Goal: Task Accomplishment & Management: Complete application form

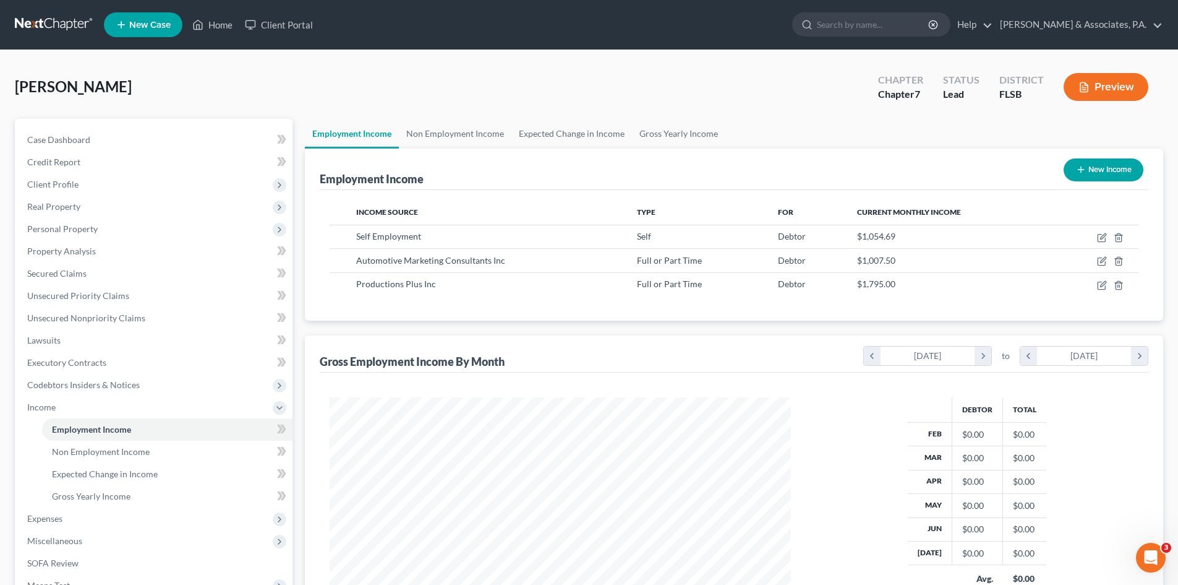
scroll to position [231, 486]
click at [58, 230] on span "Personal Property" at bounding box center [62, 228] width 71 height 11
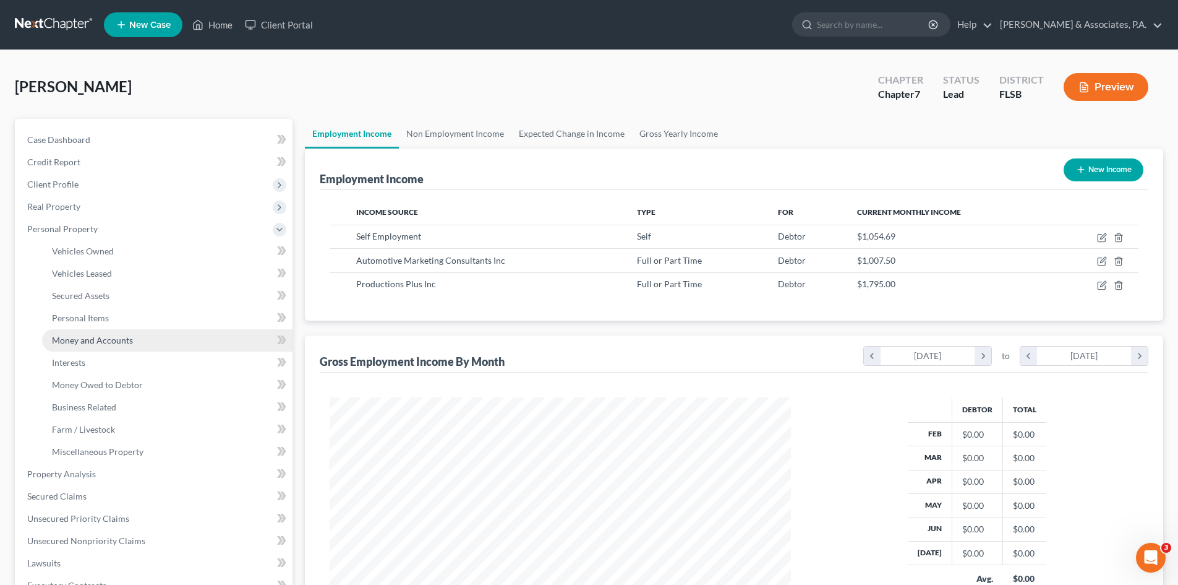
click at [85, 336] on span "Money and Accounts" at bounding box center [92, 340] width 81 height 11
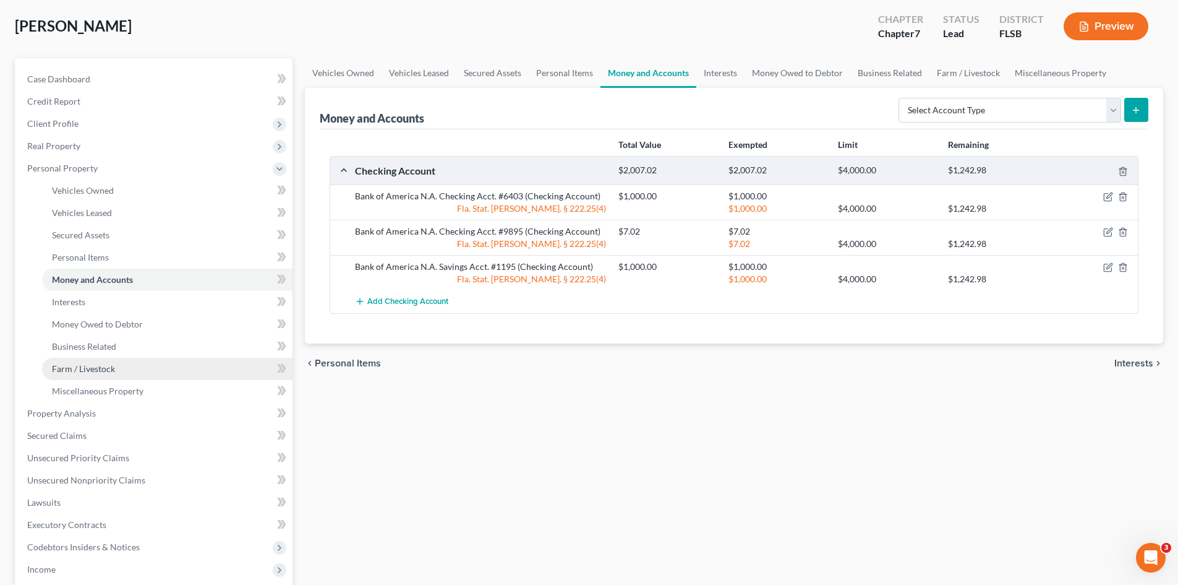
scroll to position [124, 0]
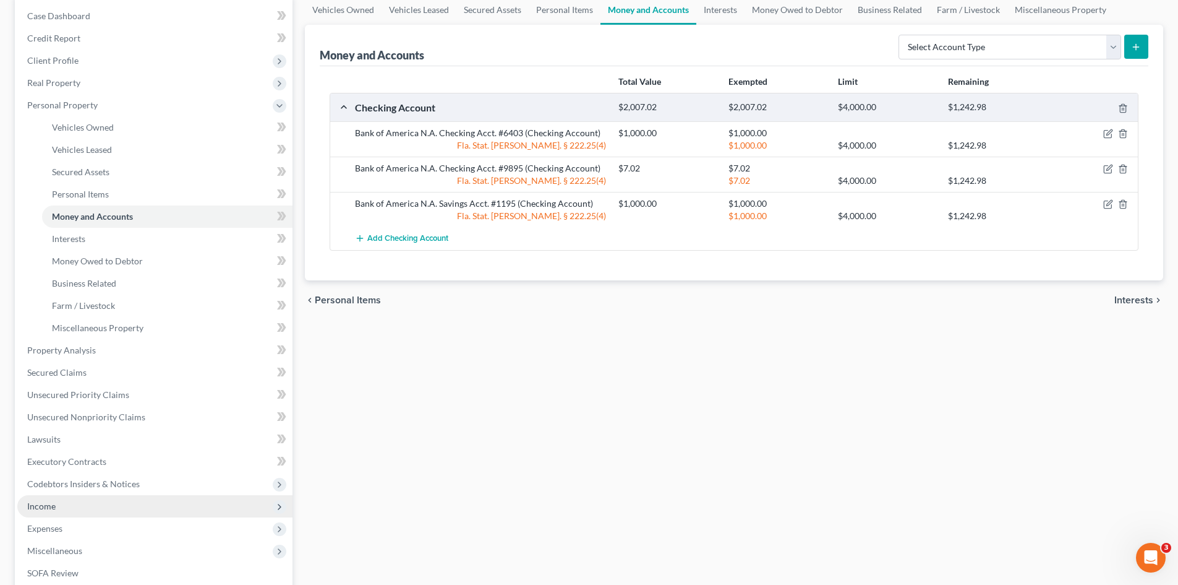
click at [84, 508] on span "Income" at bounding box center [154, 506] width 275 height 22
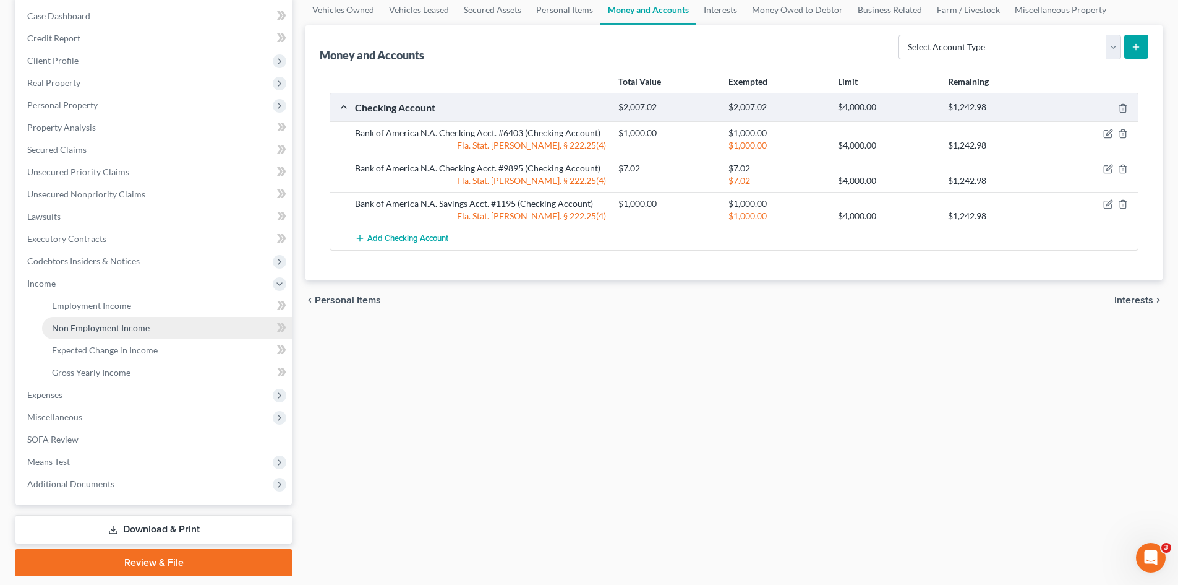
click at [128, 317] on link "Non Employment Income" at bounding box center [167, 328] width 251 height 22
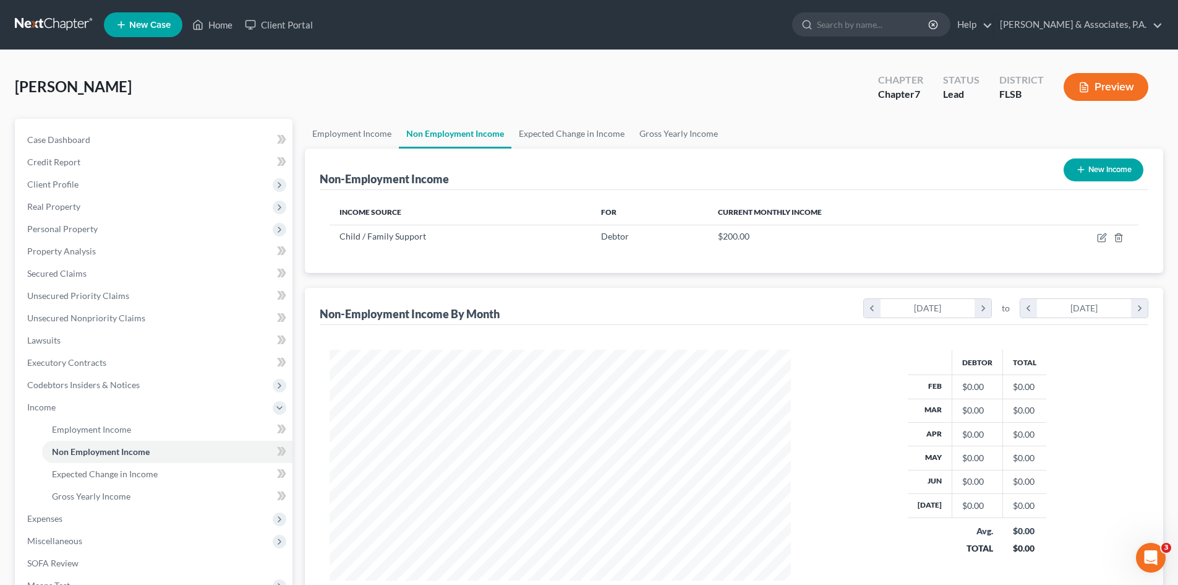
scroll to position [231, 486]
click at [119, 431] on span "Employment Income" at bounding box center [91, 429] width 79 height 11
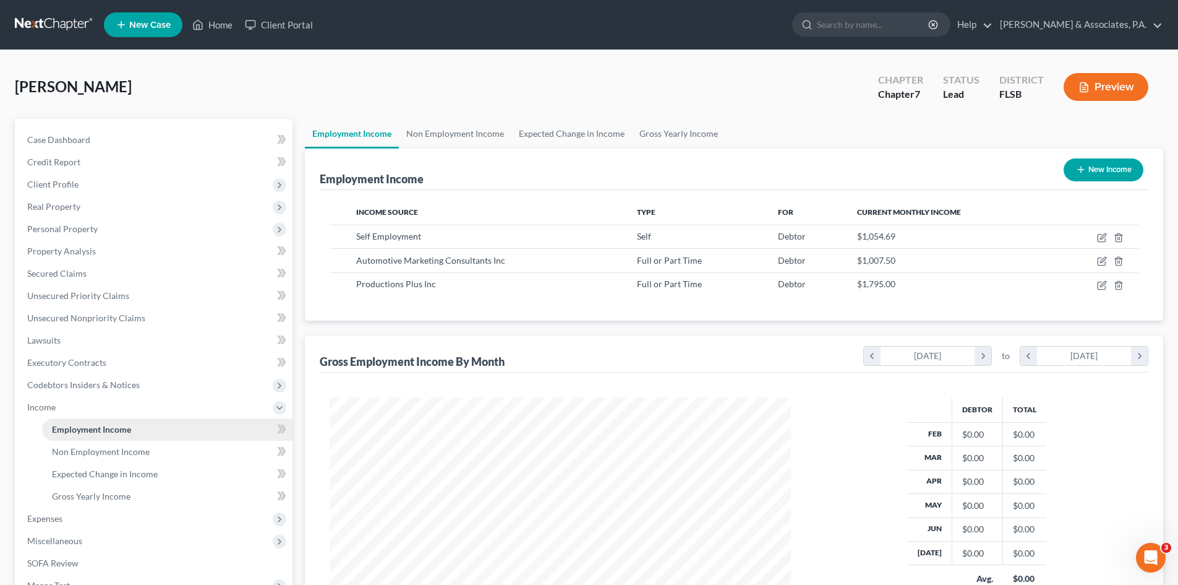
scroll to position [231, 486]
click at [117, 453] on span "Non Employment Income" at bounding box center [101, 451] width 98 height 11
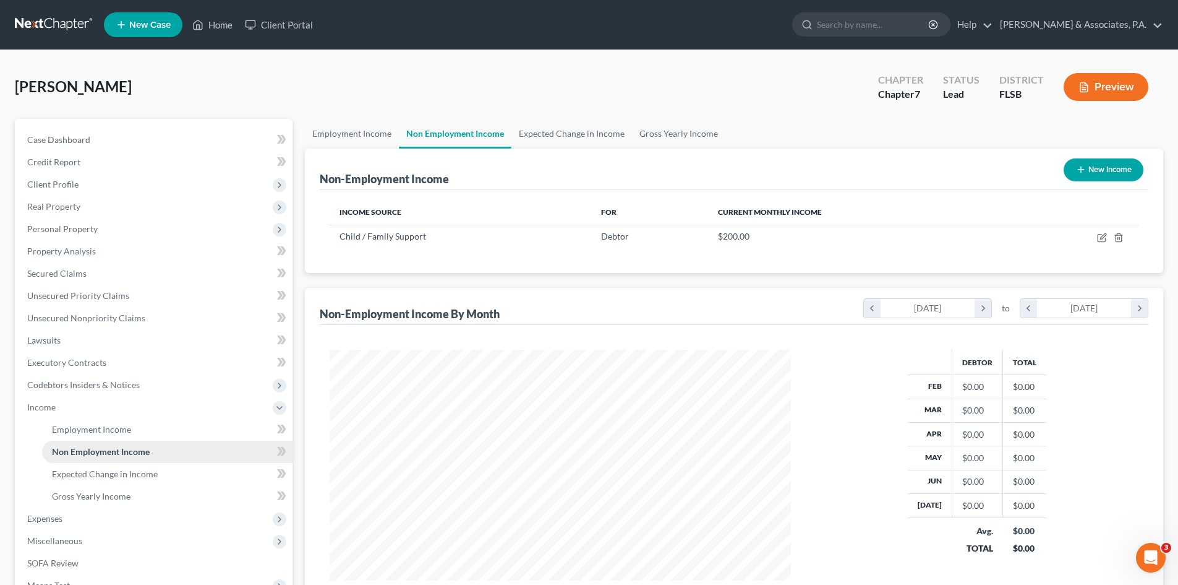
scroll to position [231, 486]
click at [89, 432] on span "Employment Income" at bounding box center [91, 429] width 79 height 11
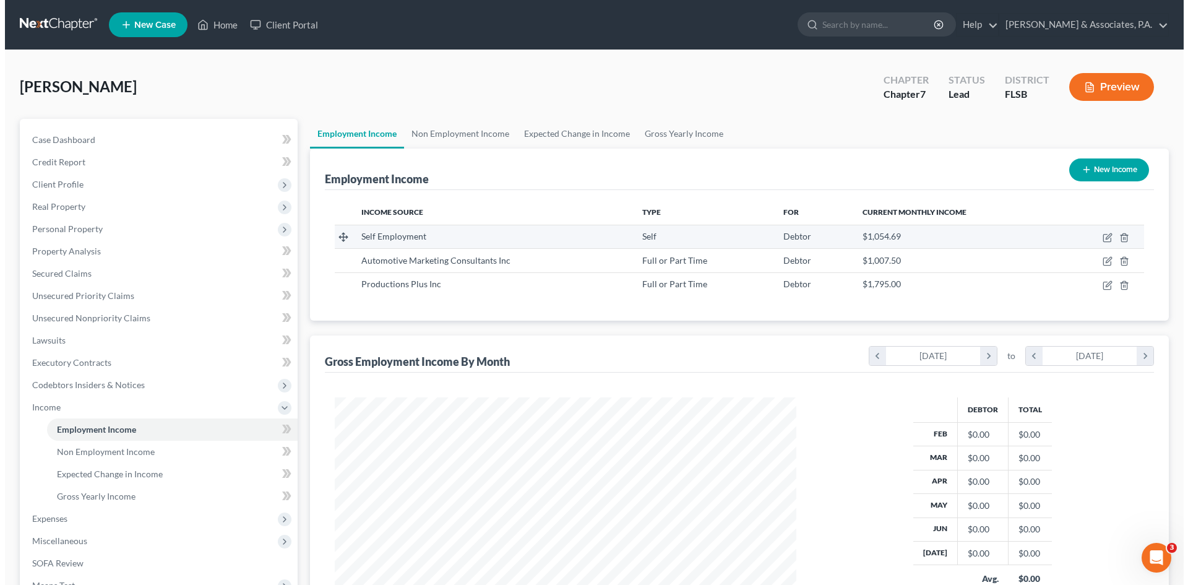
scroll to position [231, 486]
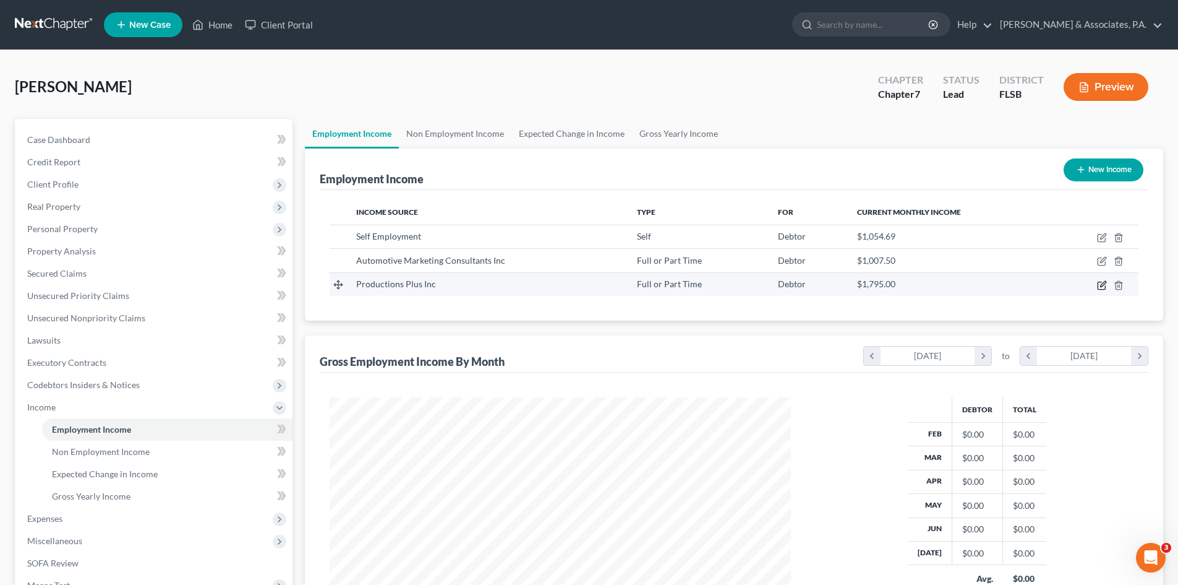
click at [1100, 283] on icon "button" at bounding box center [1102, 285] width 10 height 10
select select "0"
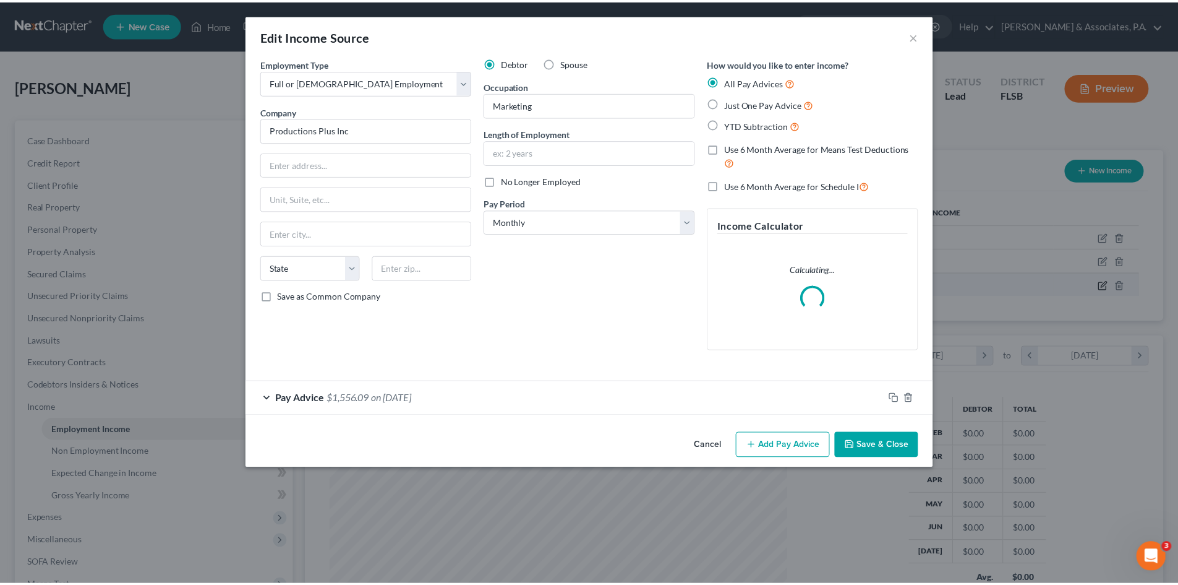
scroll to position [233, 490]
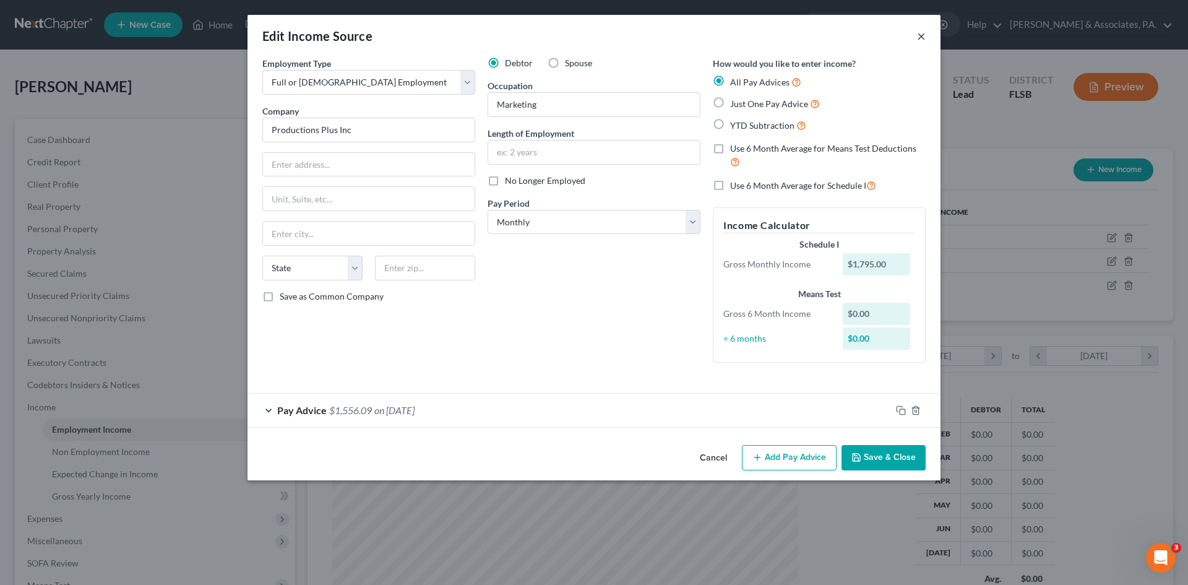
click at [920, 36] on button "×" at bounding box center [921, 35] width 9 height 15
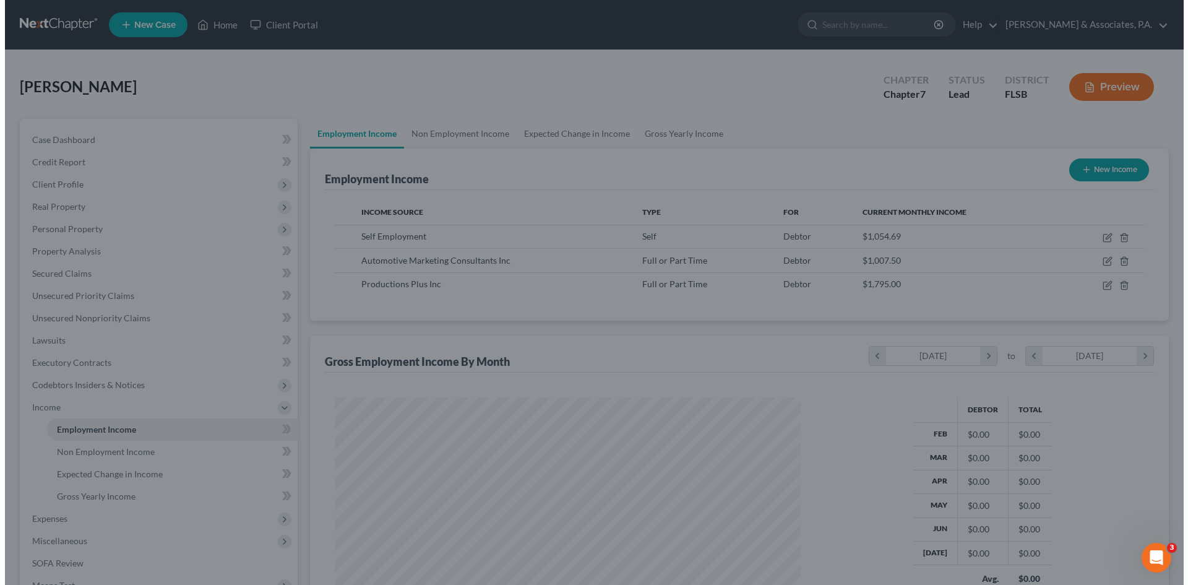
scroll to position [618295, 618040]
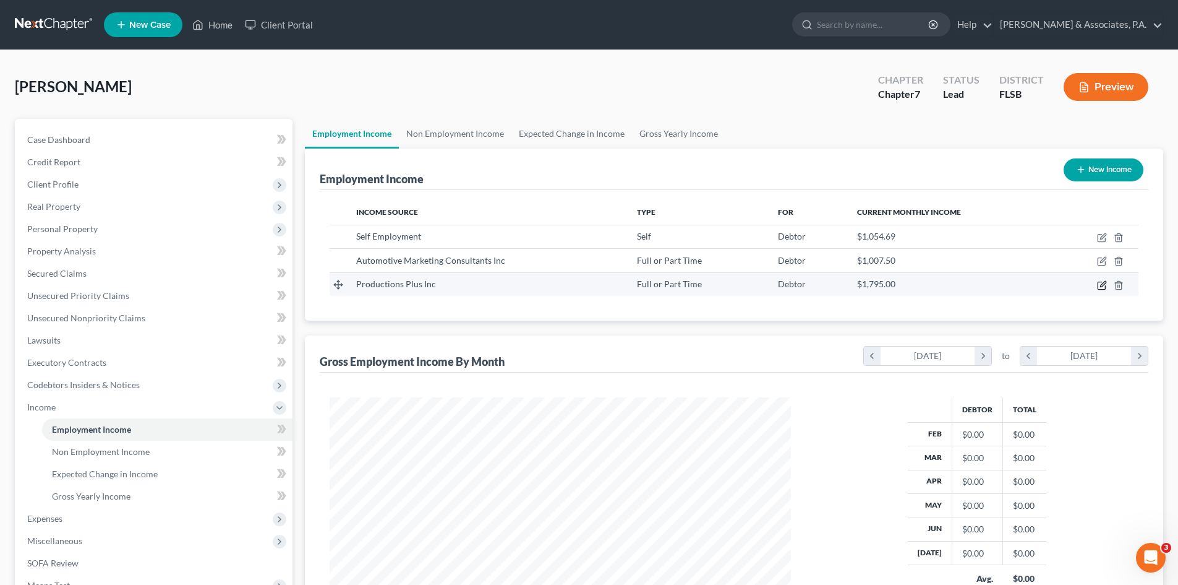
click at [1100, 284] on icon "button" at bounding box center [1102, 285] width 10 height 10
select select "0"
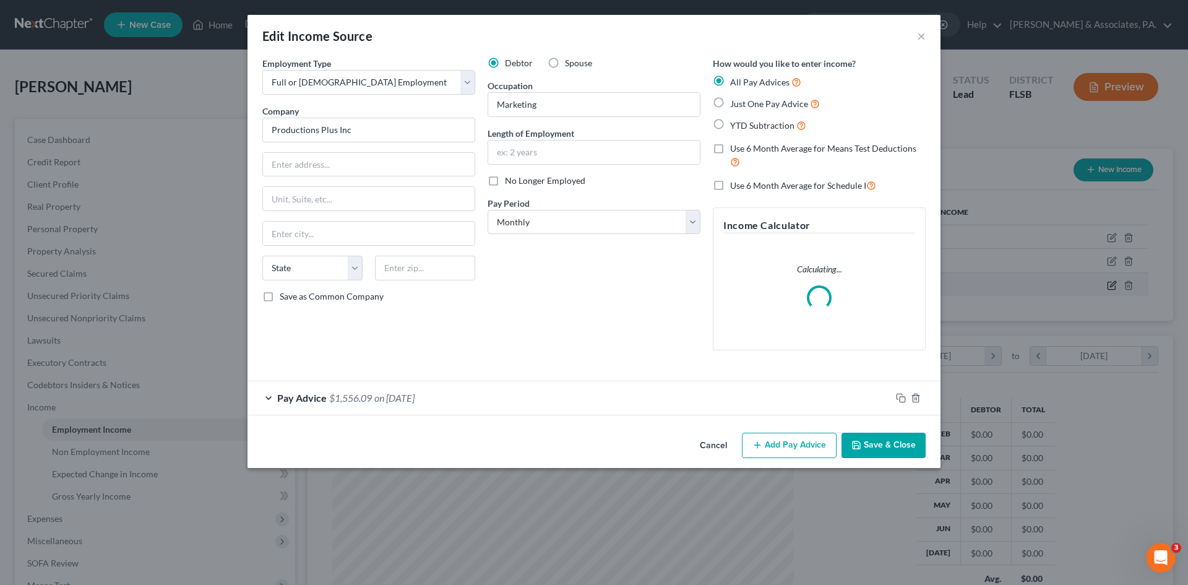
scroll to position [233, 490]
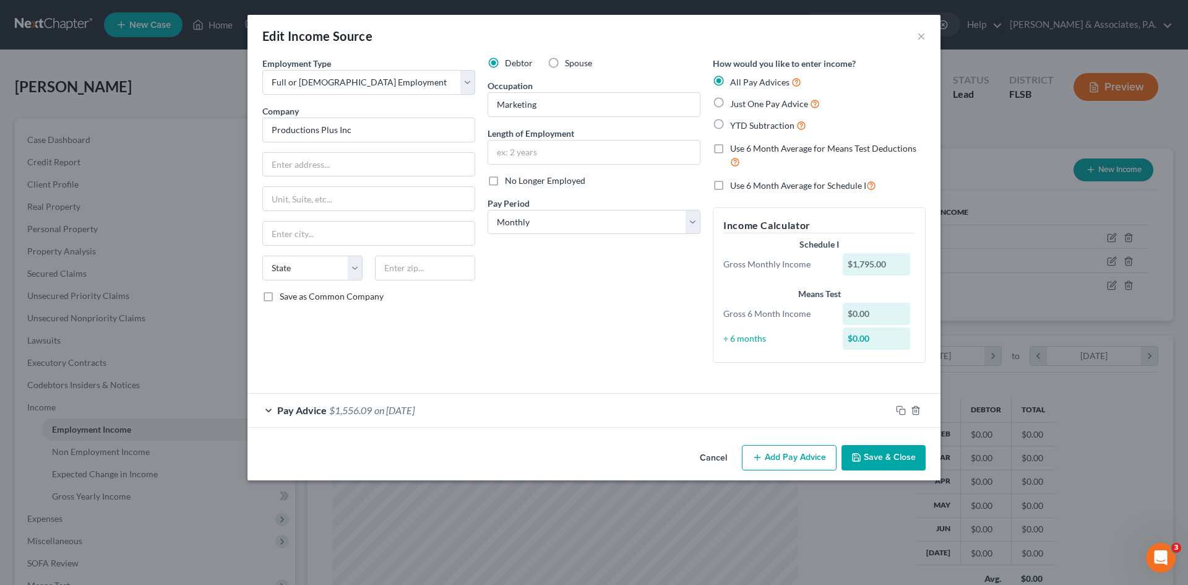
click at [268, 410] on div "Pay Advice $1,556.09 on [DATE]" at bounding box center [568, 409] width 643 height 33
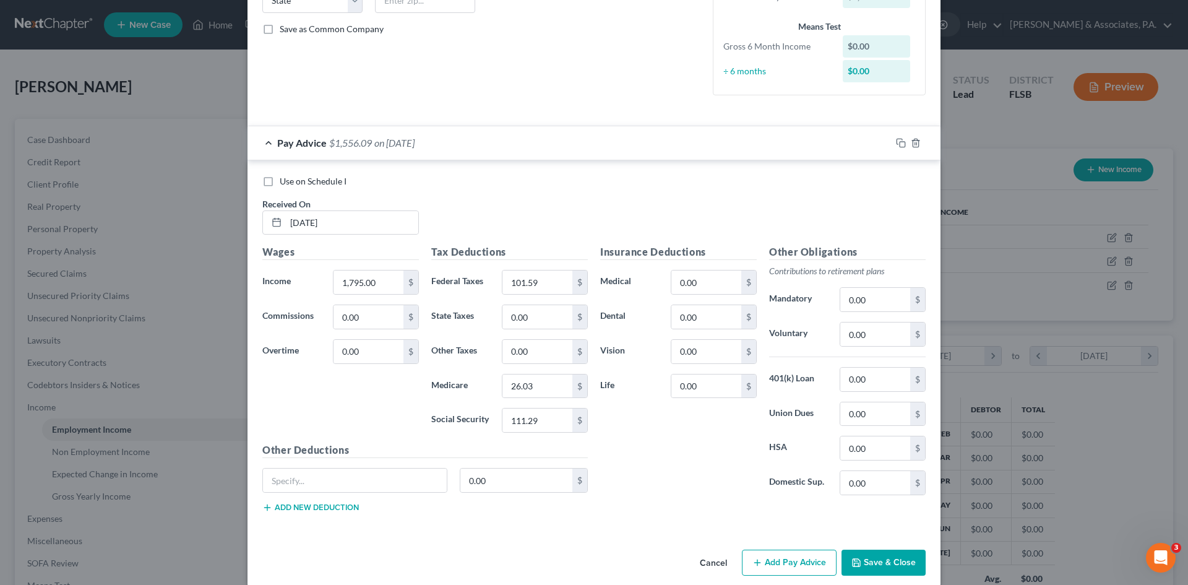
scroll to position [283, 0]
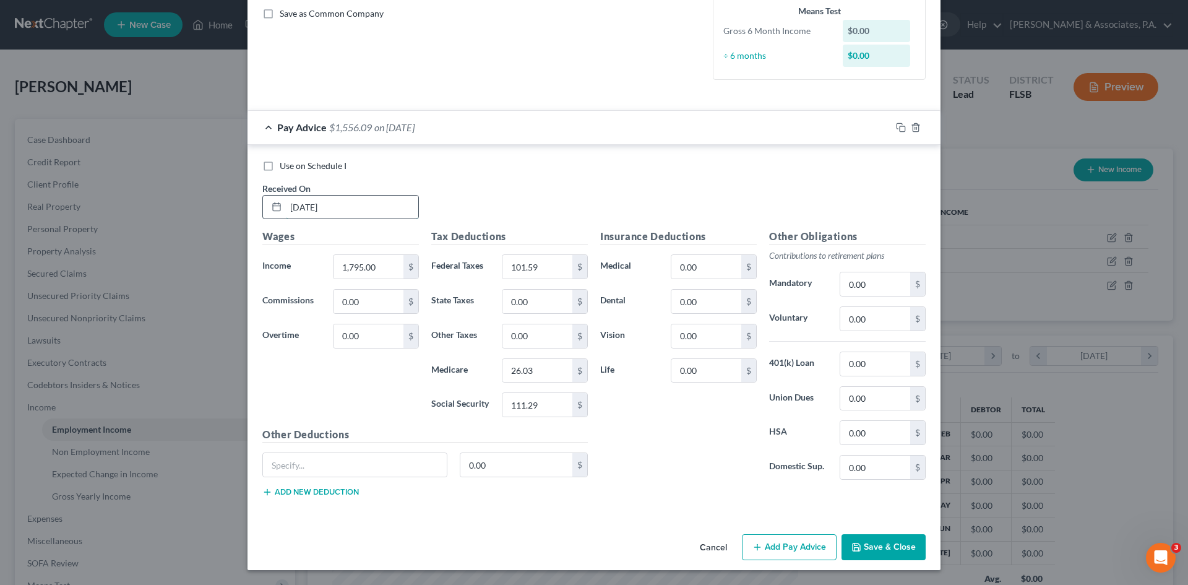
click at [335, 205] on input "[DATE]" at bounding box center [352, 207] width 132 height 24
drag, startPoint x: 336, startPoint y: 208, endPoint x: 258, endPoint y: 206, distance: 78.6
click at [262, 206] on div "[DATE]" at bounding box center [340, 207] width 156 height 25
type input "[DATE]"
type input "674.15"
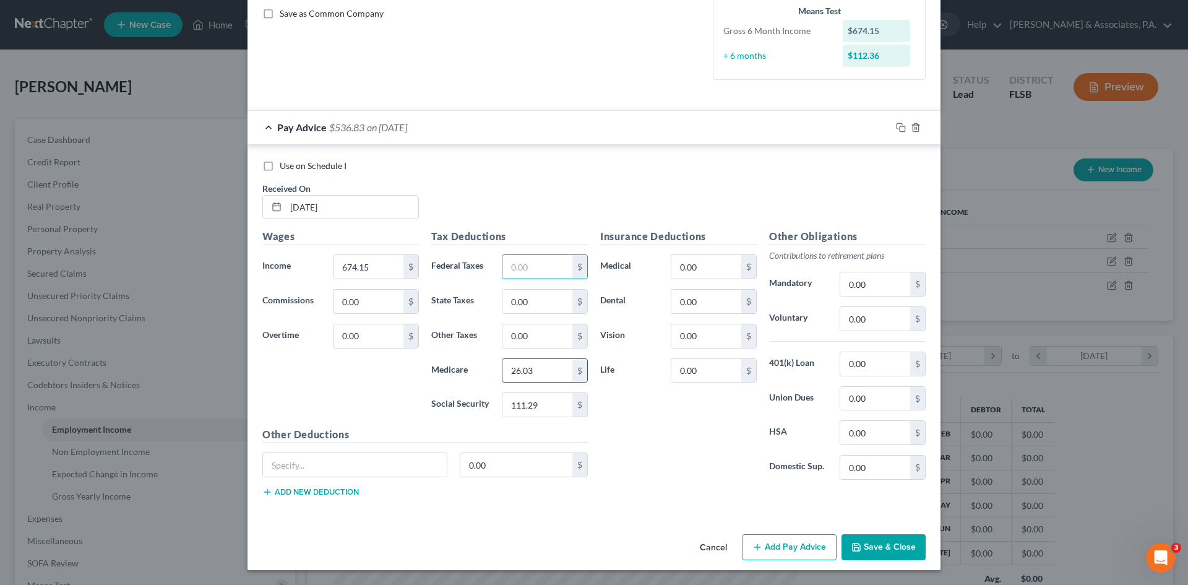
click at [537, 375] on input "26.03" at bounding box center [537, 371] width 70 height 24
click at [541, 403] on input "111.29" at bounding box center [537, 405] width 70 height 24
click at [789, 546] on button "Add Pay Advice" at bounding box center [789, 547] width 95 height 26
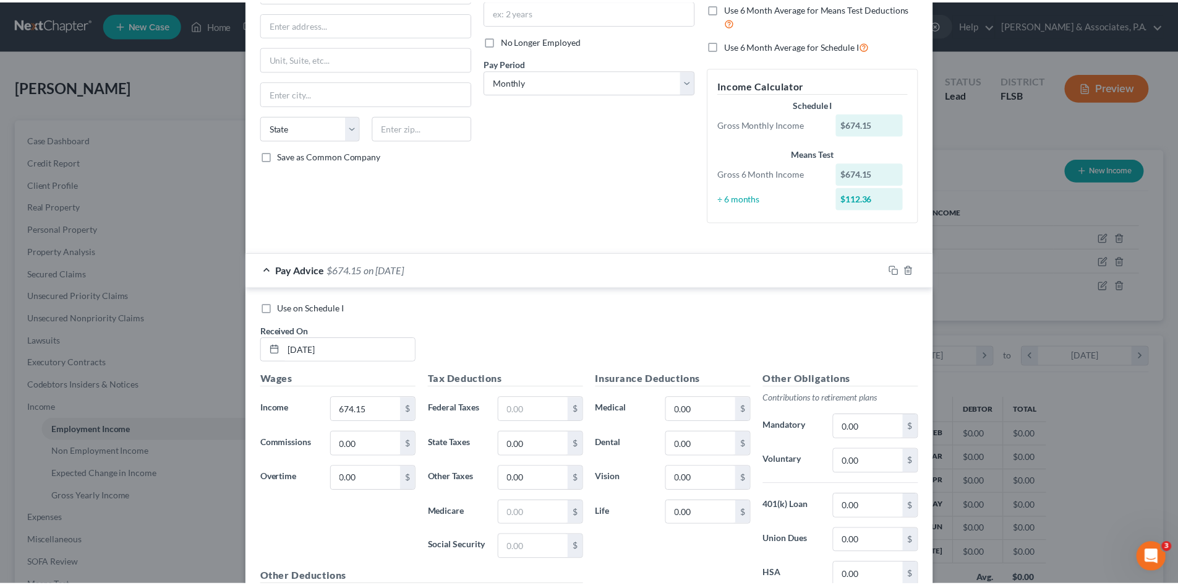
scroll to position [0, 0]
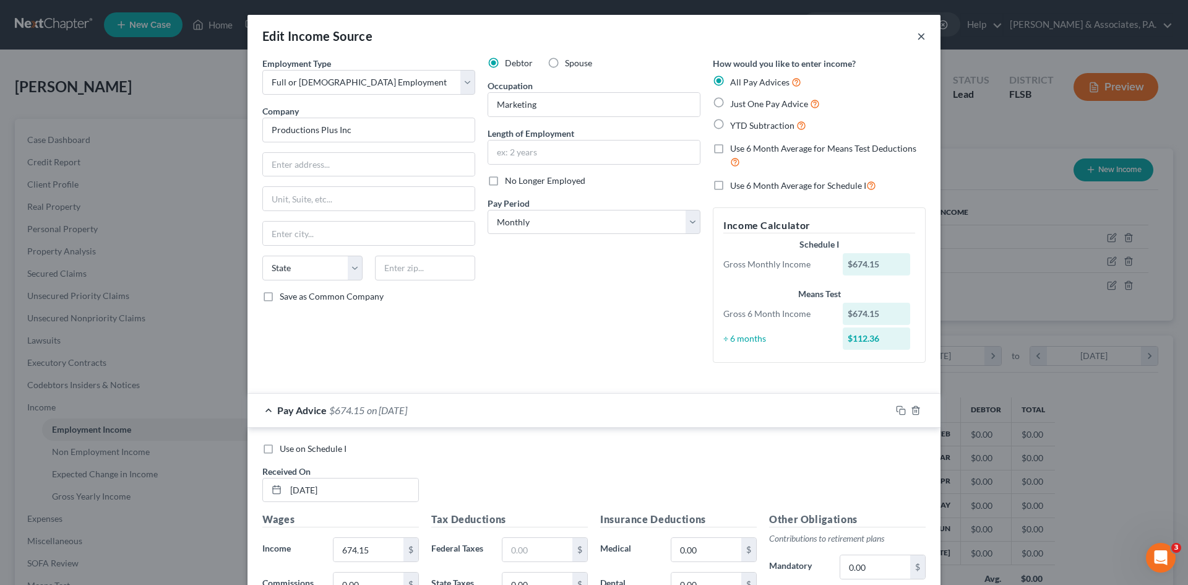
click at [917, 36] on button "×" at bounding box center [921, 35] width 9 height 15
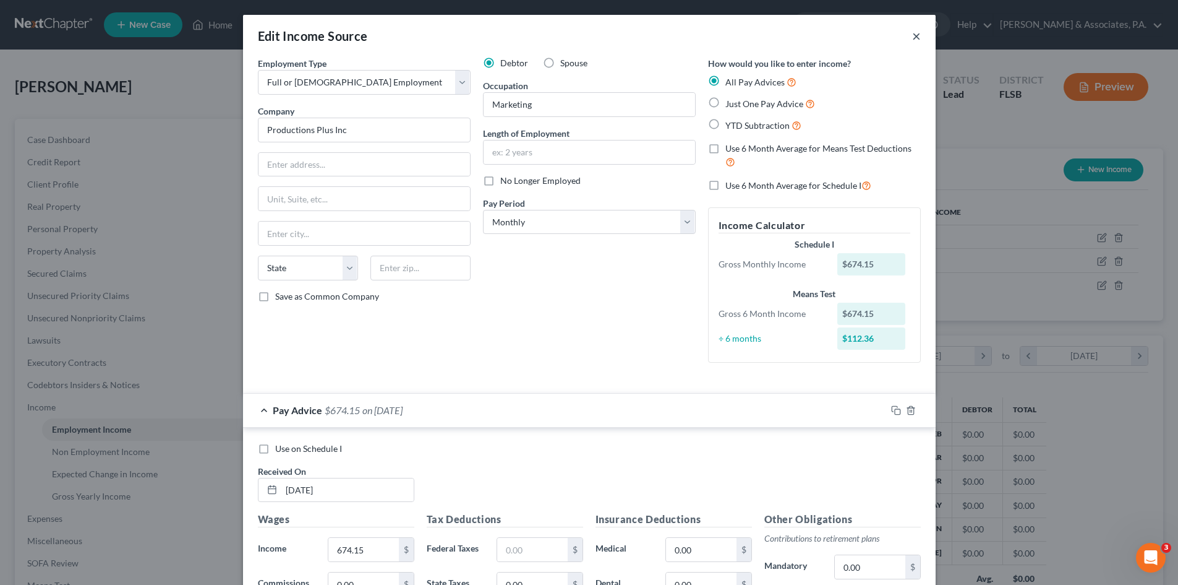
scroll to position [618295, 618040]
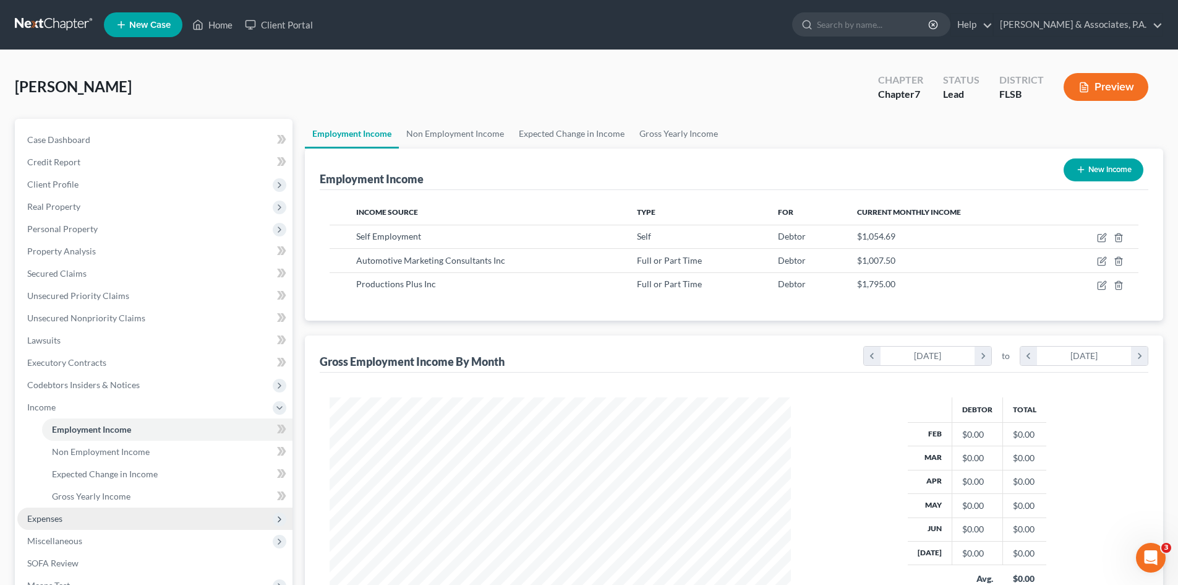
click at [59, 517] on span "Expenses" at bounding box center [44, 518] width 35 height 11
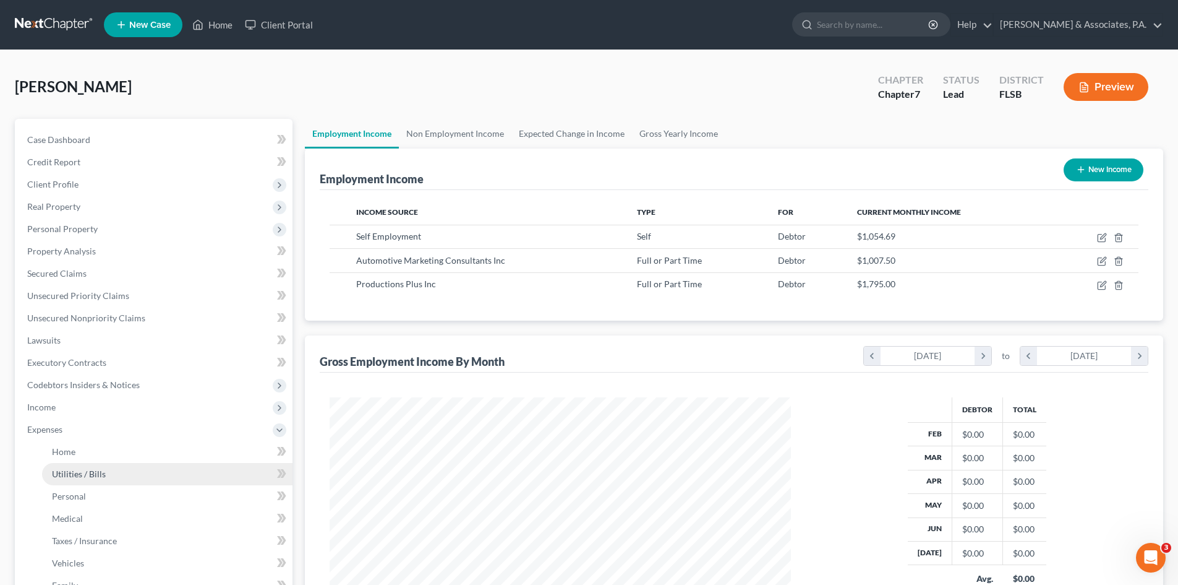
click at [85, 474] on span "Utilities / Bills" at bounding box center [79, 473] width 54 height 11
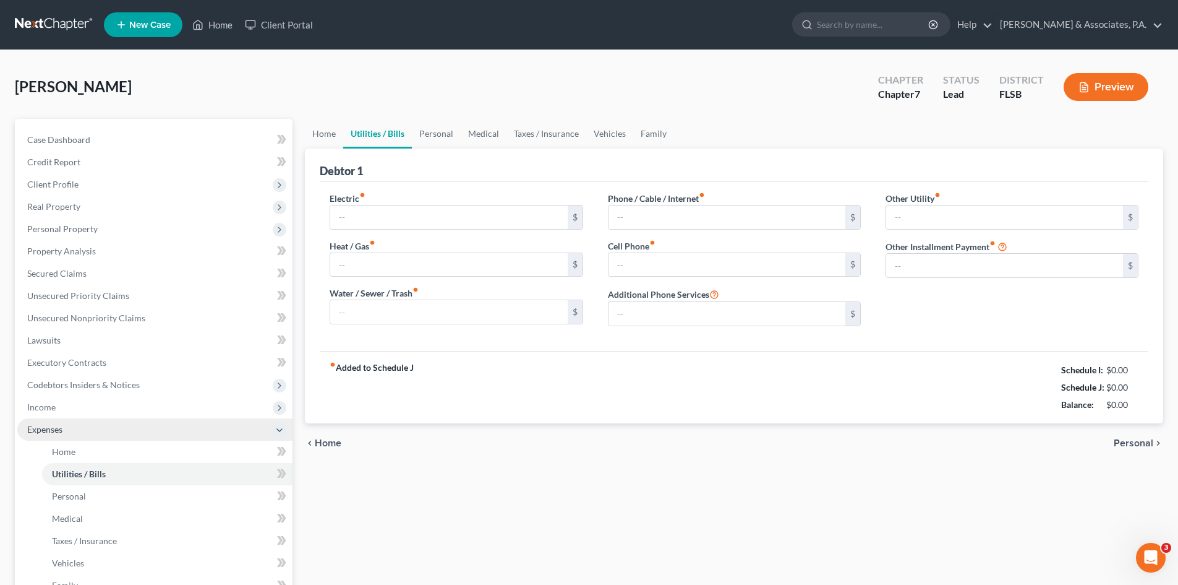
type input "300.00"
type input "0.00"
type input "300.00"
type input "330.00"
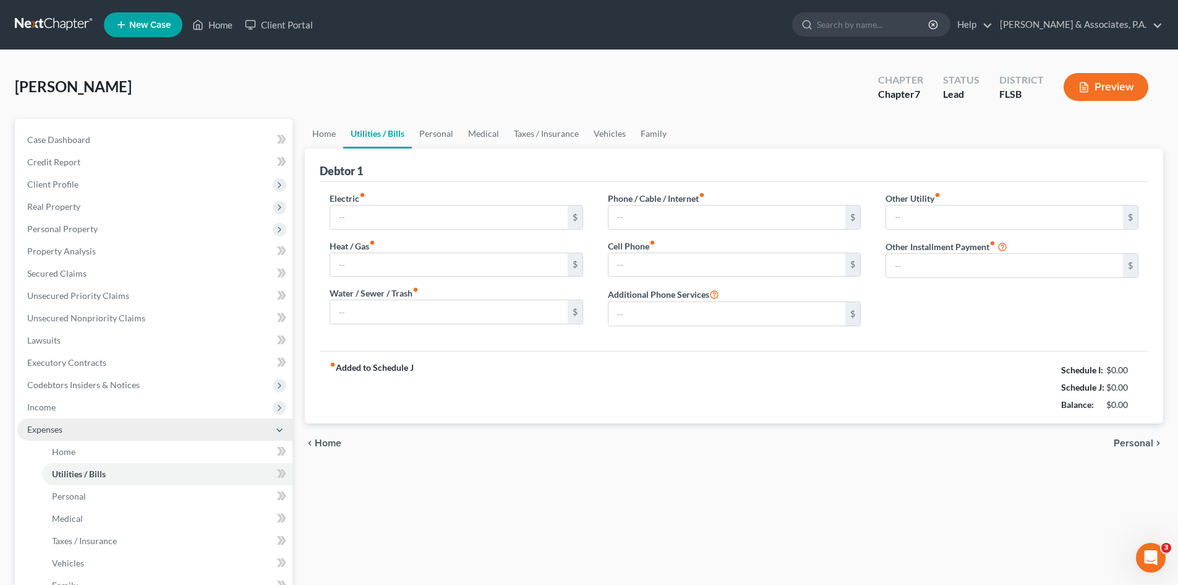
type input "0.00"
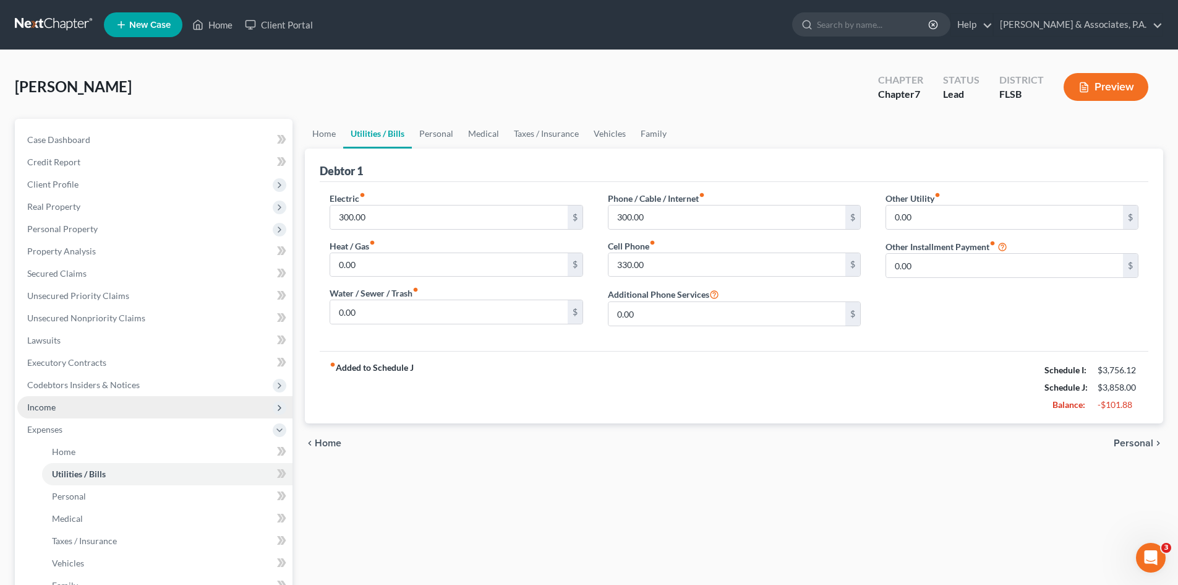
click at [46, 401] on span "Income" at bounding box center [41, 406] width 28 height 11
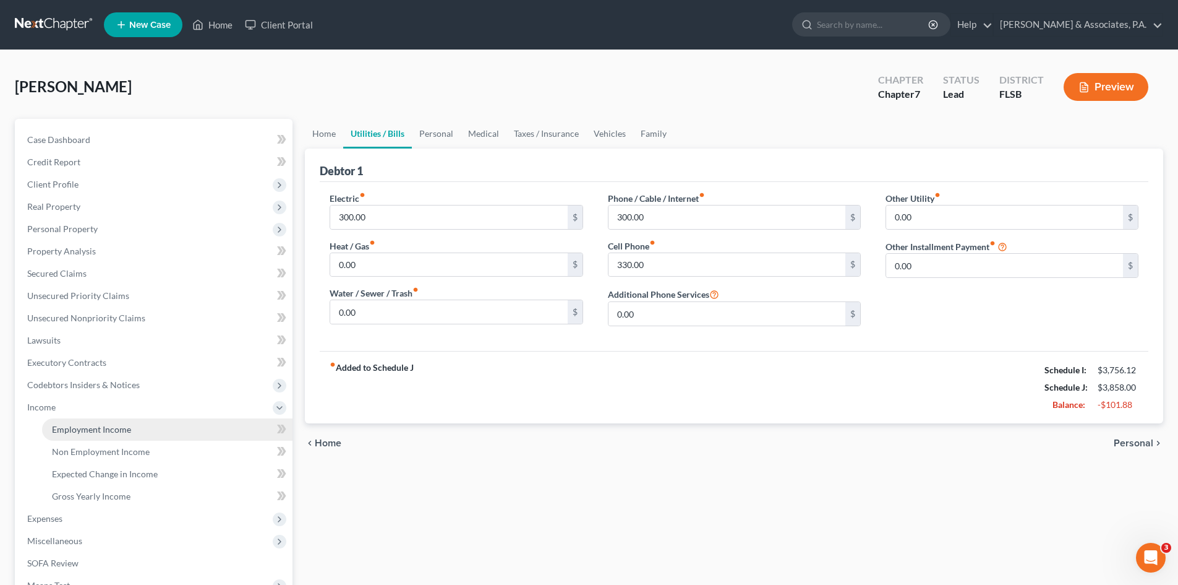
click at [106, 427] on span "Employment Income" at bounding box center [91, 429] width 79 height 11
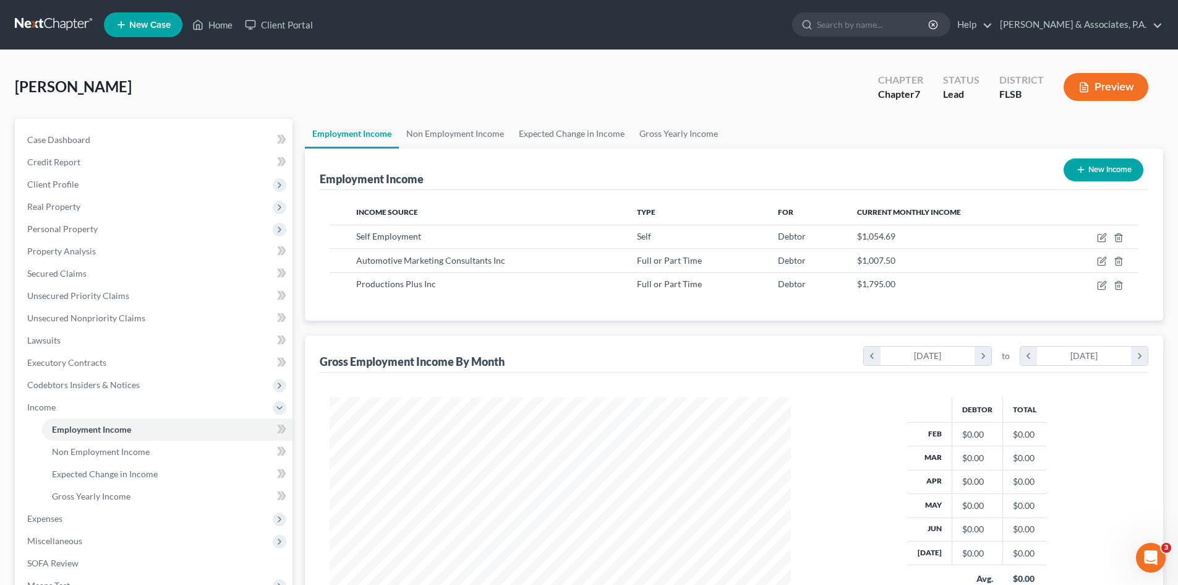
scroll to position [231, 486]
click at [71, 228] on span "Personal Property" at bounding box center [62, 228] width 71 height 11
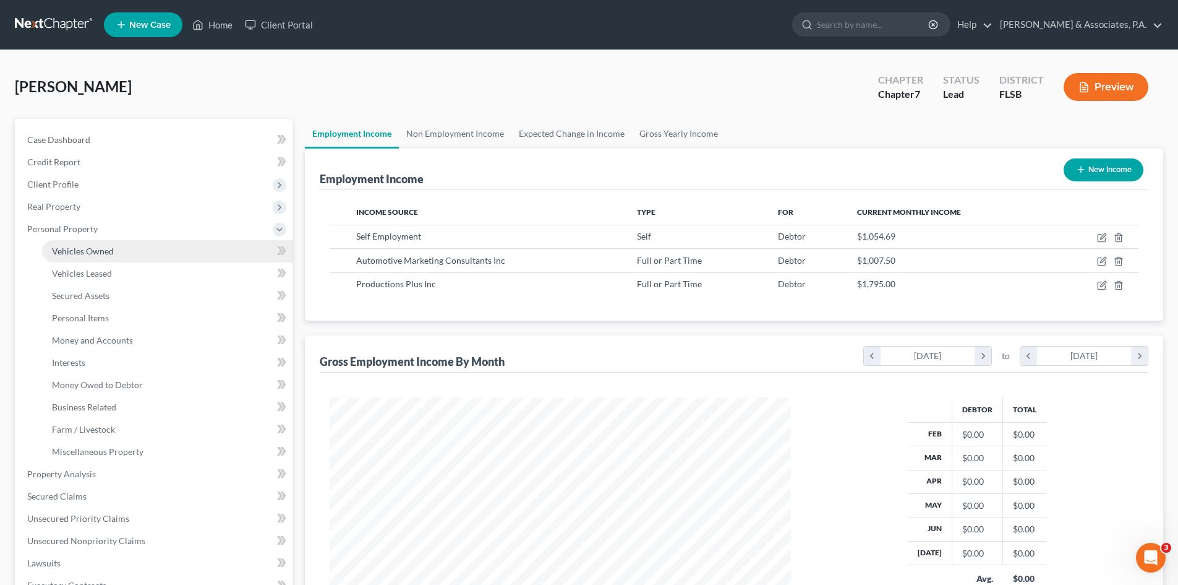
click at [81, 251] on span "Vehicles Owned" at bounding box center [83, 251] width 62 height 11
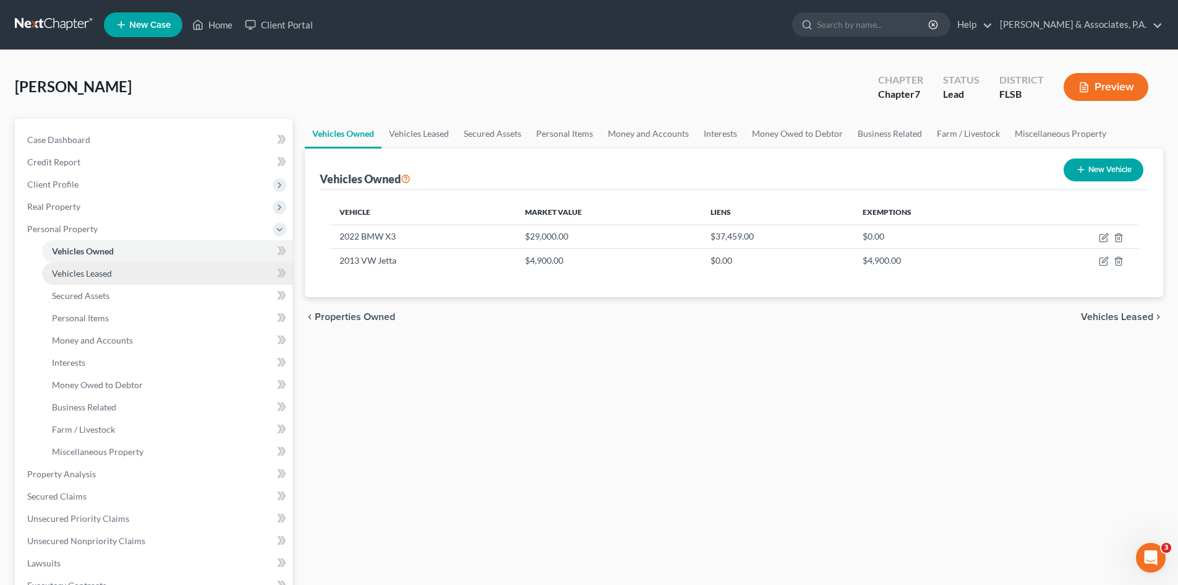
click at [85, 275] on span "Vehicles Leased" at bounding box center [82, 273] width 60 height 11
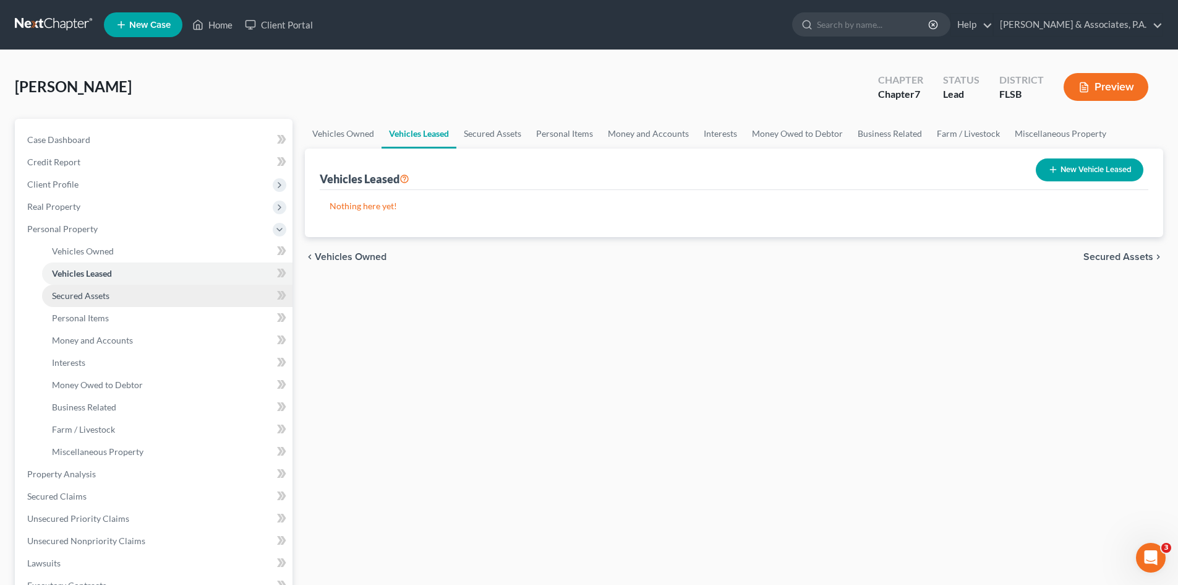
click at [94, 296] on span "Secured Assets" at bounding box center [81, 295] width 58 height 11
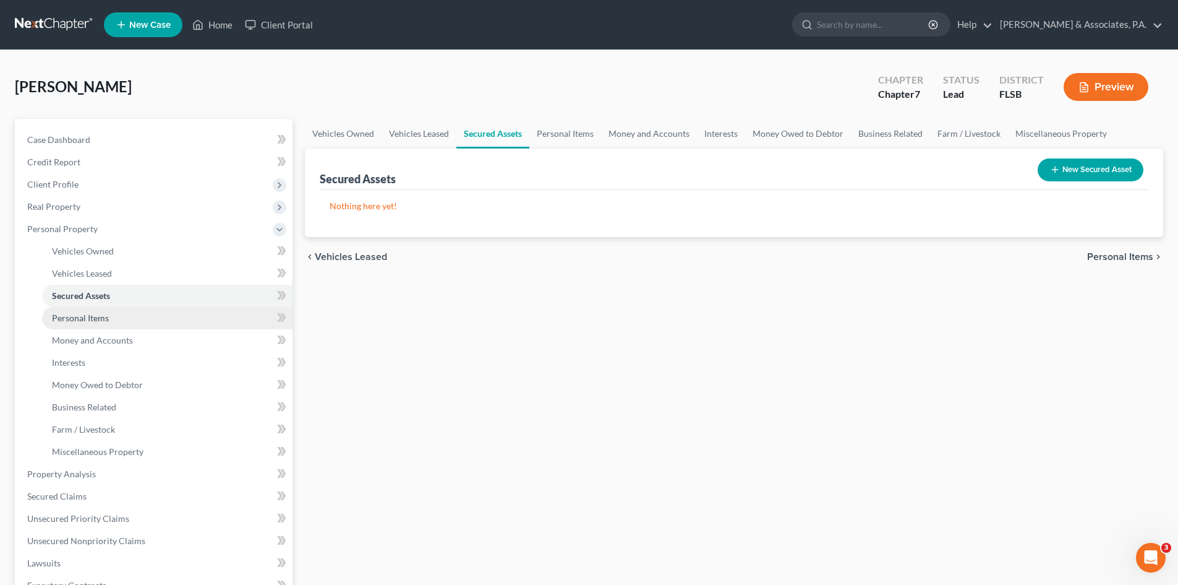
click at [96, 315] on span "Personal Items" at bounding box center [80, 317] width 57 height 11
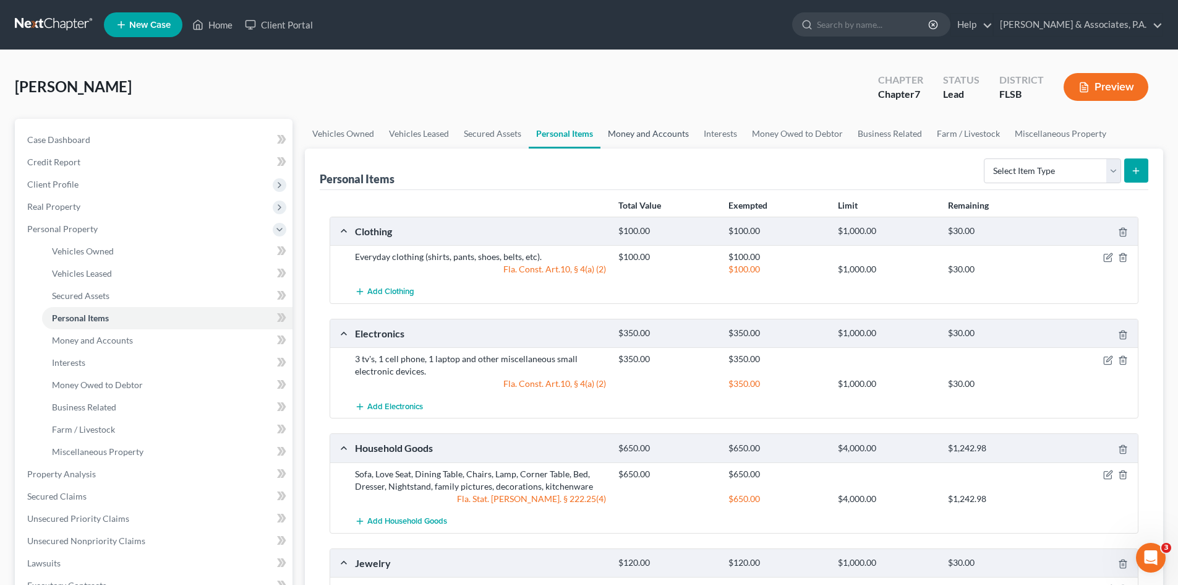
click at [645, 130] on link "Money and Accounts" at bounding box center [649, 134] width 96 height 30
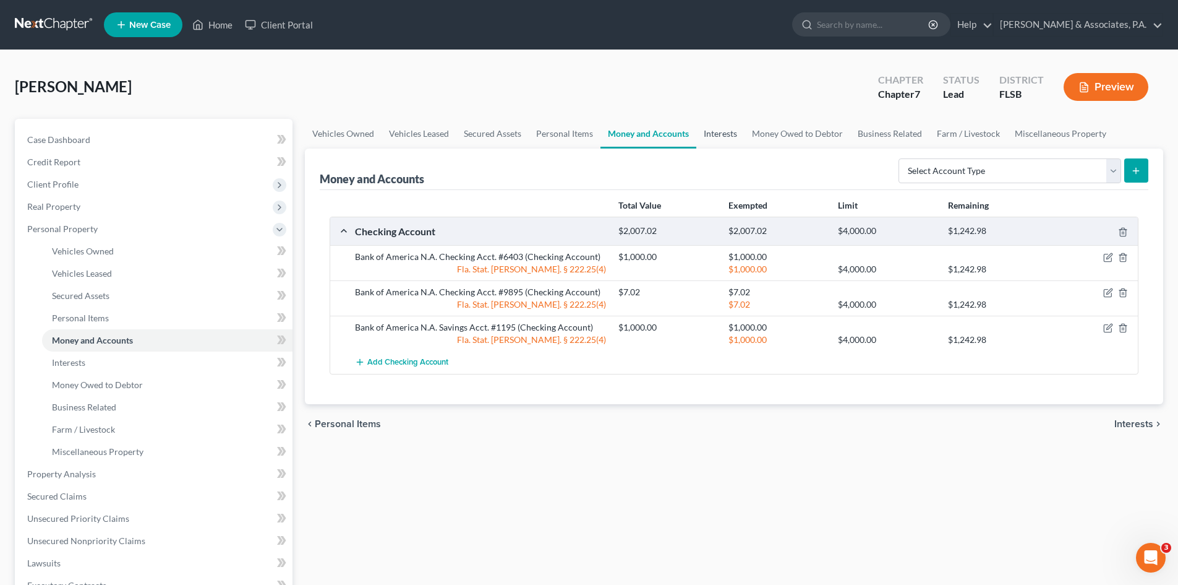
click at [712, 134] on link "Interests" at bounding box center [720, 134] width 48 height 30
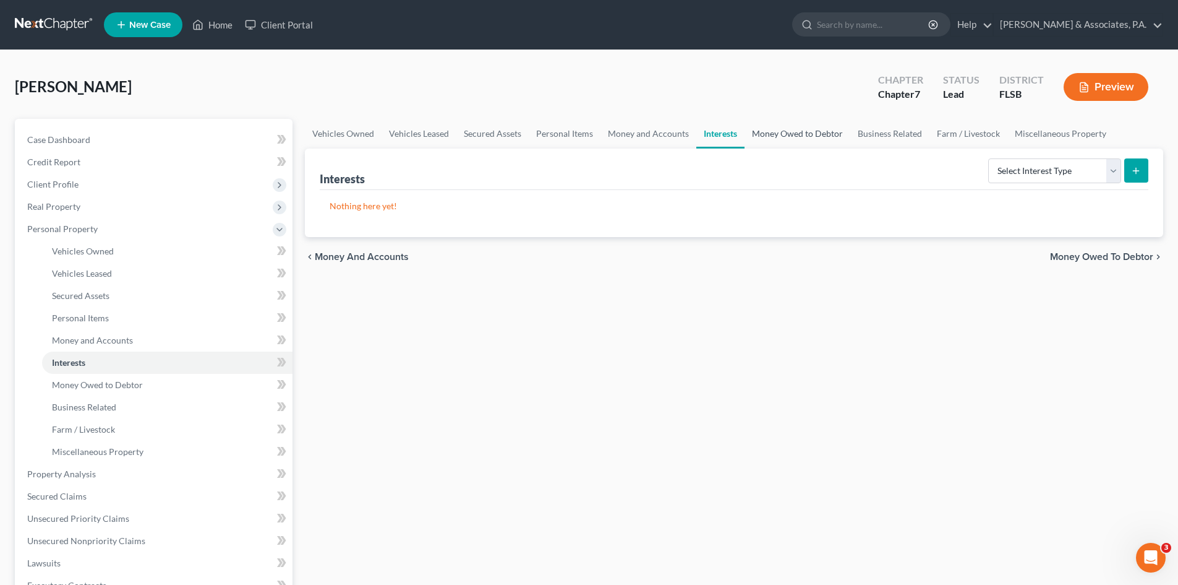
click at [777, 134] on link "Money Owed to Debtor" at bounding box center [798, 134] width 106 height 30
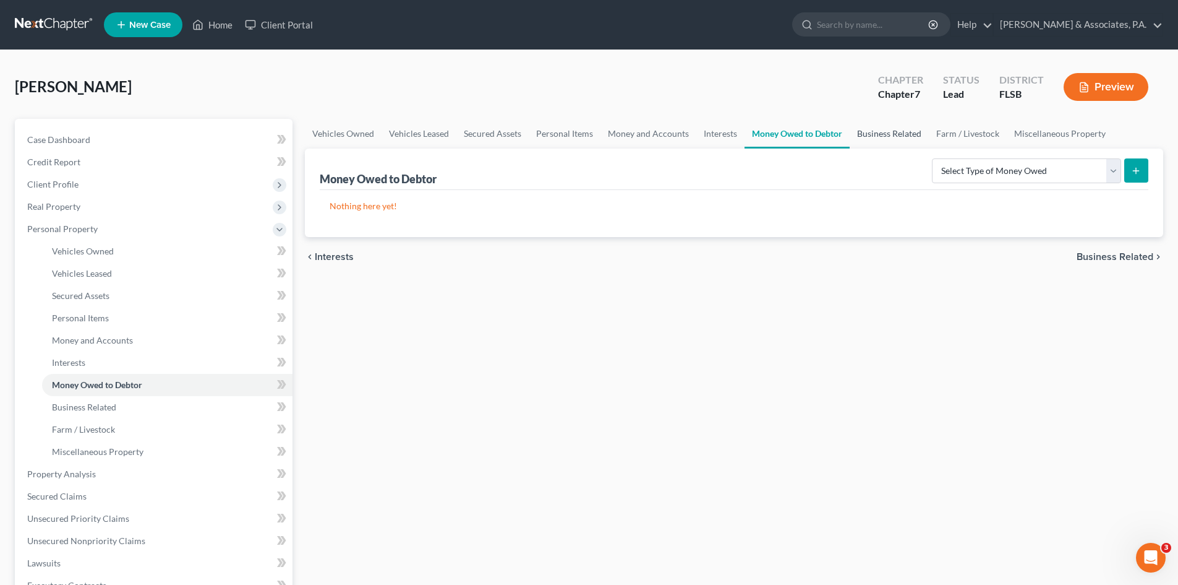
click at [891, 135] on link "Business Related" at bounding box center [889, 134] width 79 height 30
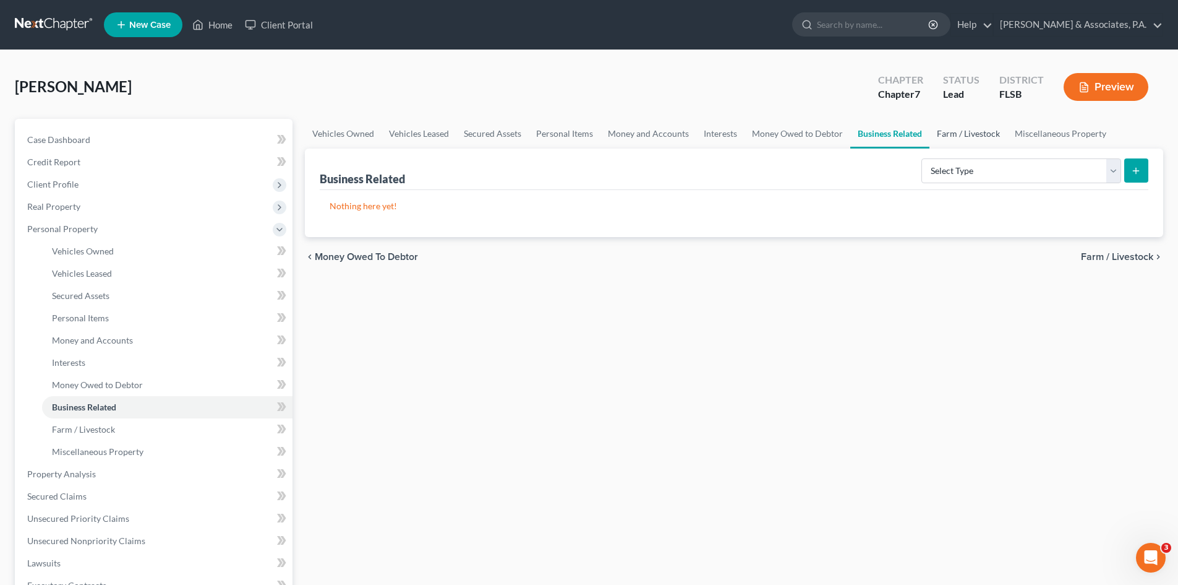
click at [956, 130] on link "Farm / Livestock" at bounding box center [969, 134] width 78 height 30
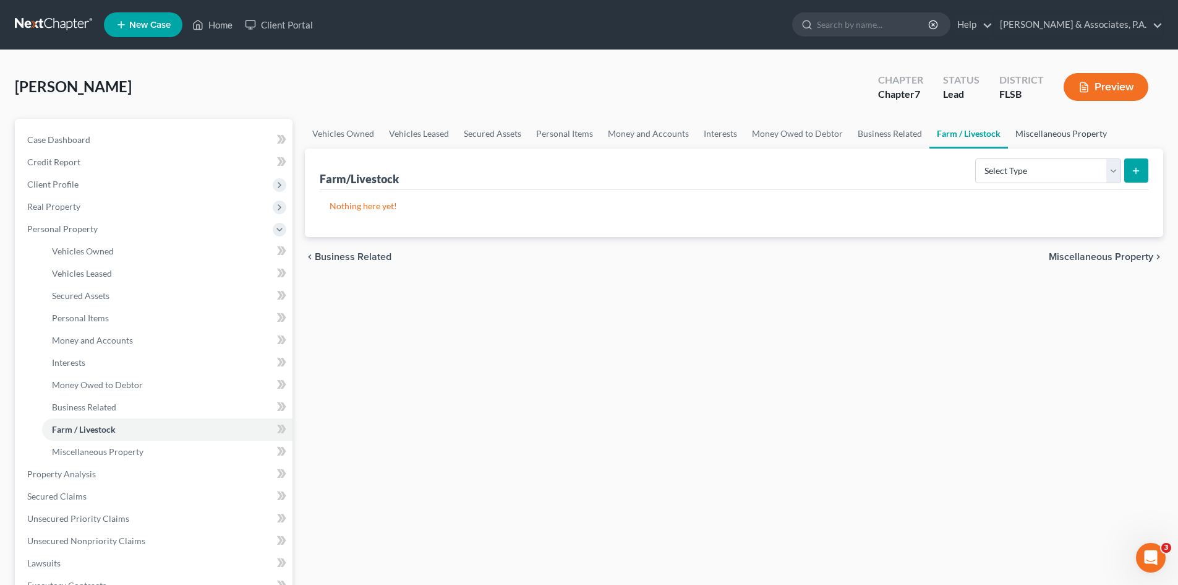
click at [1051, 136] on link "Miscellaneous Property" at bounding box center [1061, 134] width 106 height 30
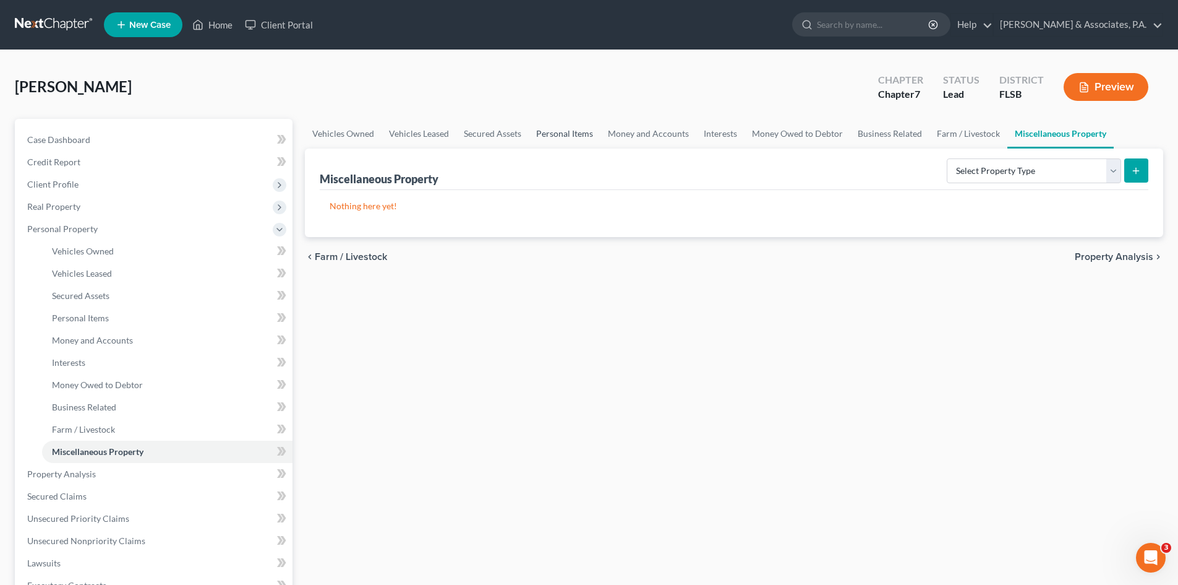
click at [560, 138] on link "Personal Items" at bounding box center [565, 134] width 72 height 30
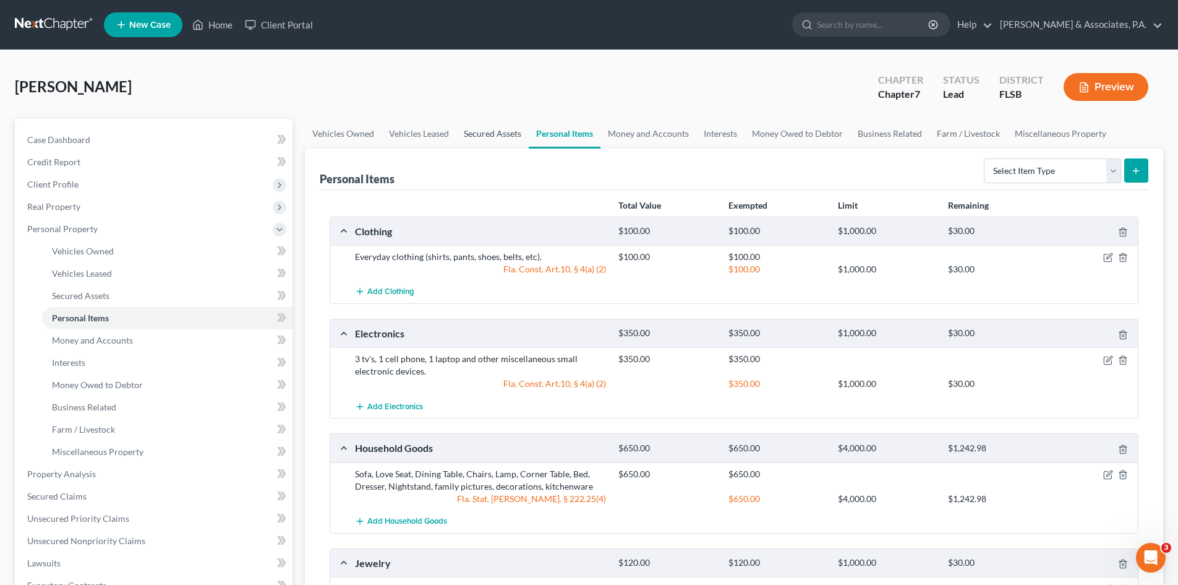
click at [487, 129] on link "Secured Assets" at bounding box center [492, 134] width 72 height 30
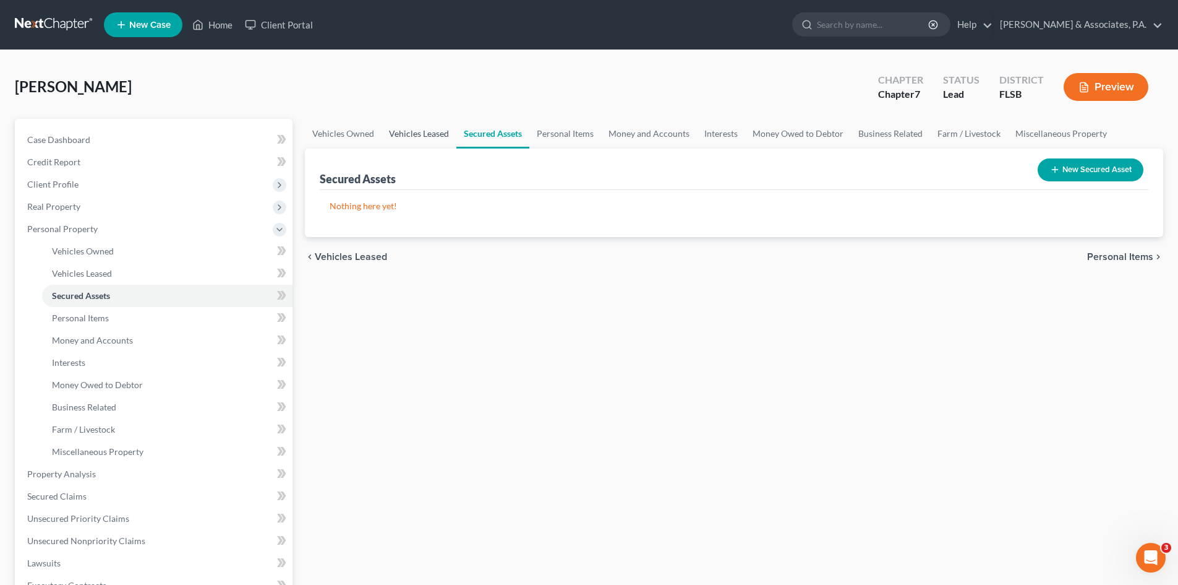
click at [416, 131] on link "Vehicles Leased" at bounding box center [419, 134] width 75 height 30
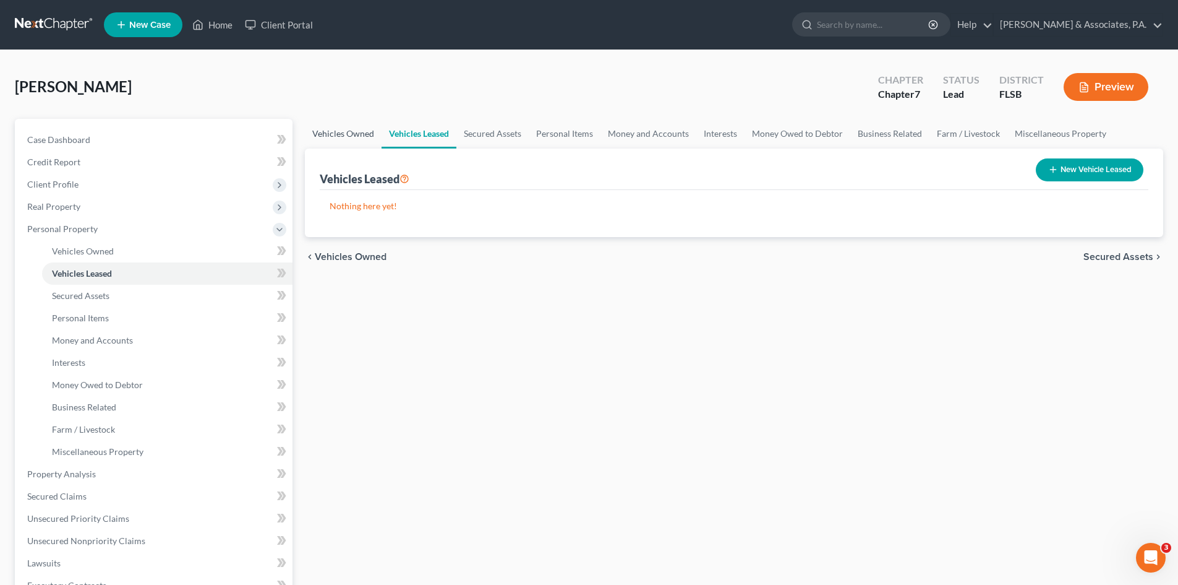
click at [347, 134] on link "Vehicles Owned" at bounding box center [343, 134] width 77 height 30
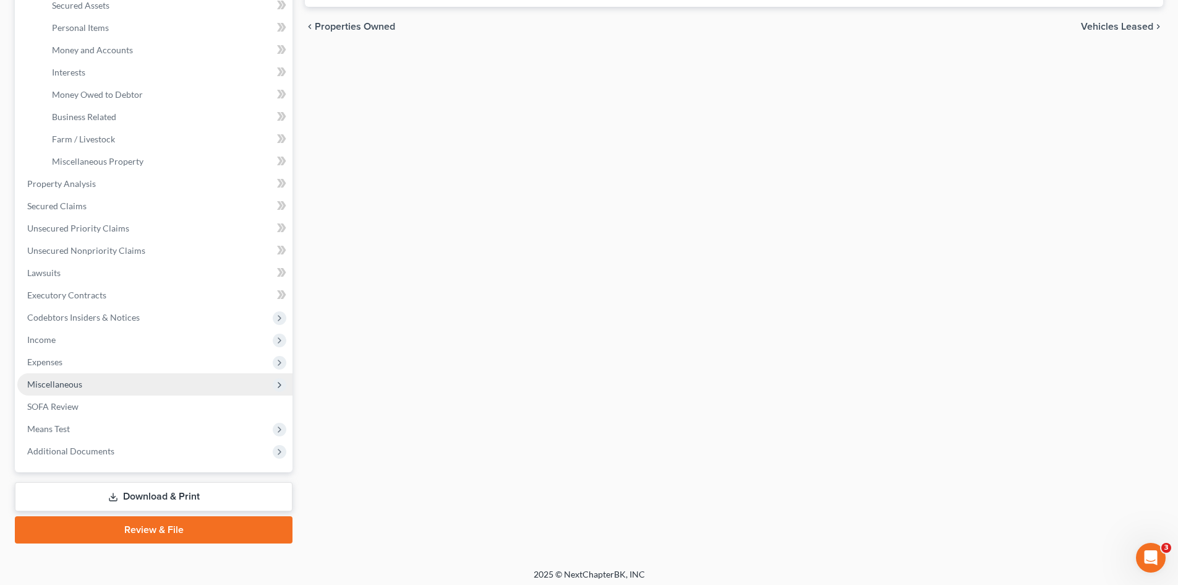
scroll to position [296, 0]
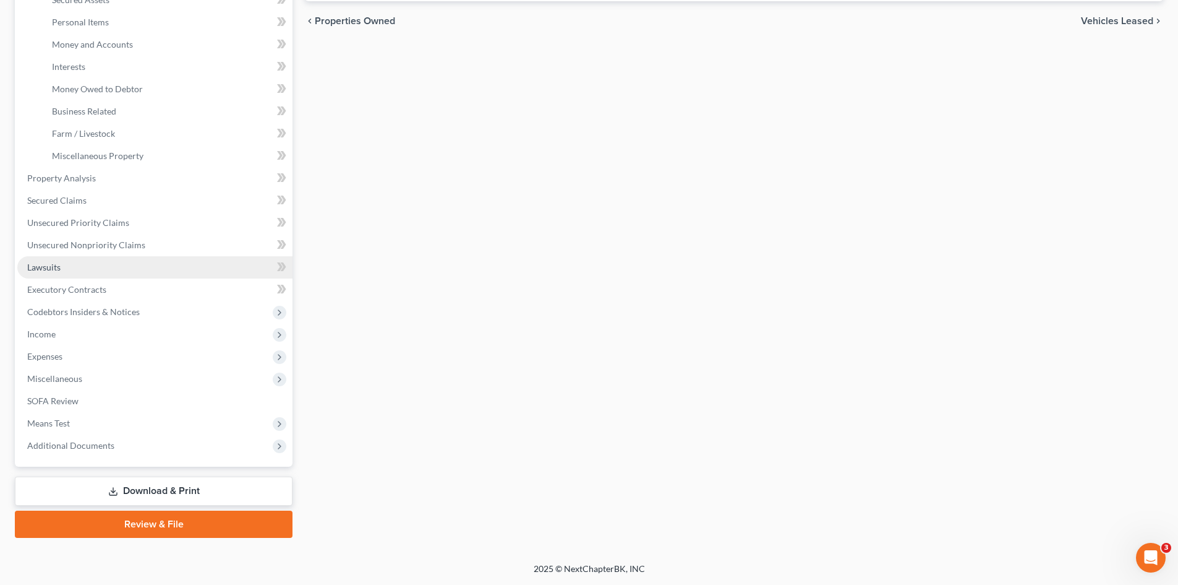
click at [62, 269] on link "Lawsuits" at bounding box center [154, 267] width 275 height 22
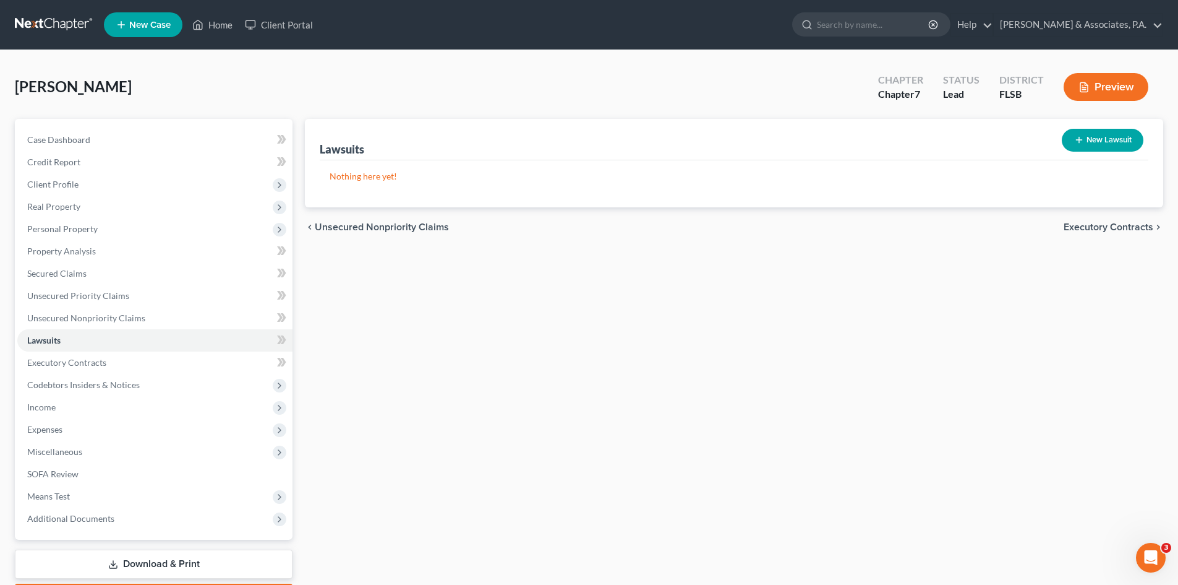
click at [1075, 142] on icon "button" at bounding box center [1079, 140] width 10 height 10
select select "0"
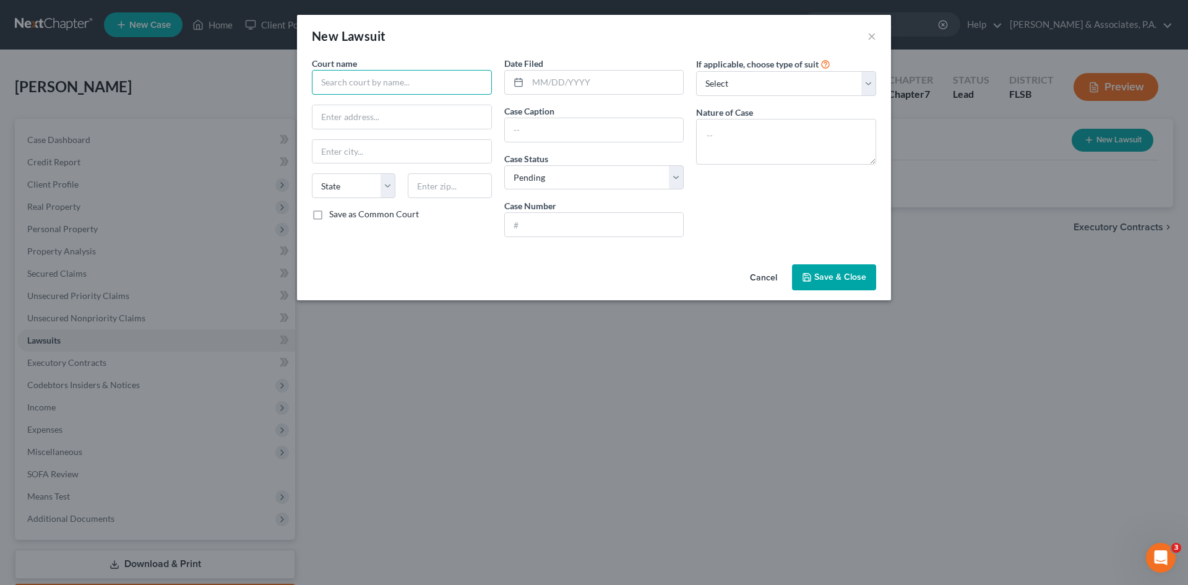
click at [365, 83] on input "text" at bounding box center [402, 82] width 180 height 25
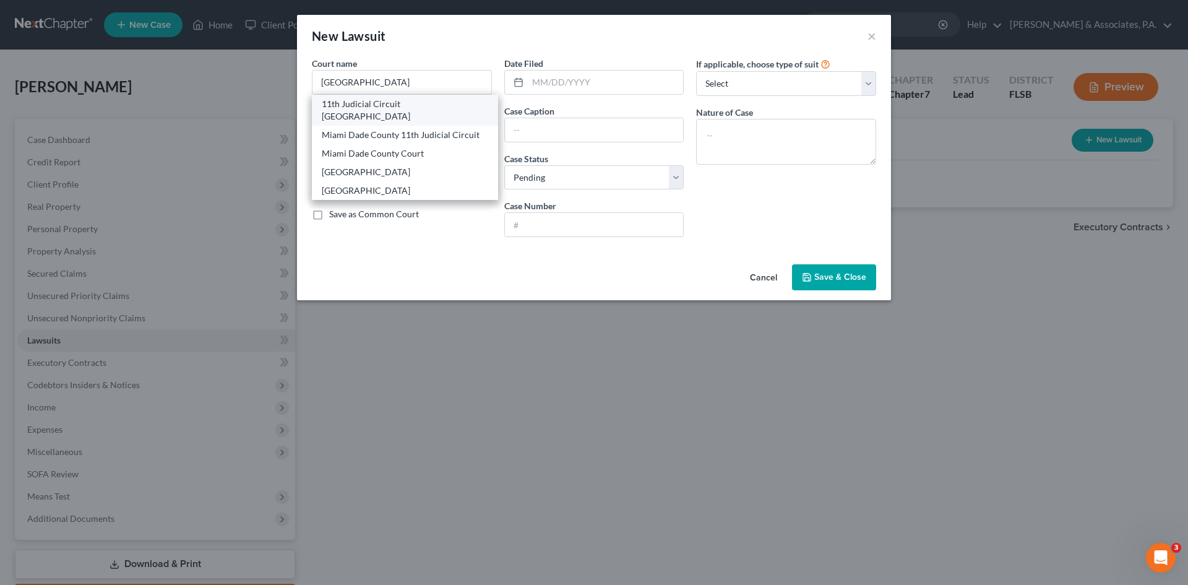
click at [380, 104] on div "11th Judicial Circuit [GEOGRAPHIC_DATA]" at bounding box center [405, 110] width 166 height 25
type input "11th Judicial Circuit [GEOGRAPHIC_DATA]"
type input "73 [PERSON_NAME]"
type input "[GEOGRAPHIC_DATA]"
select select "9"
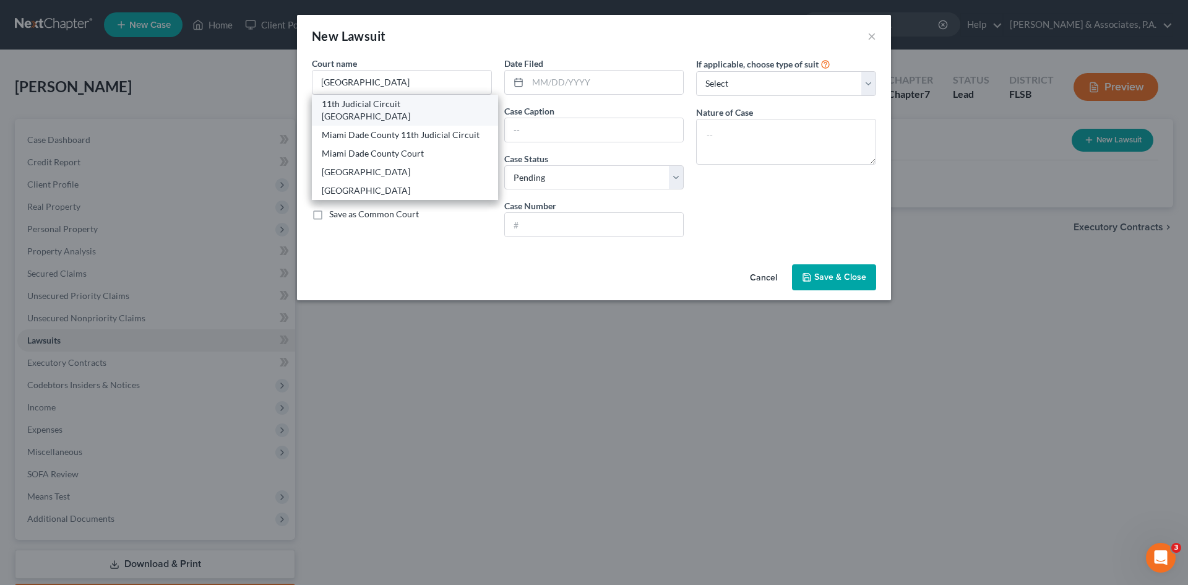
type input "33130"
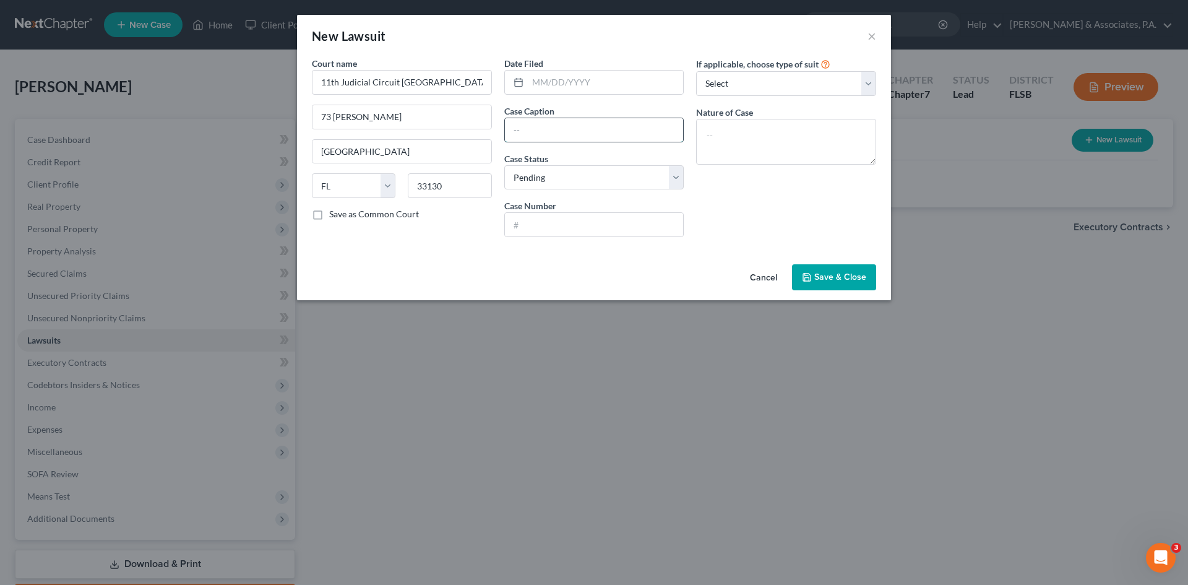
click at [518, 127] on input "text" at bounding box center [594, 130] width 179 height 24
paste input "CAPITAL ONE, N.A., SUCCESSOR BY MERGER TO DISCOVER BANK ET AL VS [PERSON_NAME]"
type input "CAPITAL ONE, N.A., SUCCESSOR BY MERGER TO DISCOVER BANK ET AL VS [PERSON_NAME]"
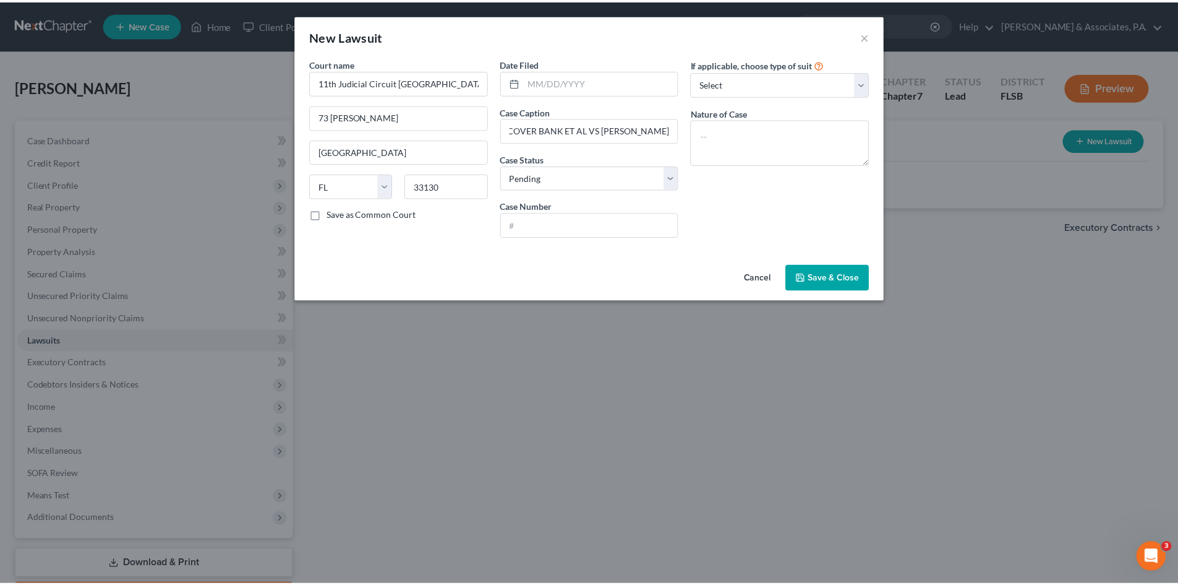
scroll to position [0, 0]
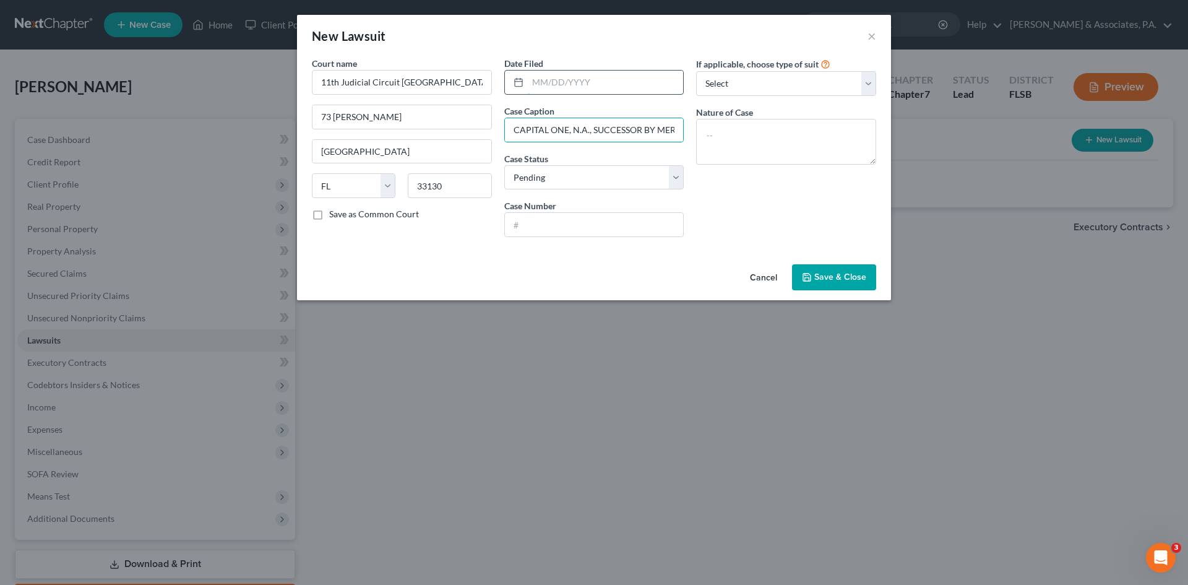
click at [532, 85] on input "text" at bounding box center [606, 83] width 156 height 24
paste input "2025-107551-CC-21"
type input "2025-107551-CC-21"
drag, startPoint x: 615, startPoint y: 82, endPoint x: 520, endPoint y: 81, distance: 95.3
click at [520, 81] on div "2025-107551-CC-21" at bounding box center [594, 82] width 180 height 25
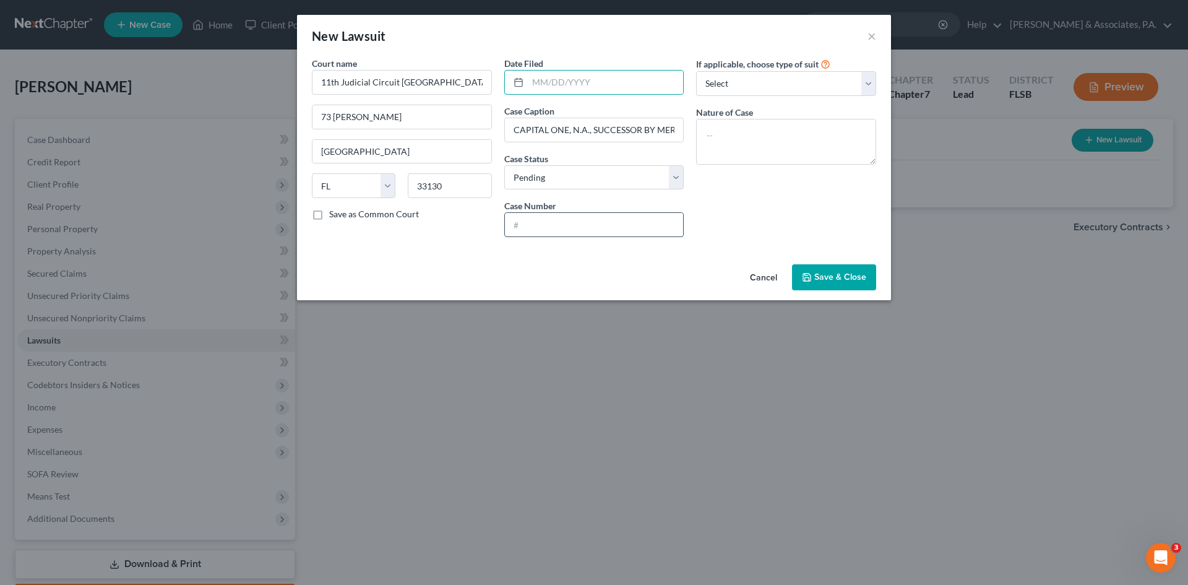
click at [527, 228] on input "text" at bounding box center [594, 225] width 179 height 24
paste input "2025-107551-CC-21"
type input "2025-107551-CC-21"
click at [539, 82] on input "text" at bounding box center [606, 83] width 156 height 24
paste input "[DATE]"
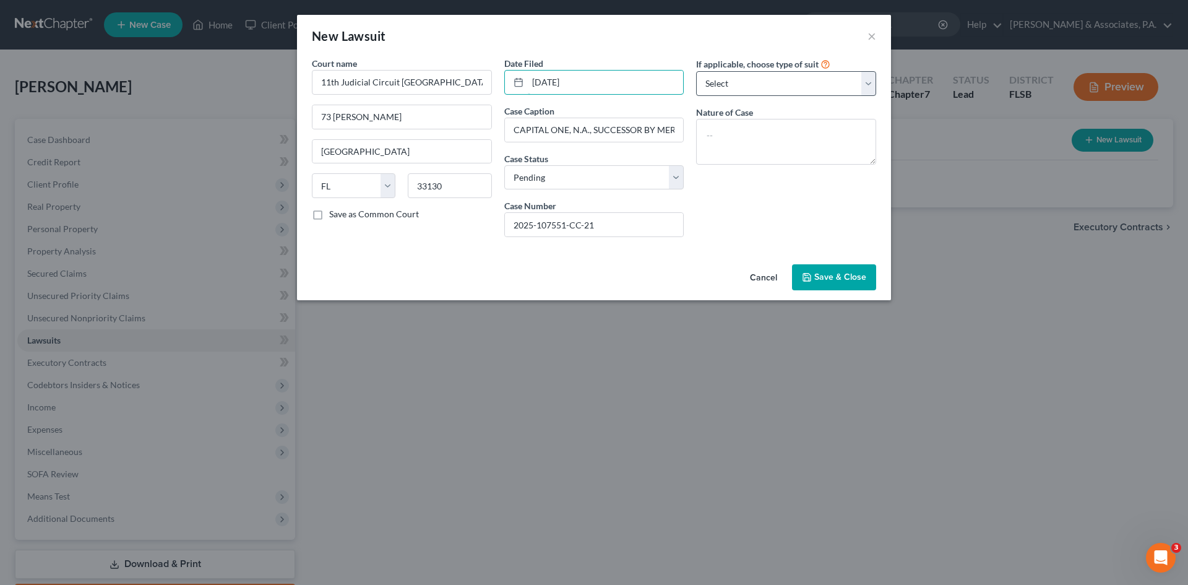
type input "[DATE]"
click at [718, 79] on select "Select Repossession Garnishment Foreclosure Attached, Seized, Or Levied Other" at bounding box center [786, 83] width 180 height 25
select select "4"
click at [696, 71] on select "Select Repossession Garnishment Foreclosure Attached, Seized, Or Levied Other" at bounding box center [786, 83] width 180 height 25
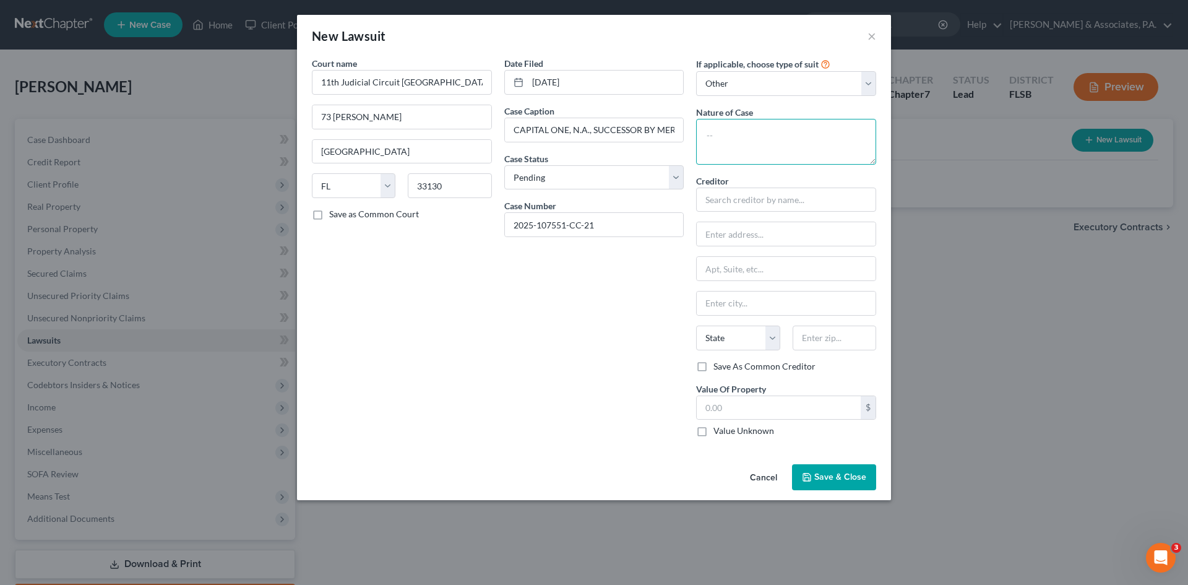
click at [725, 134] on textarea at bounding box center [786, 142] width 180 height 46
type textarea "Credit card debt"
click at [721, 200] on input "text" at bounding box center [786, 199] width 180 height 25
click at [752, 196] on input "text" at bounding box center [786, 199] width 180 height 25
type input "Capital One Bank"
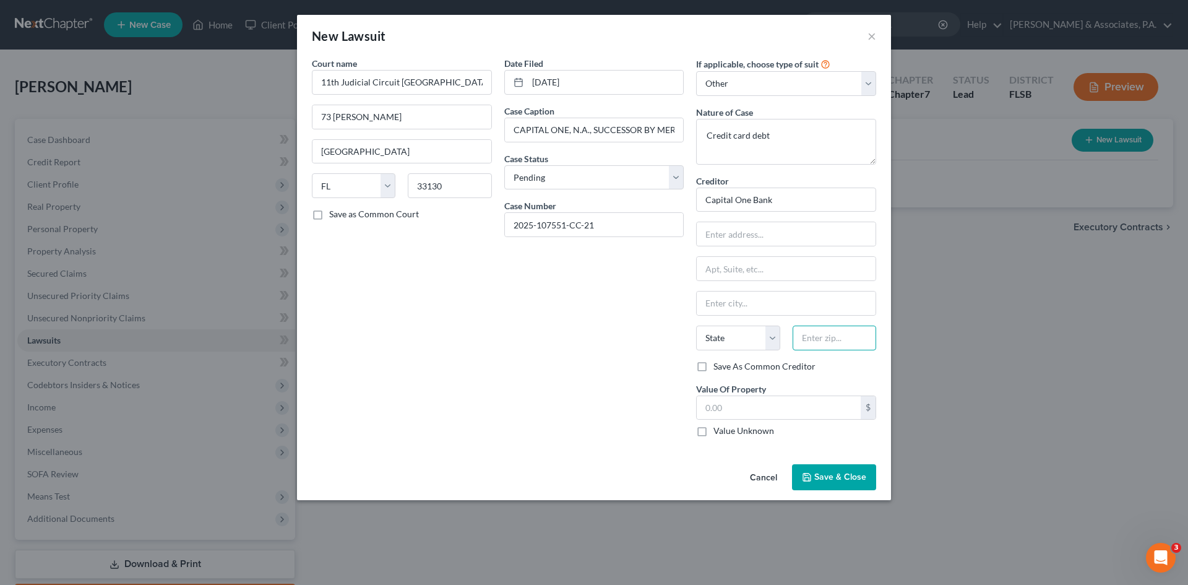
click at [824, 336] on input "text" at bounding box center [834, 337] width 84 height 25
type input "84130"
click at [709, 234] on input "text" at bounding box center [785, 234] width 179 height 24
type input "[GEOGRAPHIC_DATA]"
select select "46"
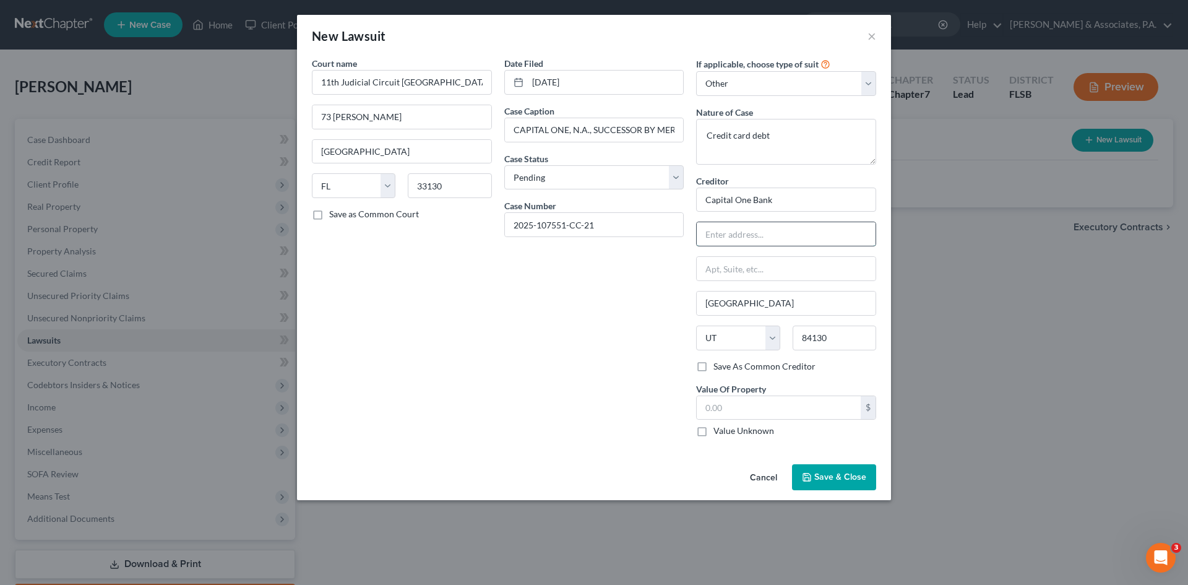
paste input "P.O. Box 30285"
type input "P.O. Box 30285"
click at [713, 432] on label "Value Unknown" at bounding box center [743, 430] width 61 height 12
click at [718, 432] on input "Value Unknown" at bounding box center [722, 428] width 8 height 8
checkbox input "true"
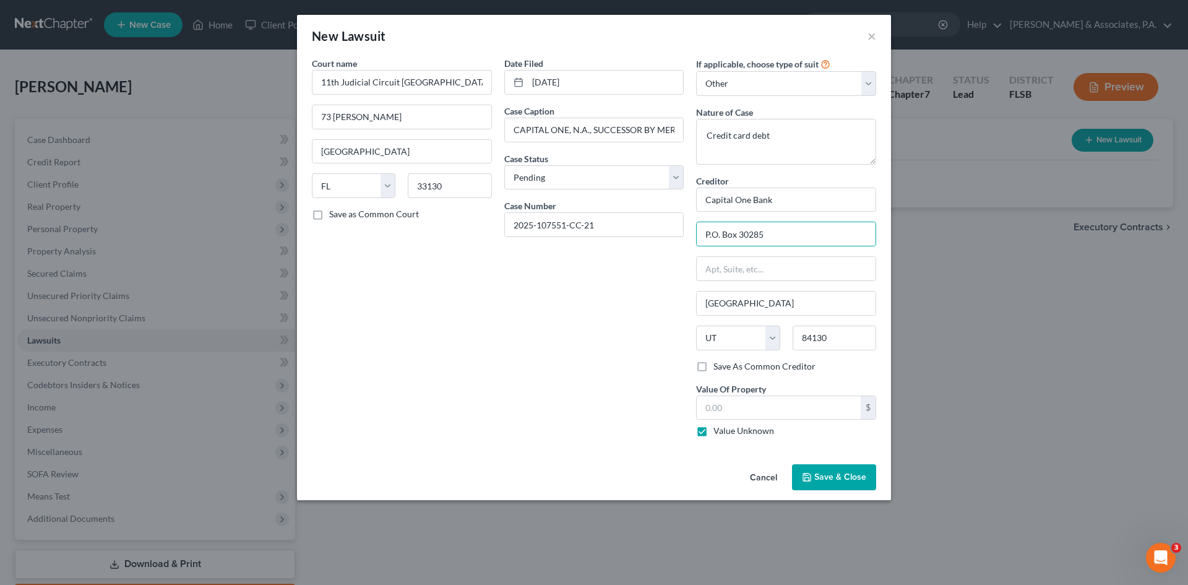
type input "0.00"
click at [834, 478] on span "Save & Close" at bounding box center [840, 476] width 52 height 11
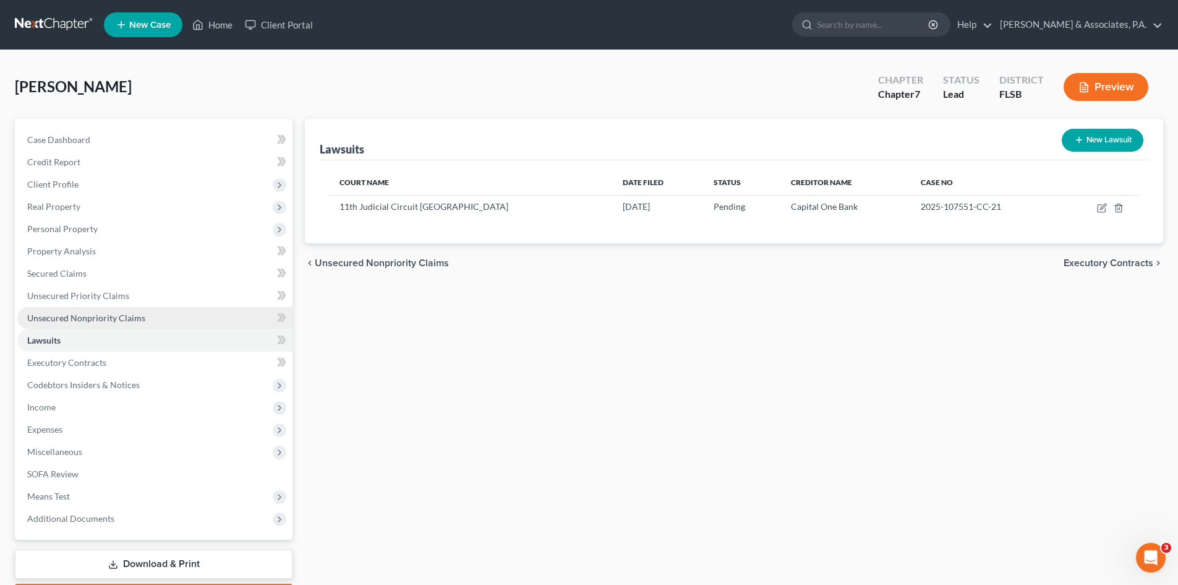
click at [135, 318] on span "Unsecured Nonpriority Claims" at bounding box center [86, 317] width 118 height 11
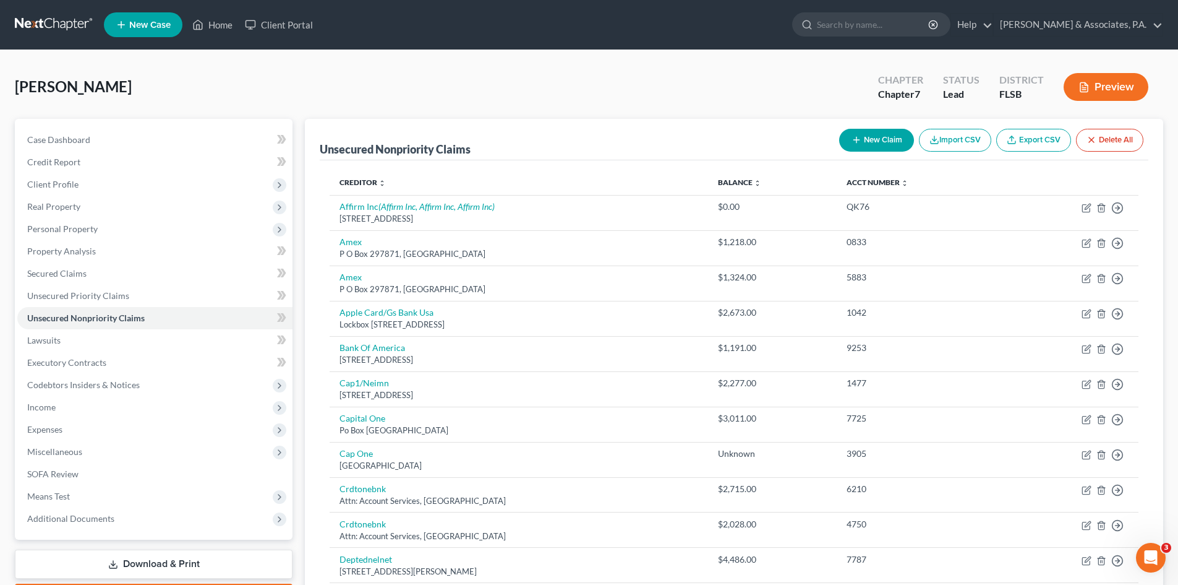
click at [880, 137] on button "New Claim" at bounding box center [876, 140] width 75 height 23
select select "0"
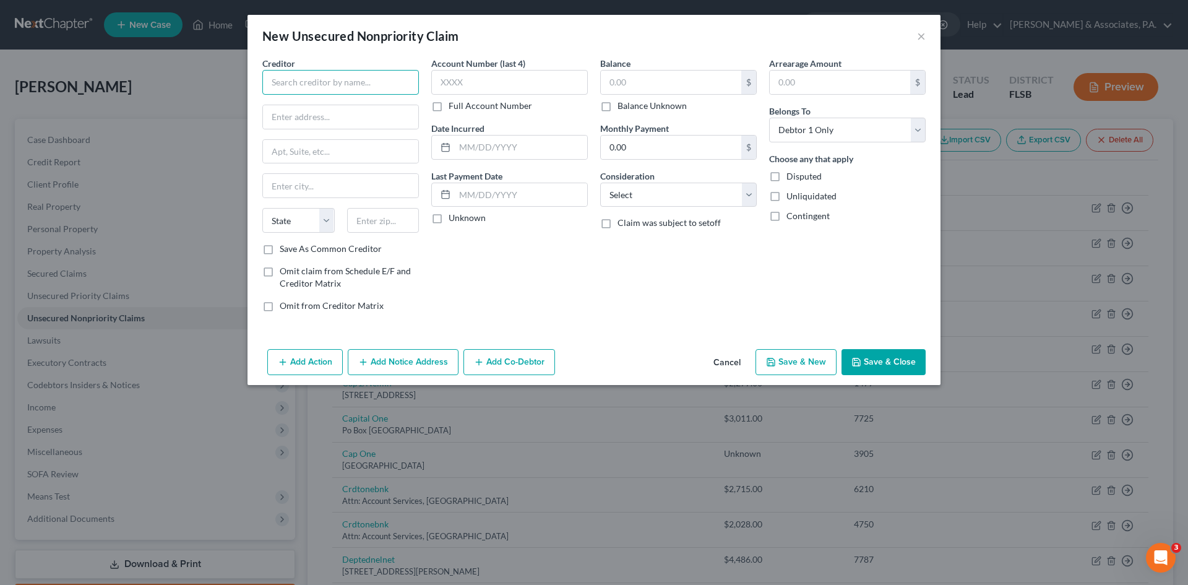
click at [308, 92] on input "text" at bounding box center [340, 82] width 156 height 25
click at [309, 117] on div "[STREET_ADDRESS] [STREET_ADDRESS]" at bounding box center [336, 115] width 129 height 11
type input "[PERSON_NAME] & Associates"
type input "[STREET_ADDRESS]"
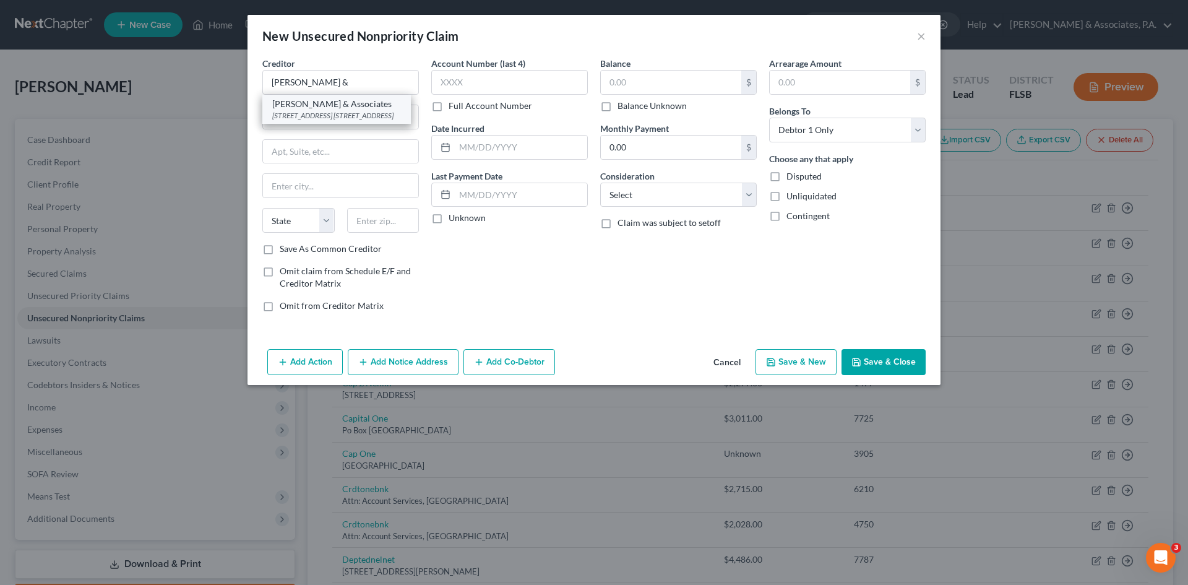
type input "[GEOGRAPHIC_DATA]"
select select "9"
type input "33441"
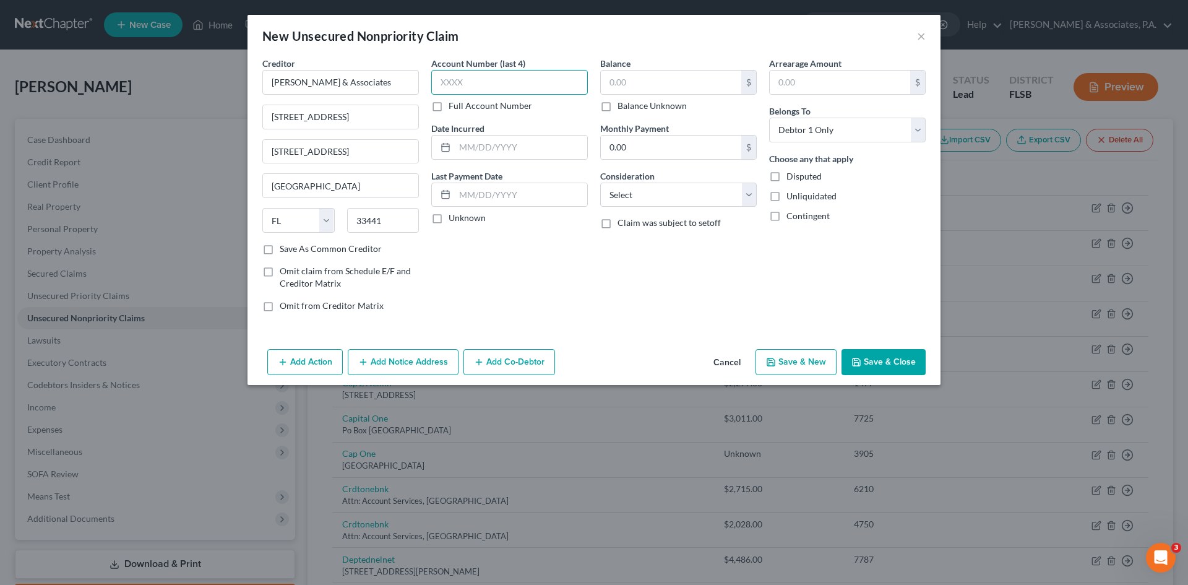
click at [446, 82] on input "text" at bounding box center [509, 82] width 156 height 25
click at [629, 192] on select "Select Cable / Satellite Services Collection Agency Credit Card Debt Debt Couns…" at bounding box center [678, 194] width 156 height 25
click at [554, 226] on div "Account Number (last 4) Full Account Number Date Incurred Last Payment Date Unk…" at bounding box center [509, 189] width 169 height 265
click at [617, 106] on label "Balance Unknown" at bounding box center [651, 106] width 69 height 12
click at [622, 106] on input "Balance Unknown" at bounding box center [626, 104] width 8 height 8
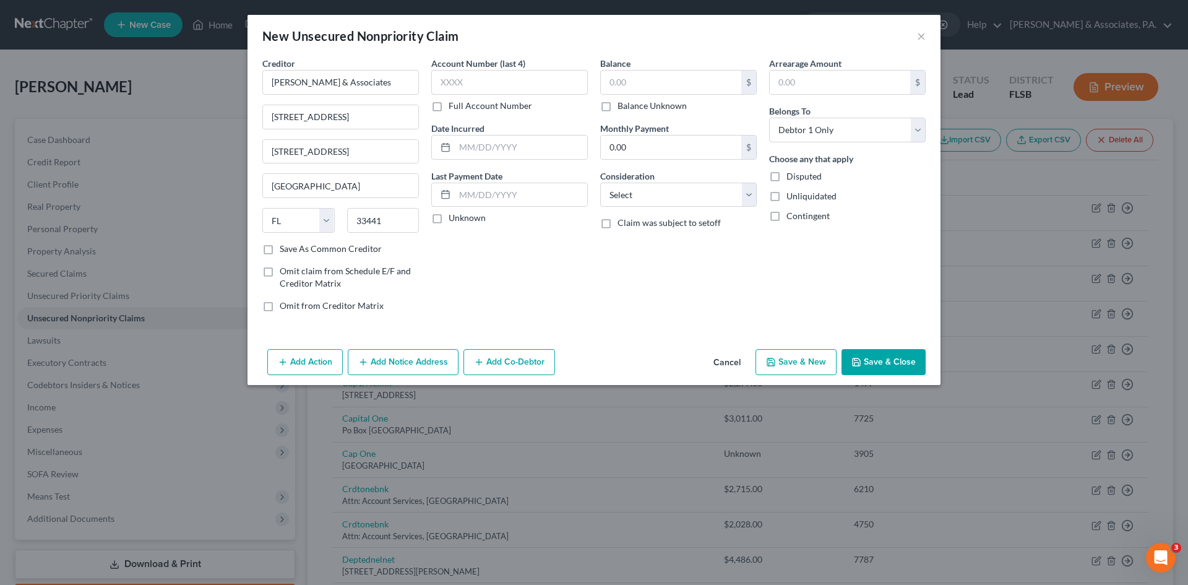
checkbox input "true"
type input "0.00"
click at [315, 359] on button "Add Action" at bounding box center [304, 362] width 75 height 26
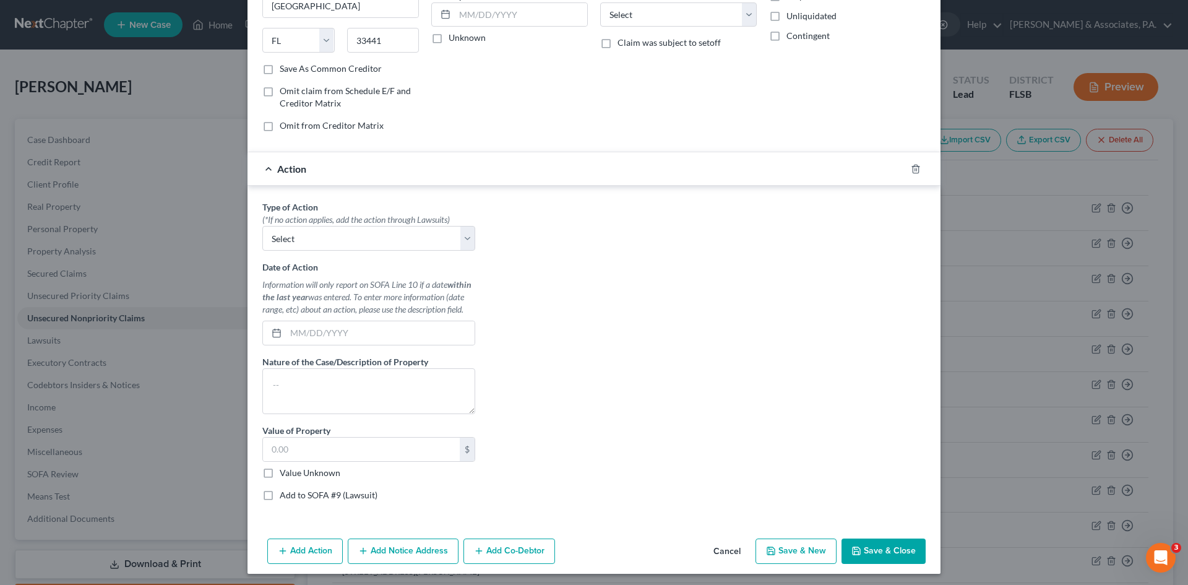
scroll to position [184, 0]
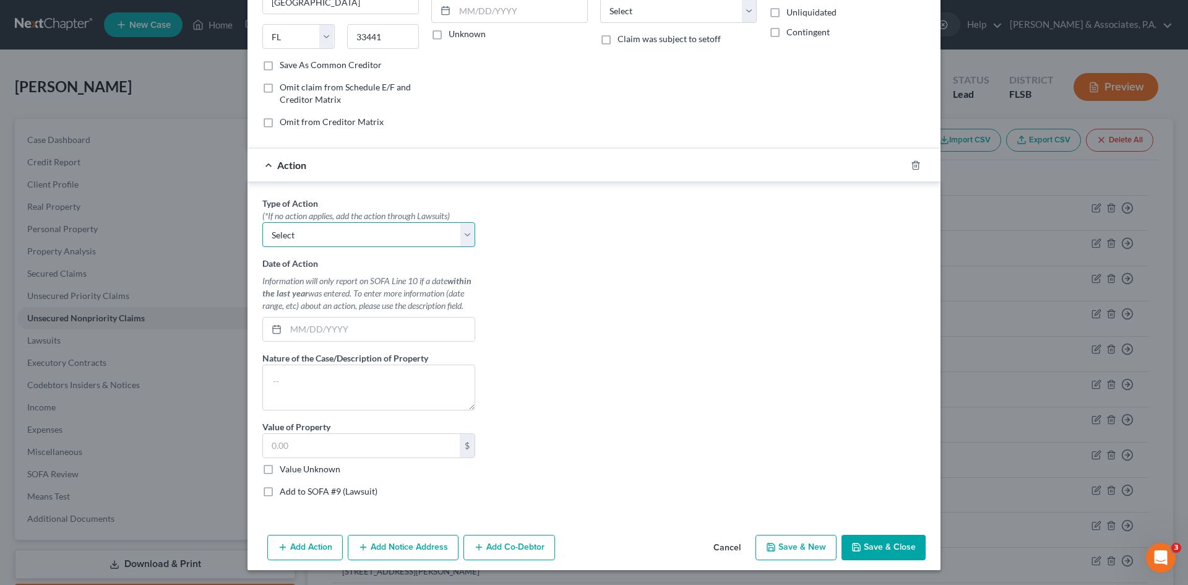
click at [461, 233] on select "Select Repossession Garnishment Foreclosure Personal Injury Attached, Seized, O…" at bounding box center [368, 234] width 213 height 25
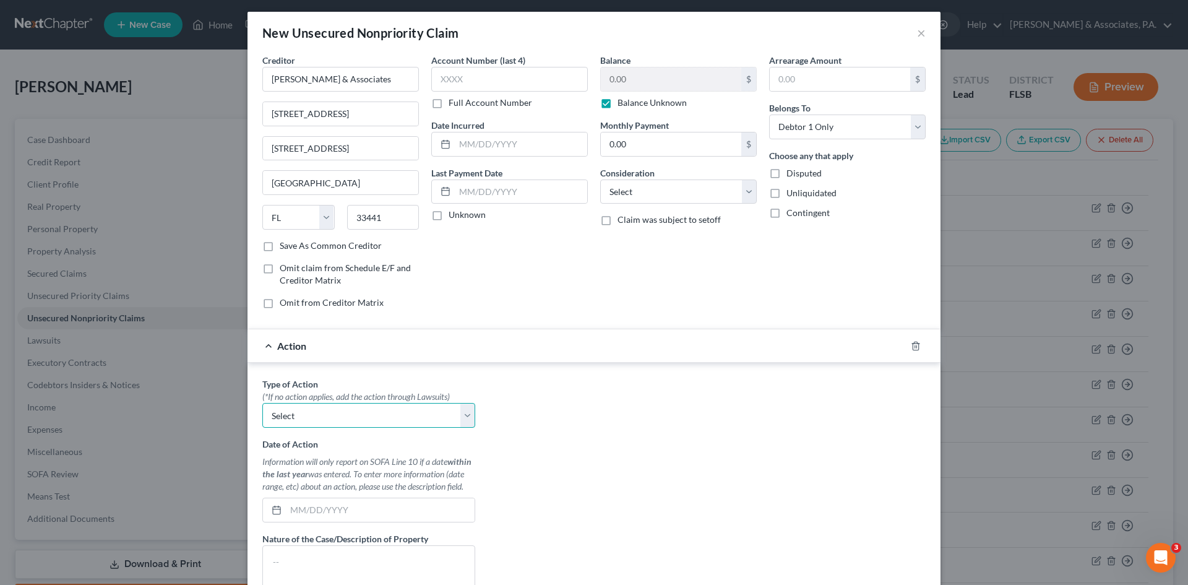
scroll to position [0, 0]
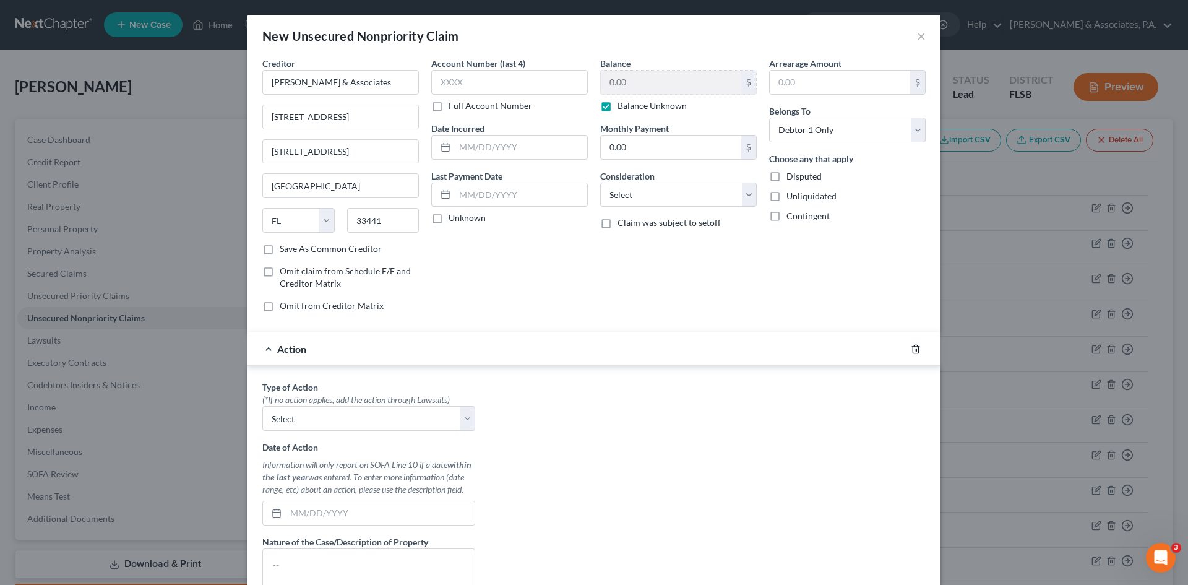
click at [912, 349] on icon "button" at bounding box center [915, 349] width 10 height 10
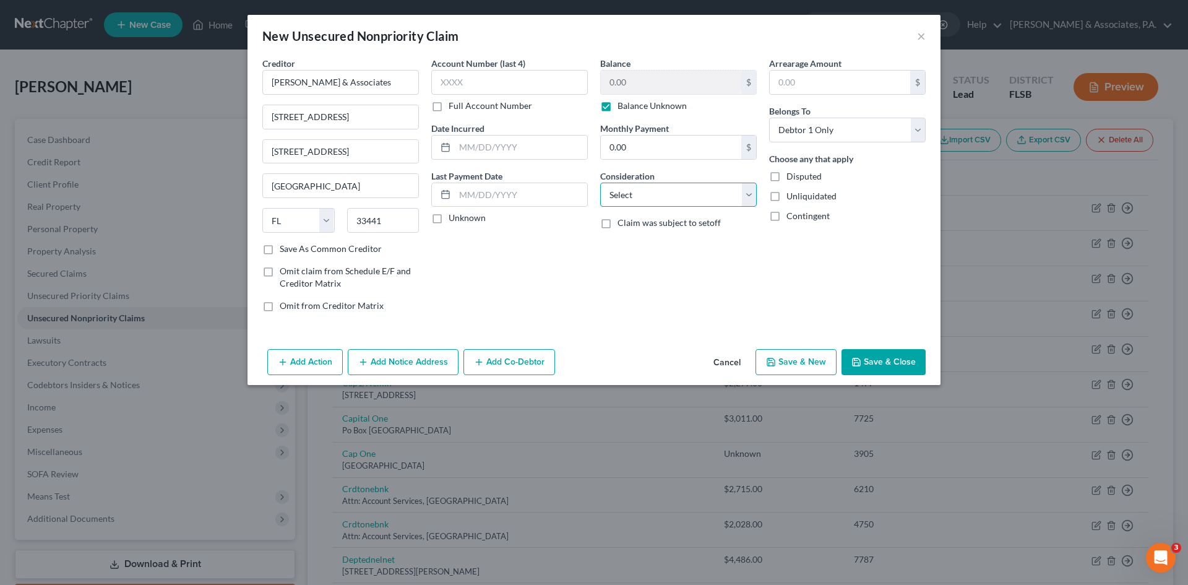
click at [747, 194] on select "Select Cable / Satellite Services Collection Agency Credit Card Debt Debt Couns…" at bounding box center [678, 194] width 156 height 25
select select "14"
click at [600, 182] on select "Select Cable / Satellite Services Collection Agency Credit Card Debt Debt Couns…" at bounding box center [678, 194] width 156 height 25
click at [620, 239] on input "text" at bounding box center [678, 242] width 155 height 24
type input "Notice Only"
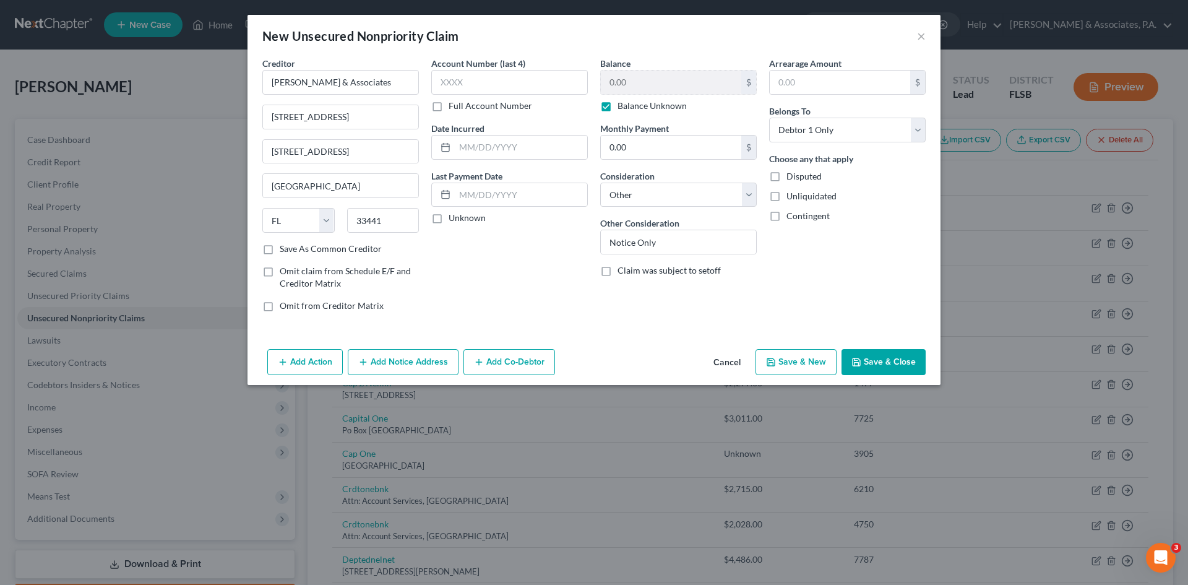
click at [548, 250] on div "Account Number (last 4) Full Account Number Date Incurred Last Payment Date Unk…" at bounding box center [509, 189] width 169 height 265
click at [864, 357] on button "Save & Close" at bounding box center [883, 362] width 84 height 26
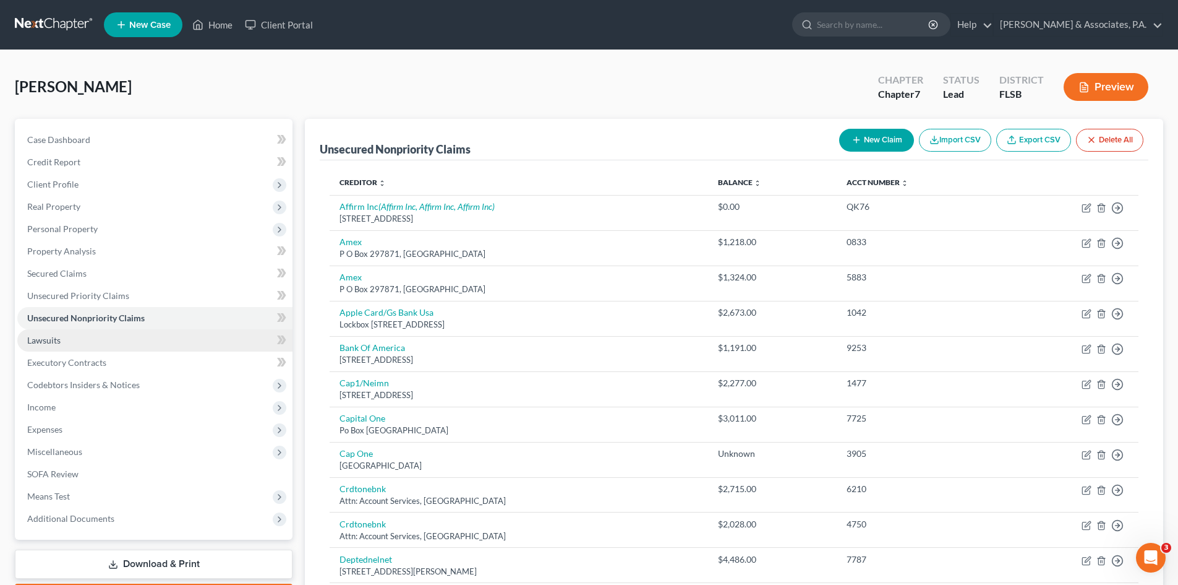
click at [77, 333] on link "Lawsuits" at bounding box center [154, 340] width 275 height 22
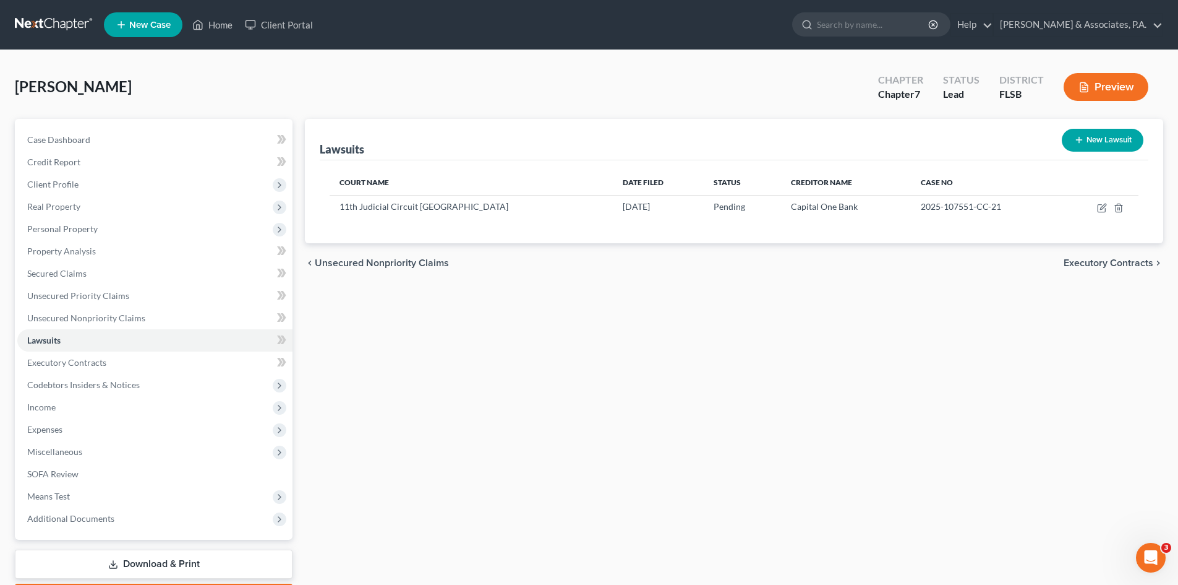
click at [1094, 140] on button "New Lawsuit" at bounding box center [1103, 140] width 82 height 23
select select "0"
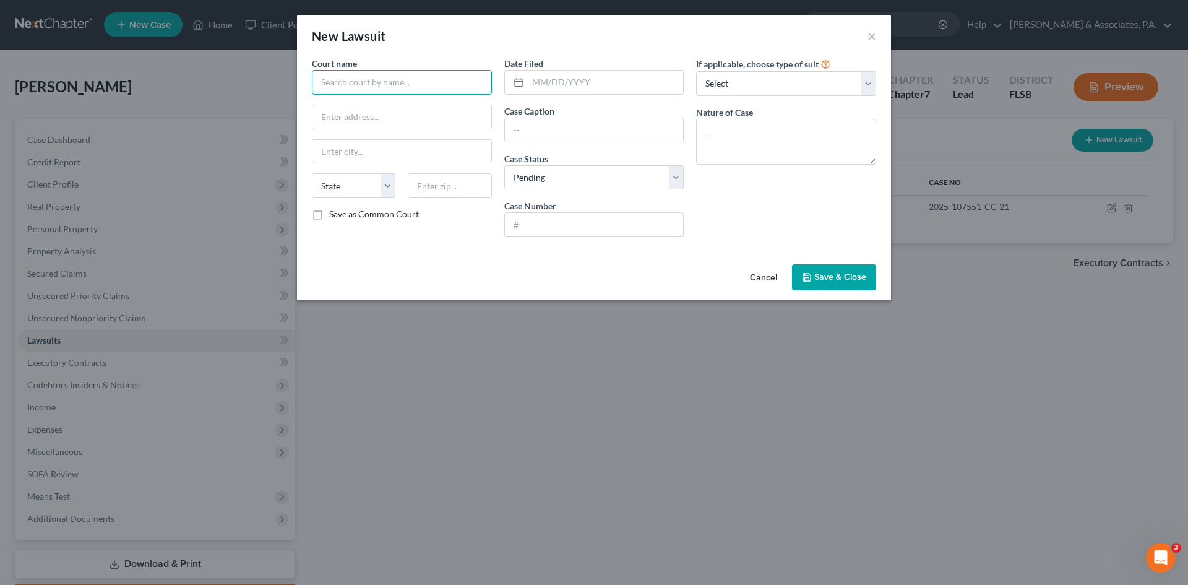
click at [364, 87] on input "text" at bounding box center [402, 82] width 180 height 25
click at [756, 272] on button "Cancel" at bounding box center [763, 277] width 47 height 25
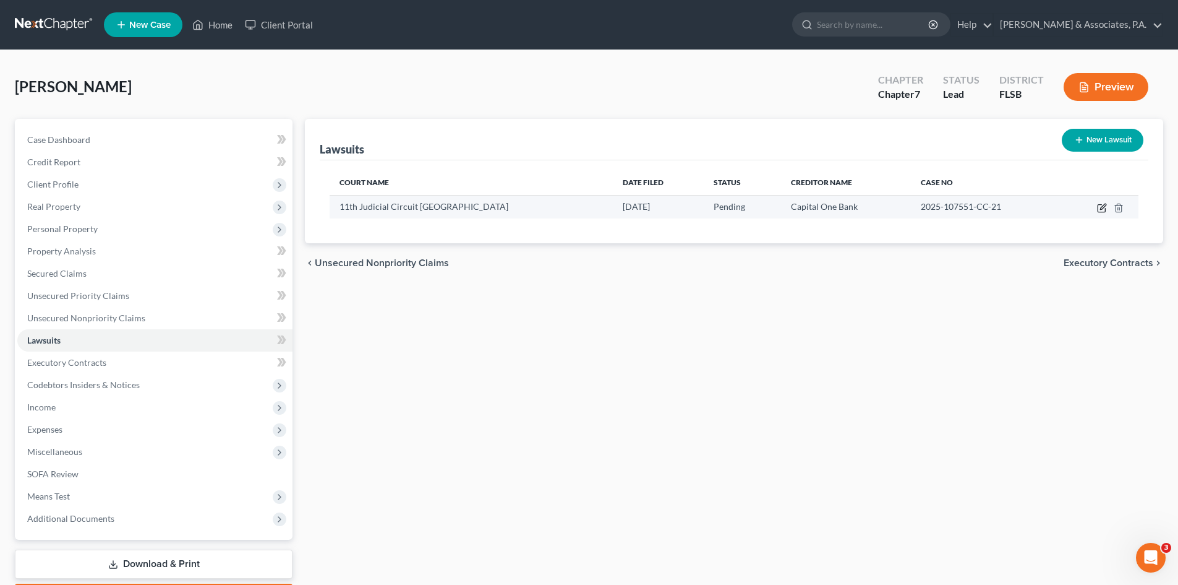
click at [1100, 205] on icon "button" at bounding box center [1101, 208] width 7 height 7
select select "9"
select select "0"
select select "4"
select select "46"
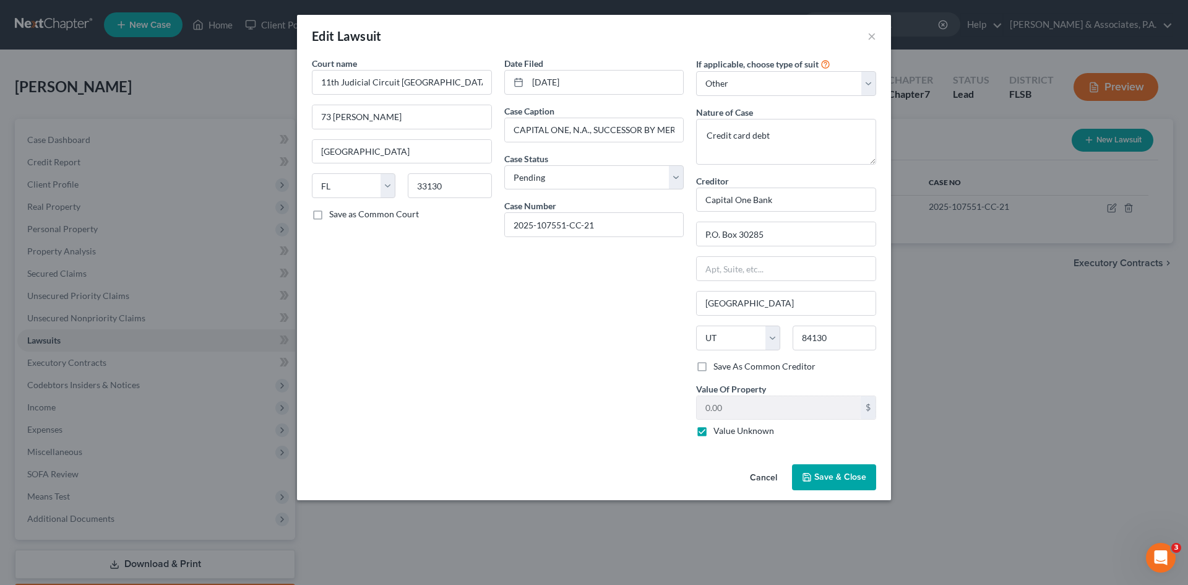
click at [713, 431] on label "Value Unknown" at bounding box center [743, 430] width 61 height 12
click at [718, 431] on input "Value Unknown" at bounding box center [722, 428] width 8 height 8
checkbox input "false"
click at [780, 406] on input "11,553." at bounding box center [778, 408] width 164 height 24
type input "11,553.85"
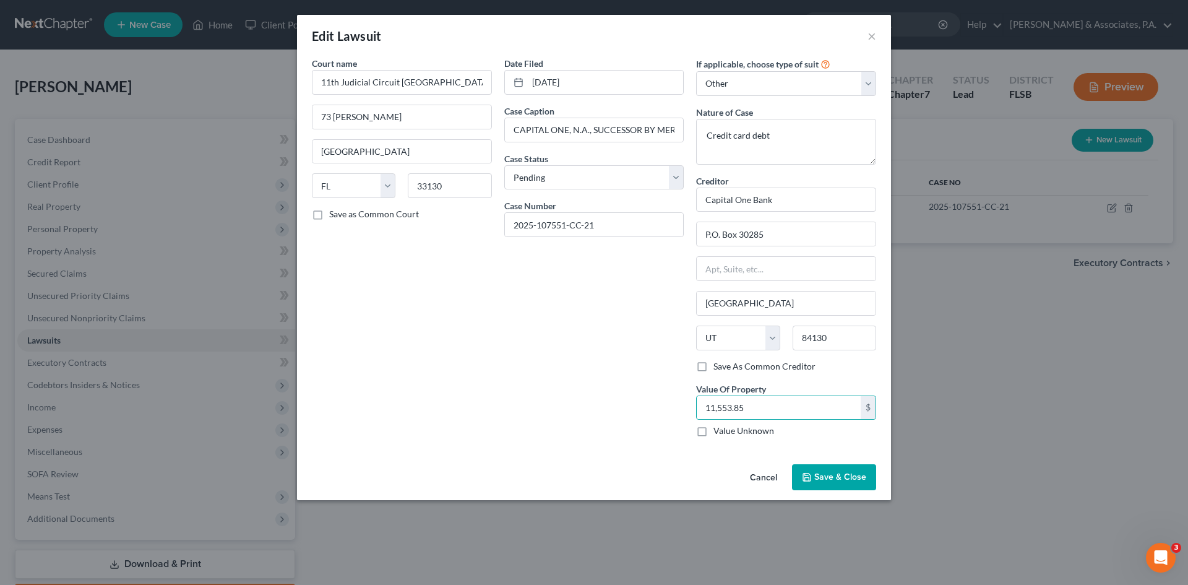
click at [826, 481] on span "Save & Close" at bounding box center [840, 476] width 52 height 11
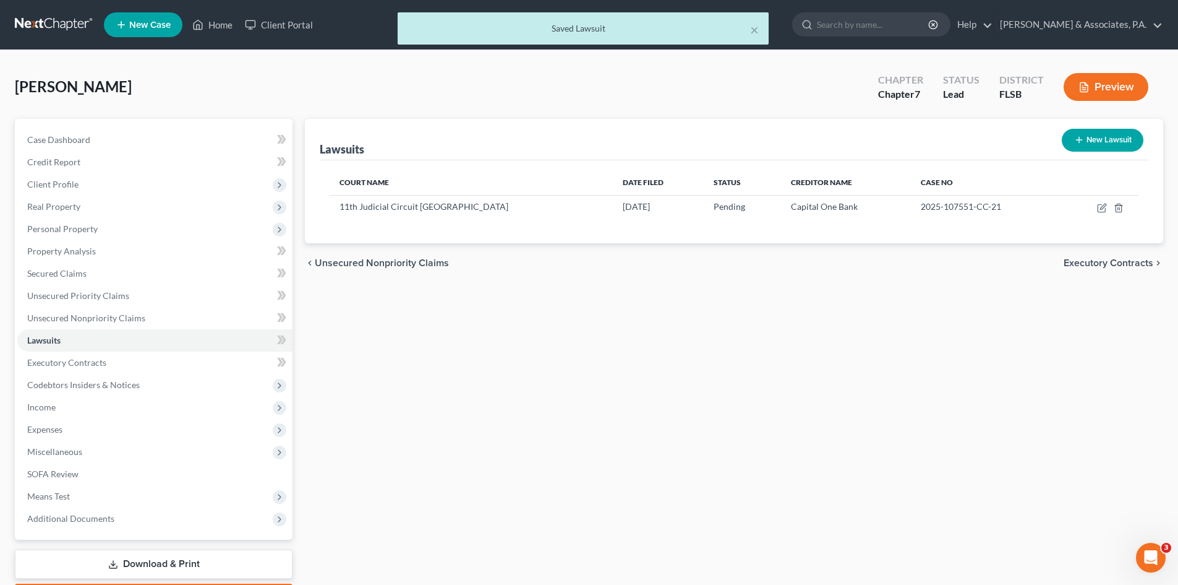
click at [1090, 142] on button "New Lawsuit" at bounding box center [1103, 140] width 82 height 23
select select "0"
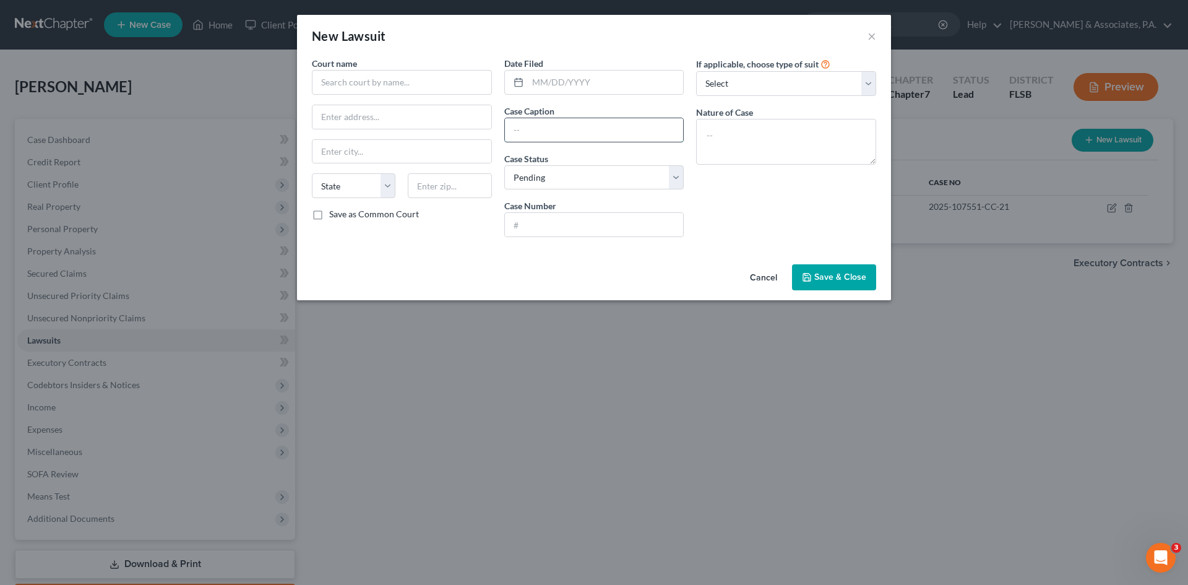
click at [523, 133] on input "text" at bounding box center [594, 130] width 179 height 24
paste input "LVNV FUNDING LLC VS [PERSON_NAME]"
type input "LVNV FUNDING LLC VS [PERSON_NAME]"
click at [346, 78] on input "text" at bounding box center [402, 82] width 180 height 25
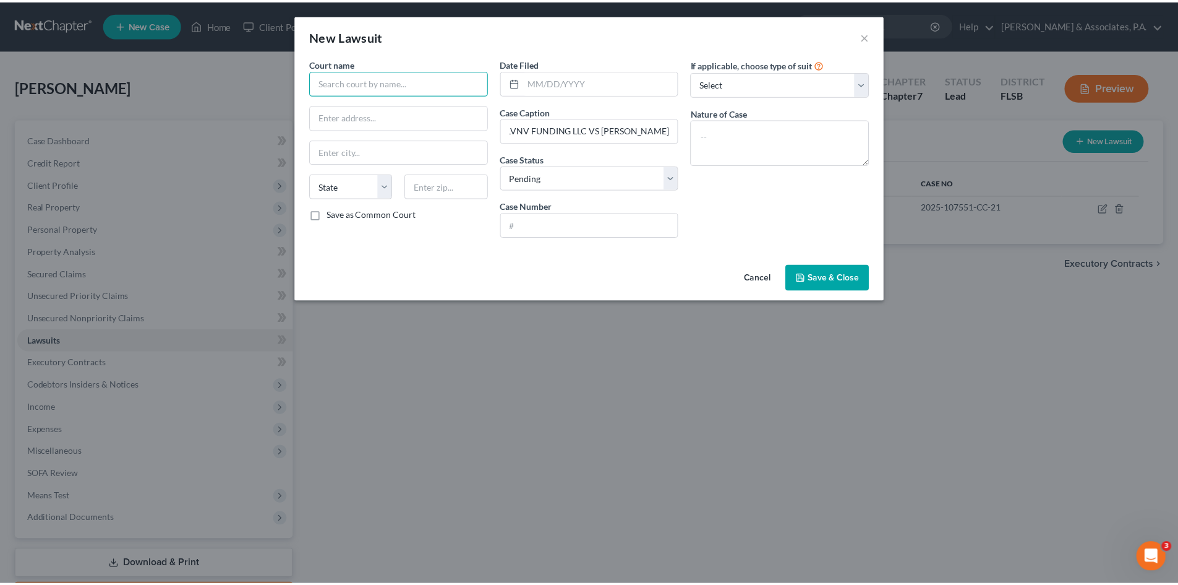
scroll to position [0, 0]
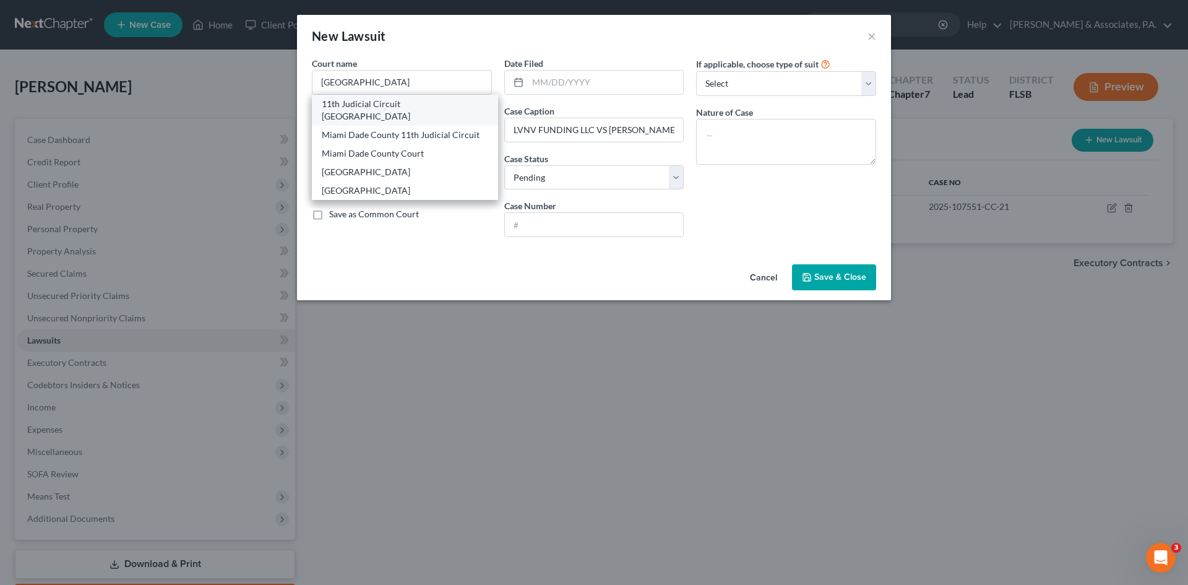
click at [345, 102] on div "11th Judicial Circuit [GEOGRAPHIC_DATA]" at bounding box center [405, 110] width 166 height 25
type input "11th Judicial Circuit [GEOGRAPHIC_DATA]"
type input "73 [PERSON_NAME]"
type input "[GEOGRAPHIC_DATA]"
select select "9"
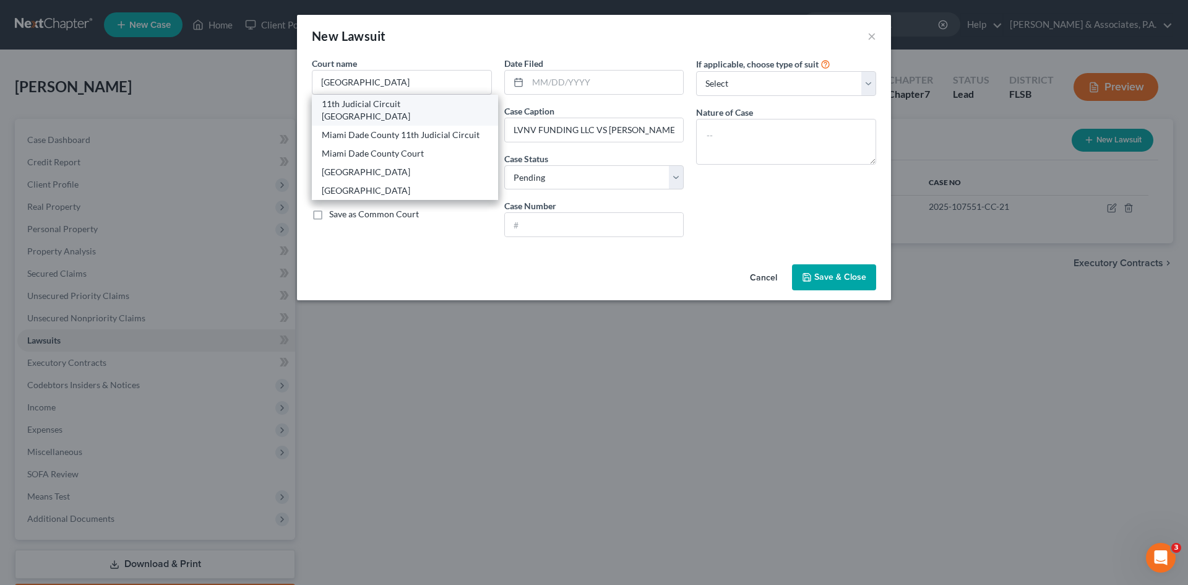
type input "33130"
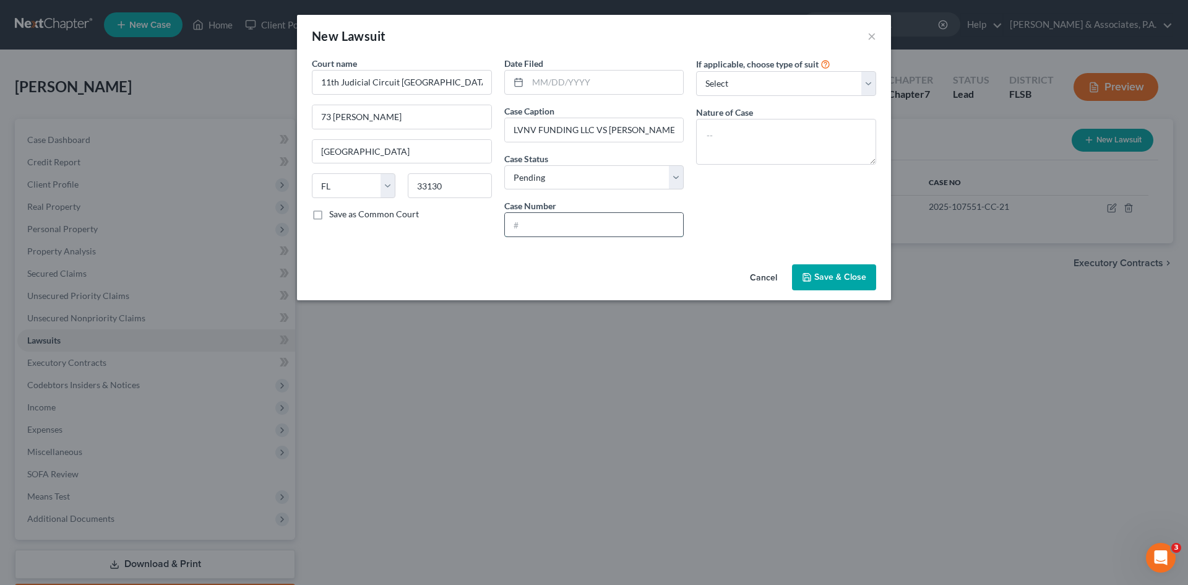
click at [520, 223] on input "text" at bounding box center [594, 225] width 179 height 24
paste input "2025-051407-CC-21"
type input "2025-051407-CC-21"
click at [539, 84] on input "text" at bounding box center [606, 83] width 156 height 24
paste input "[DATE]"
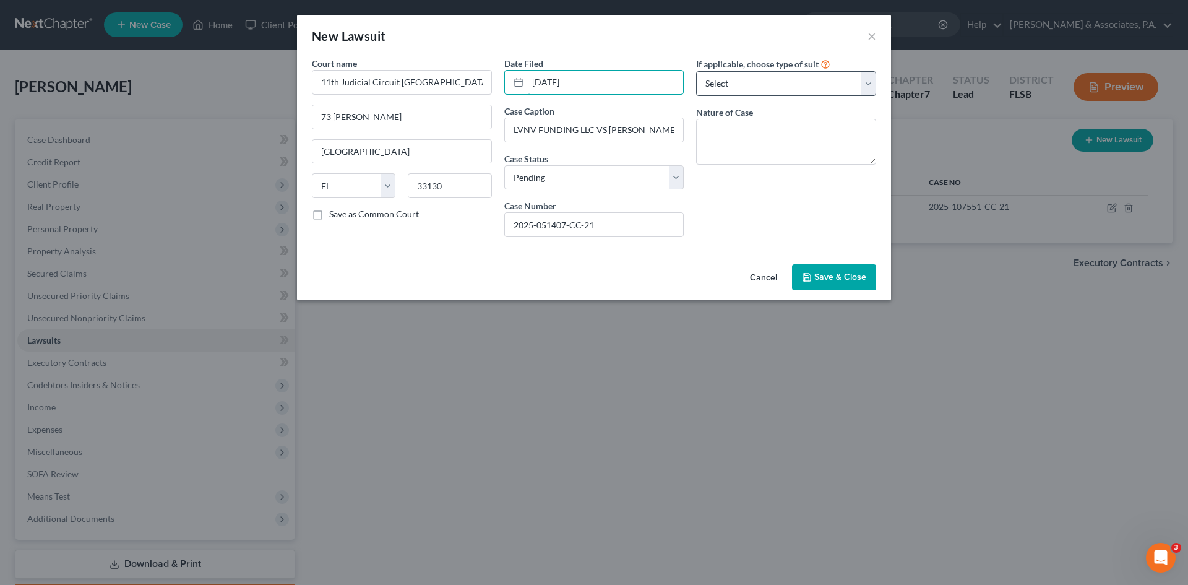
type input "[DATE]"
click at [730, 84] on select "Select Repossession Garnishment Foreclosure Attached, Seized, Or Levied Other" at bounding box center [786, 83] width 180 height 25
select select "4"
click at [696, 71] on select "Select Repossession Garnishment Foreclosure Attached, Seized, Or Levied Other" at bounding box center [786, 83] width 180 height 25
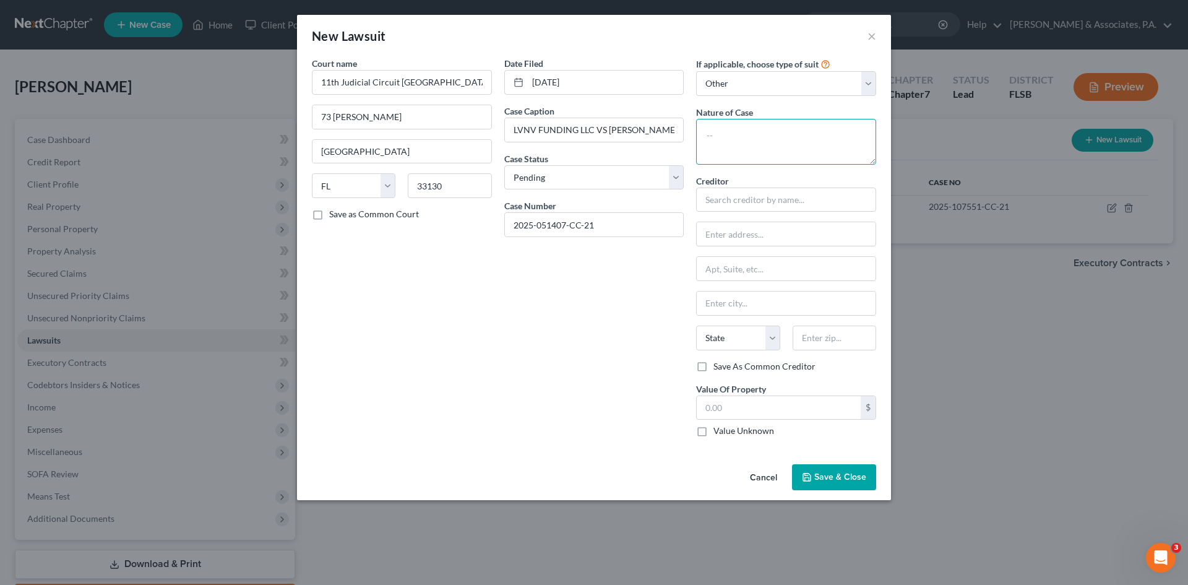
click at [718, 140] on textarea at bounding box center [786, 142] width 180 height 46
click at [732, 405] on input "text" at bounding box center [778, 408] width 164 height 24
click at [778, 409] on input "16,833." at bounding box center [778, 408] width 164 height 24
type input "16,833.35"
click at [714, 127] on textarea at bounding box center [786, 142] width 180 height 46
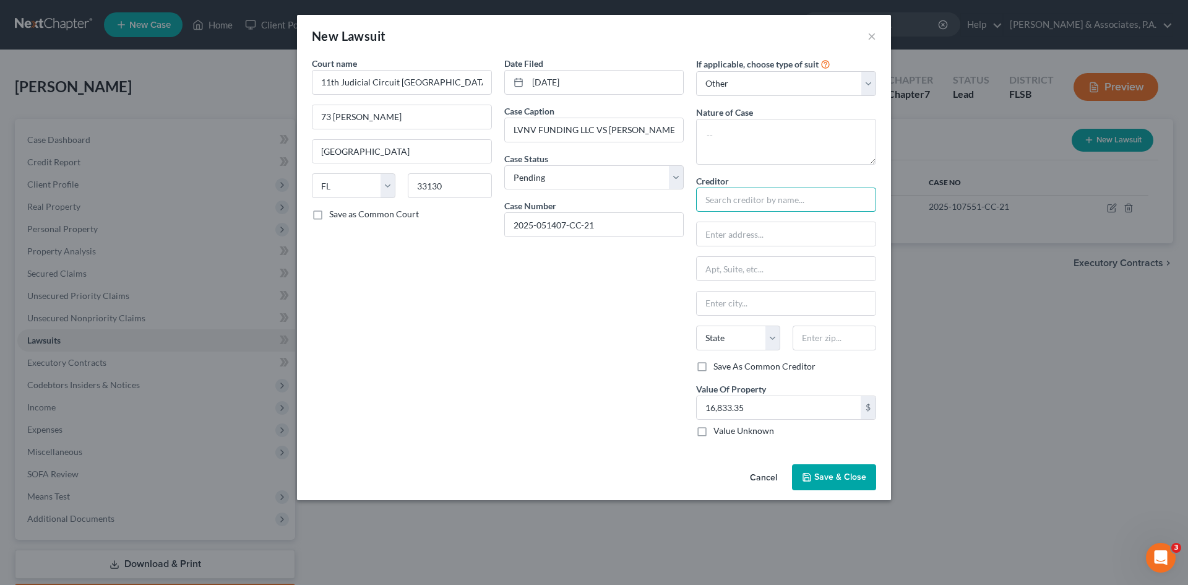
click at [712, 198] on input "text" at bounding box center [786, 199] width 180 height 25
type input "Blue Ridge Bank"
click at [802, 334] on input "text" at bounding box center [834, 337] width 84 height 25
type input "22901"
type input "[GEOGRAPHIC_DATA]"
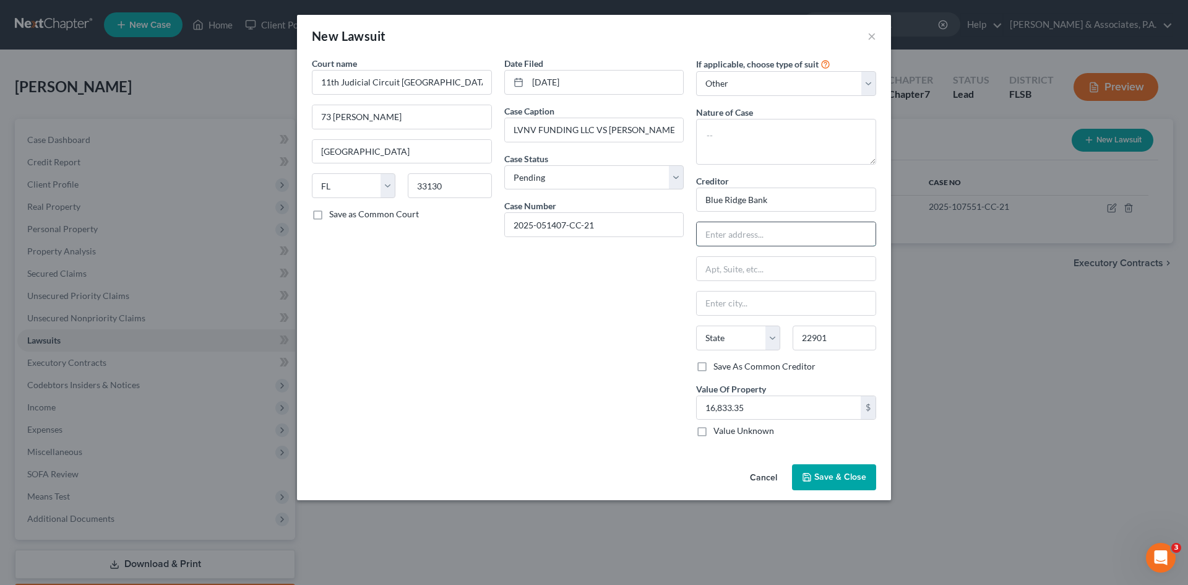
select select "48"
click at [722, 234] on input "text" at bounding box center [785, 234] width 179 height 24
paste input "1807 Seminole Trail"
type input "1807 Seminole Trail"
click at [659, 304] on div "Date Filed [DATE] Case Caption LVNV FUNDING LLC VS [PERSON_NAME] Case Status * …" at bounding box center [594, 252] width 192 height 390
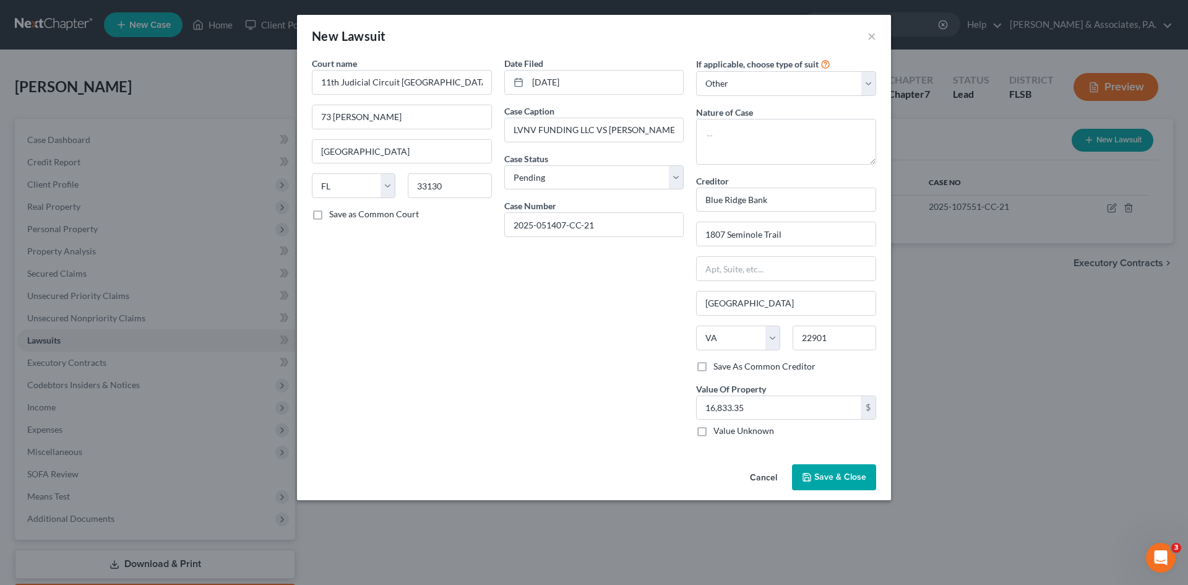
click at [826, 473] on span "Save & Close" at bounding box center [840, 476] width 52 height 11
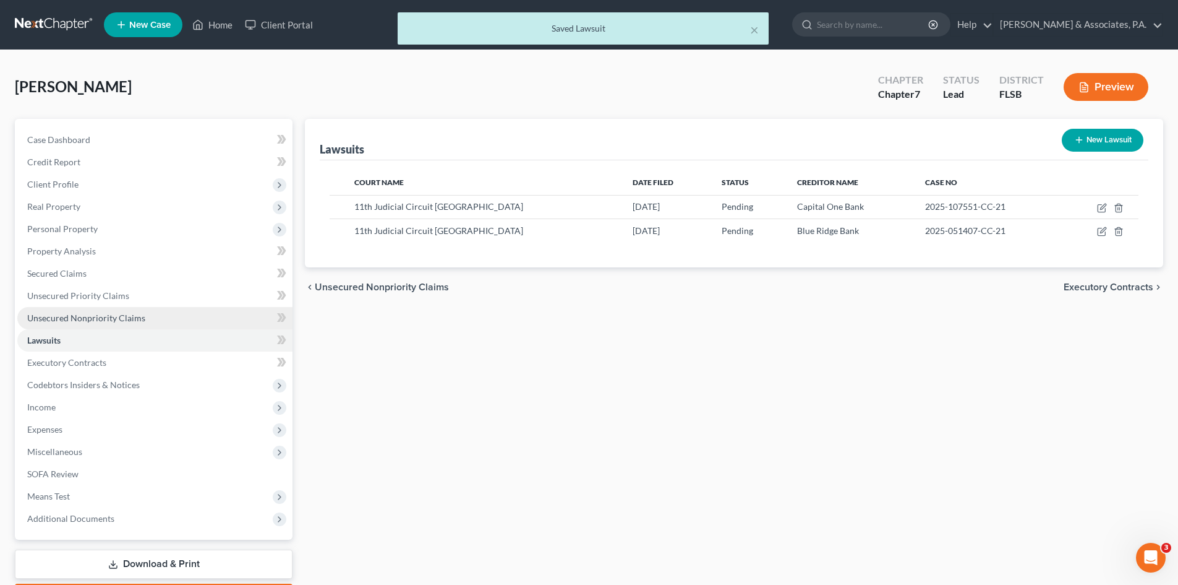
click at [117, 319] on span "Unsecured Nonpriority Claims" at bounding box center [86, 317] width 118 height 11
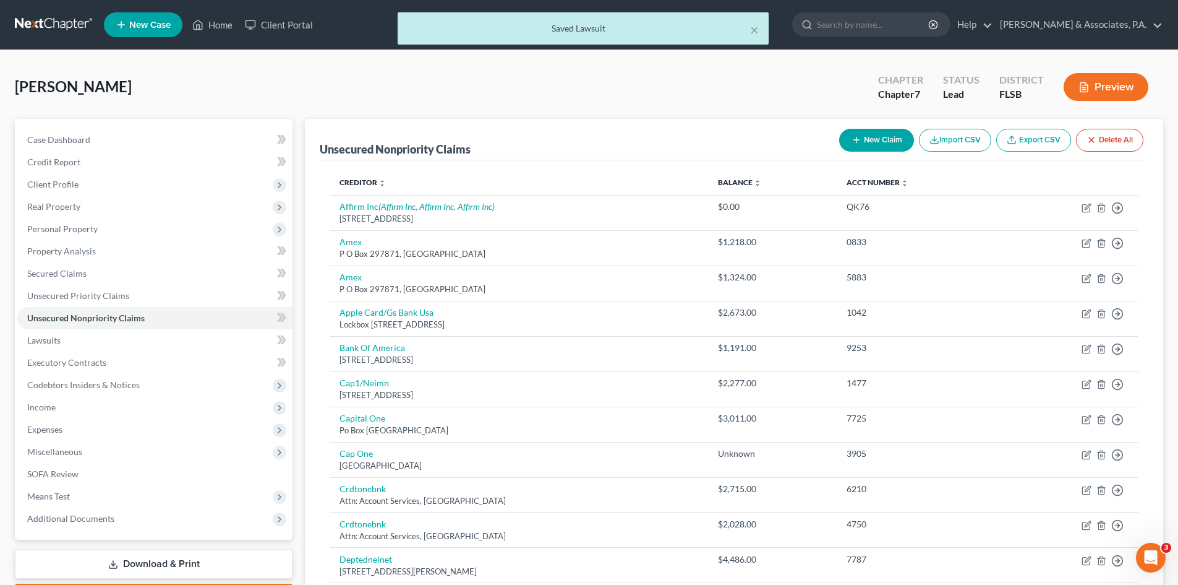
click at [868, 137] on button "New Claim" at bounding box center [876, 140] width 75 height 23
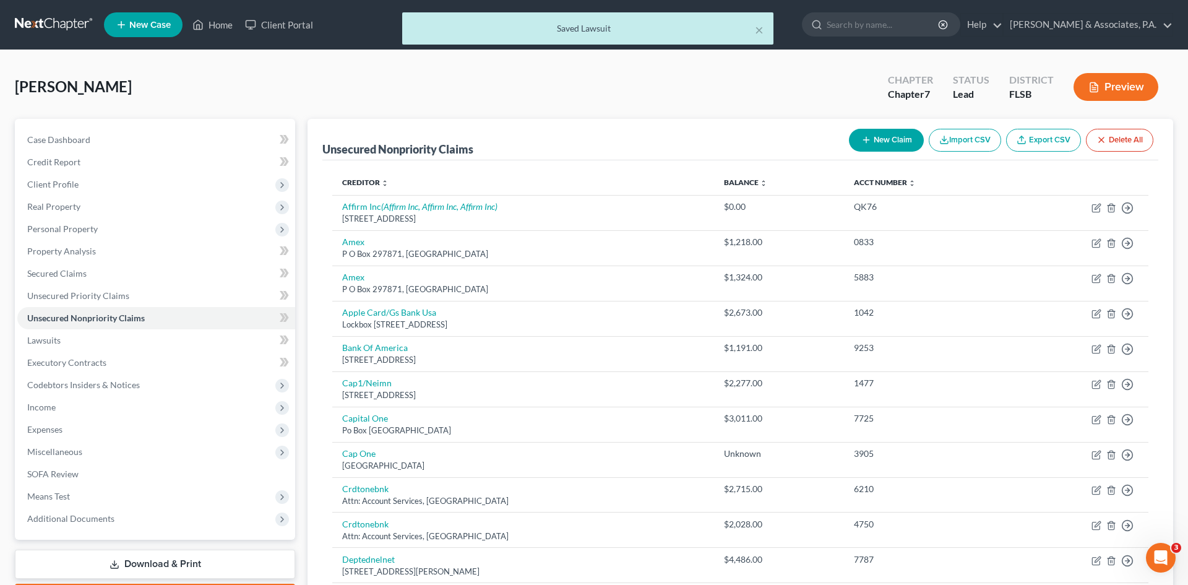
select select "0"
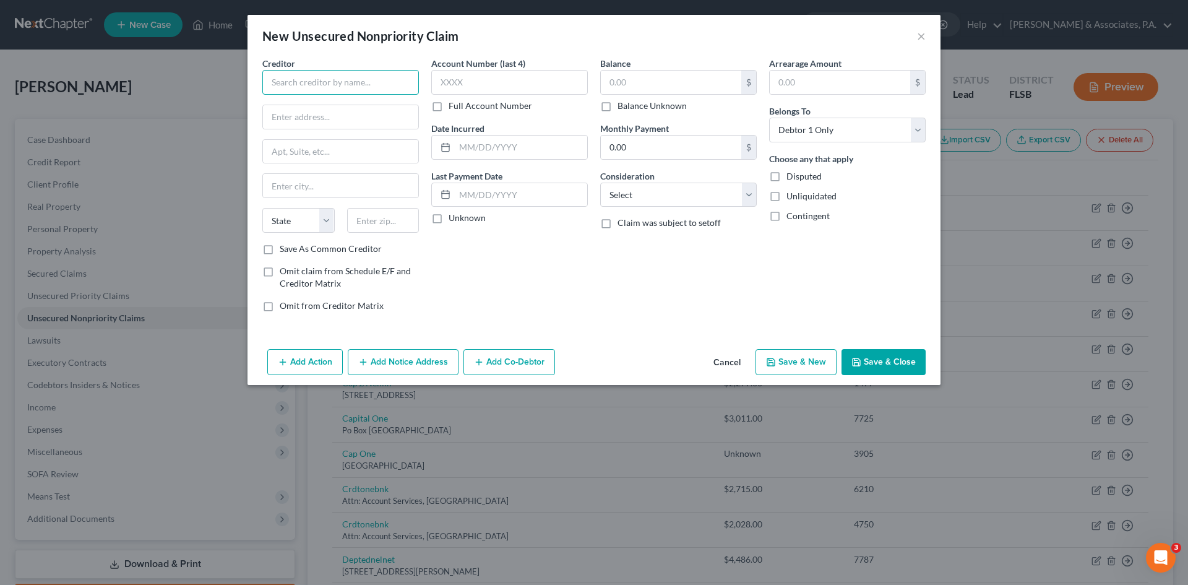
click at [306, 84] on input "text" at bounding box center [340, 82] width 156 height 25
type input "Mandarich Law Group"
click at [314, 111] on div "POB 952289, [GEOGRAPHIC_DATA]" at bounding box center [336, 115] width 129 height 11
type input "POB 952289"
type input "[PERSON_NAME]"
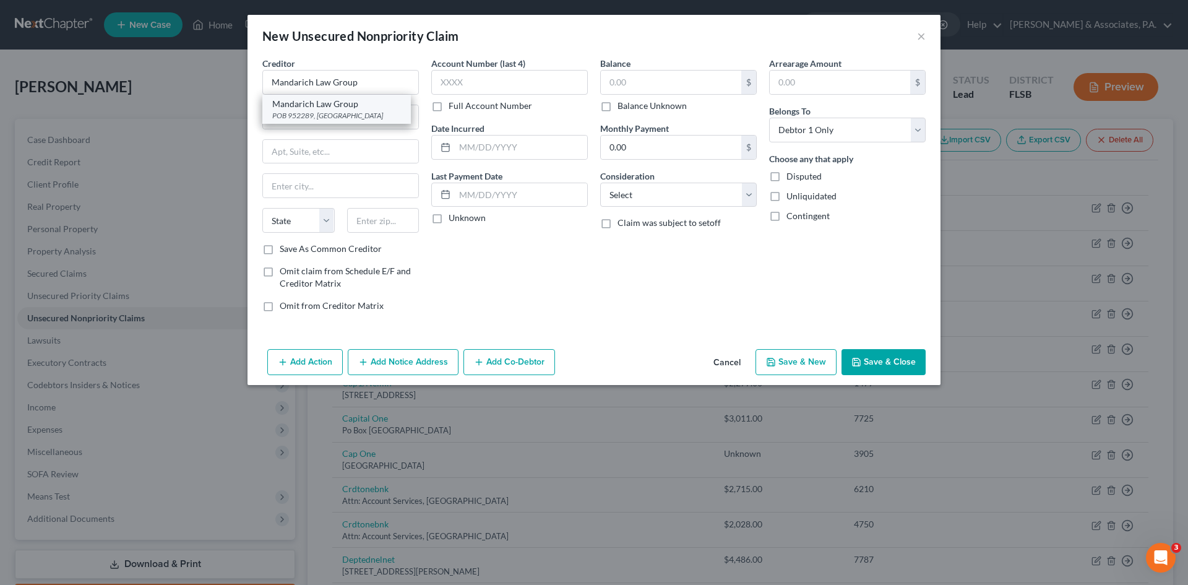
select select "9"
type input "32795"
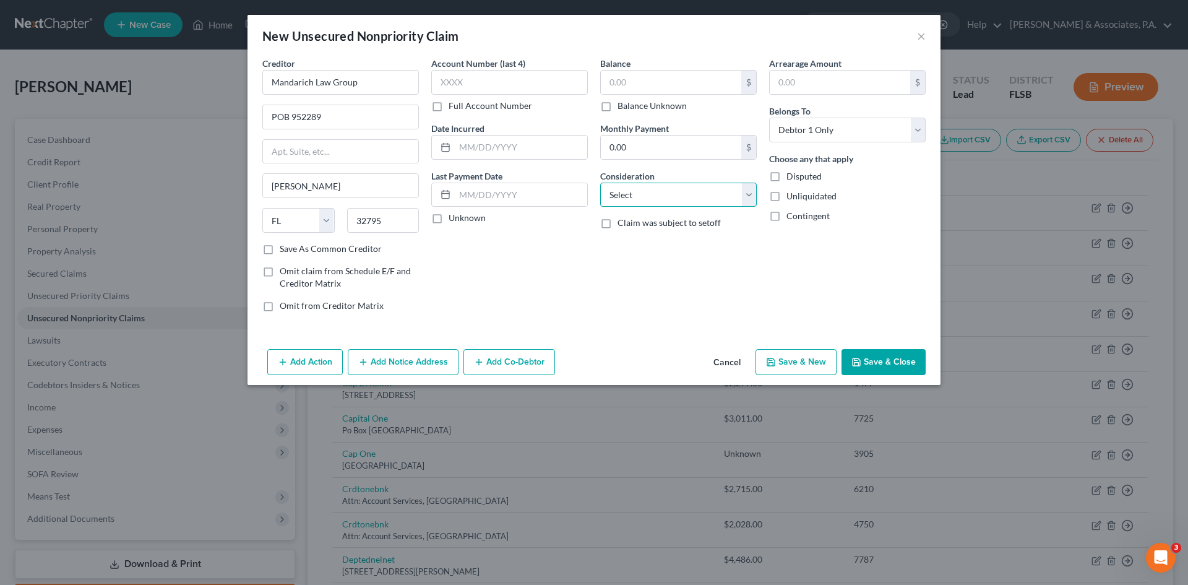
click at [650, 192] on select "Select Cable / Satellite Services Collection Agency Credit Card Debt Debt Couns…" at bounding box center [678, 194] width 156 height 25
select select "14"
click at [600, 182] on select "Select Cable / Satellite Services Collection Agency Credit Card Debt Debt Couns…" at bounding box center [678, 194] width 156 height 25
click at [626, 249] on input "text" at bounding box center [678, 242] width 155 height 24
type input "Notice Only"
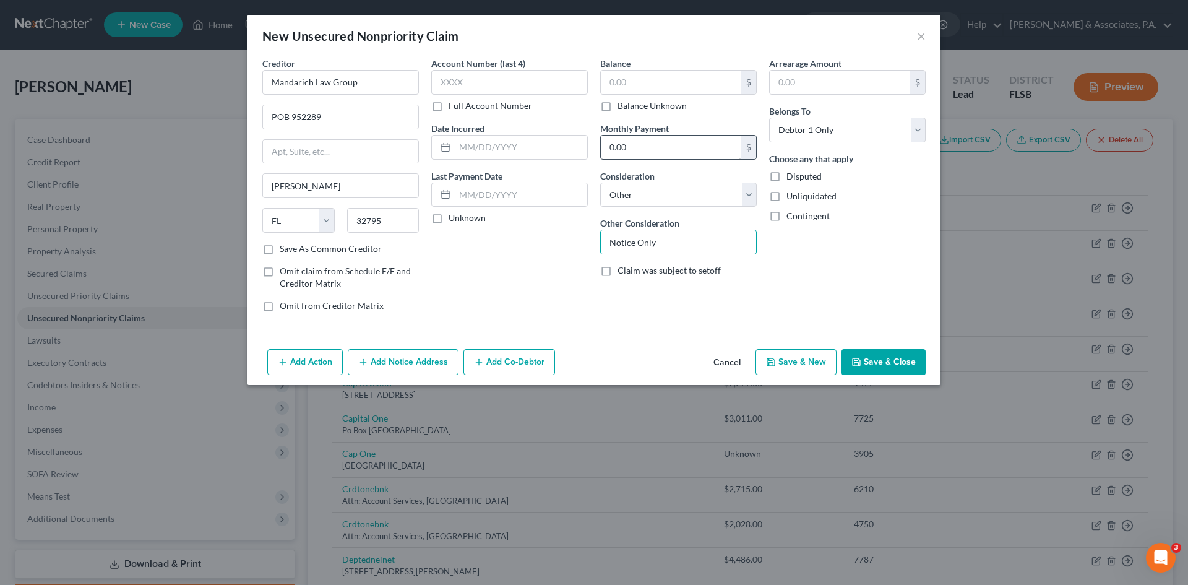
click at [617, 106] on label "Balance Unknown" at bounding box center [651, 106] width 69 height 12
click at [622, 106] on input "Balance Unknown" at bounding box center [626, 104] width 8 height 8
checkbox input "true"
type input "0.00"
click at [891, 361] on button "Save & Close" at bounding box center [883, 362] width 84 height 26
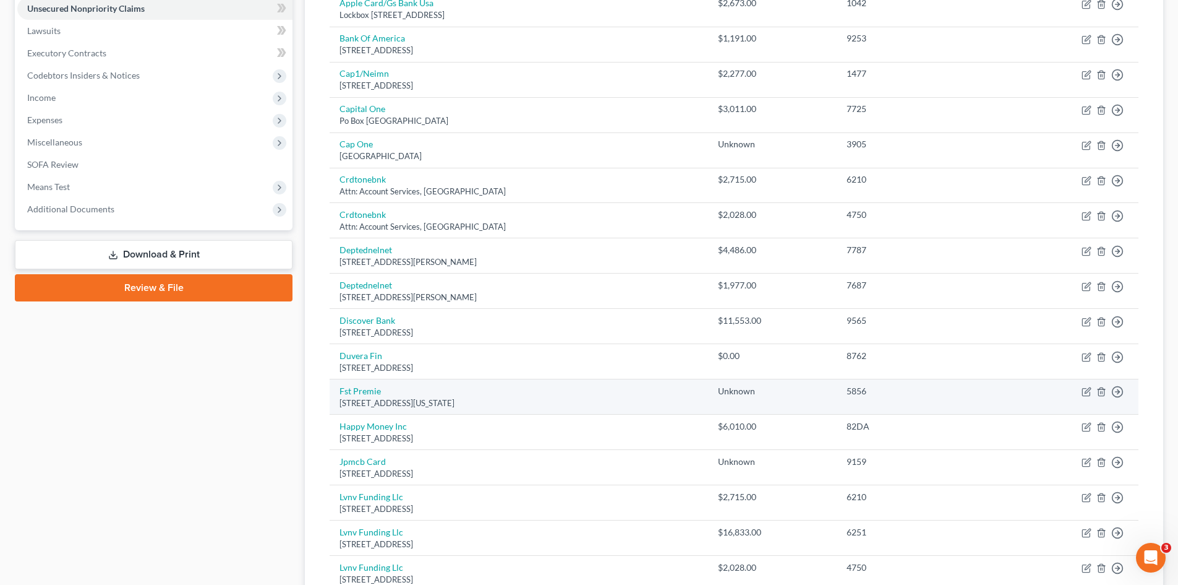
scroll to position [247, 0]
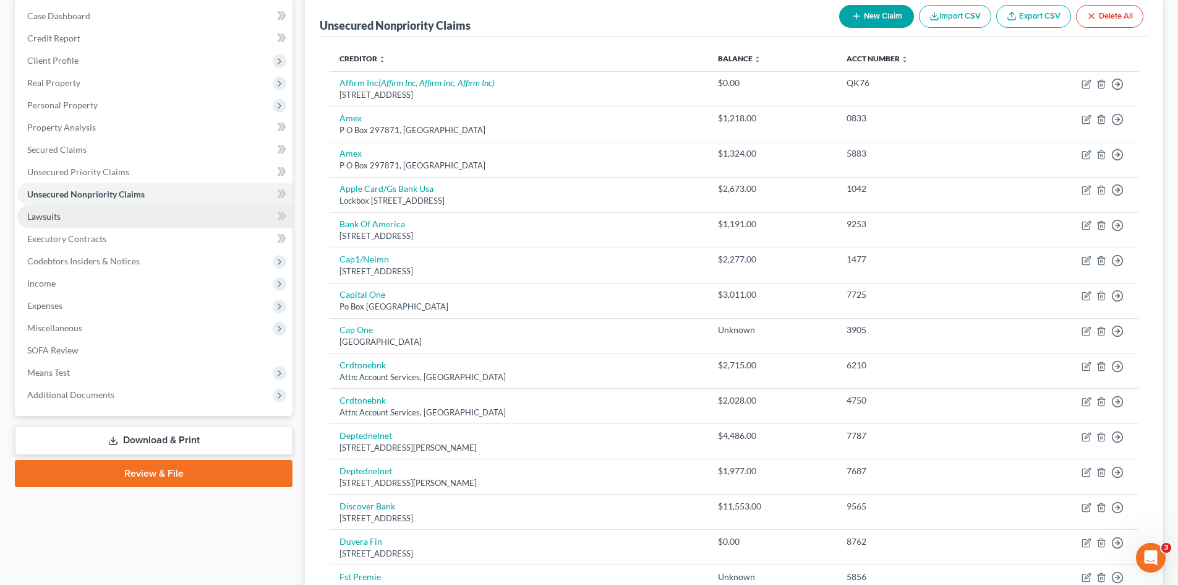
click at [123, 213] on link "Lawsuits" at bounding box center [154, 216] width 275 height 22
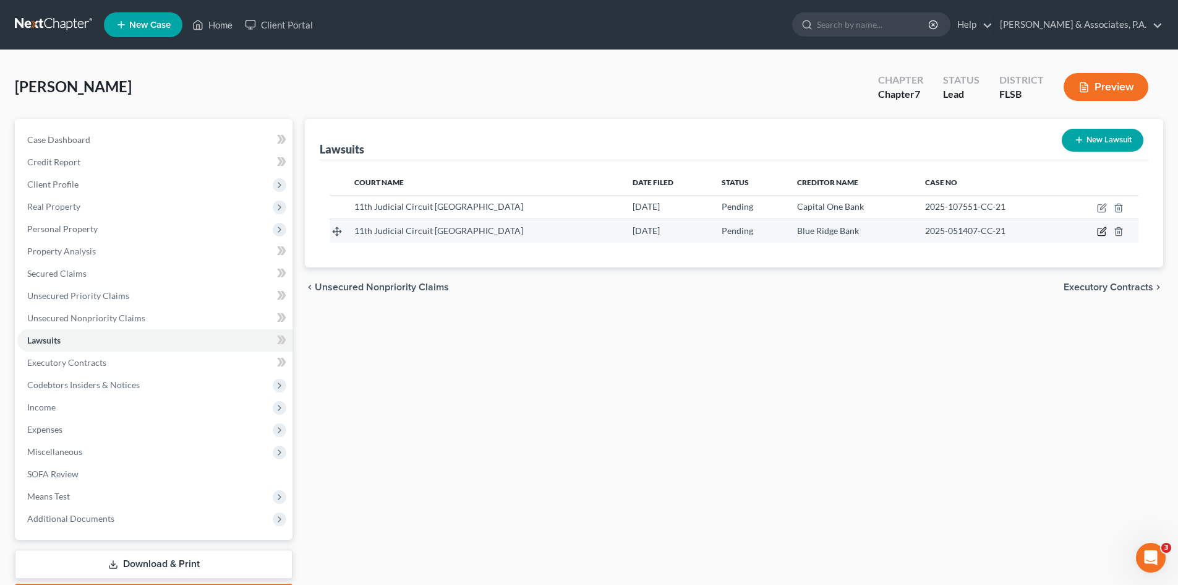
click at [1100, 230] on icon "button" at bounding box center [1102, 231] width 10 height 10
select select "9"
select select "0"
select select "4"
select select "48"
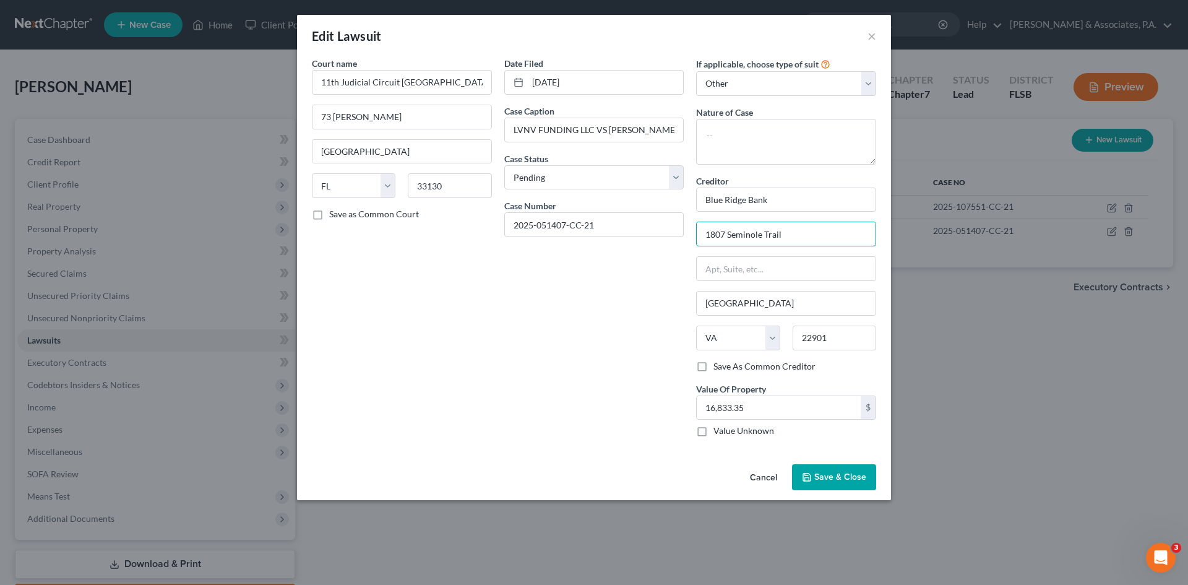
drag, startPoint x: 792, startPoint y: 234, endPoint x: 695, endPoint y: 233, distance: 96.5
click at [695, 233] on div "If applicable, choose type of suit Select Repossession Garnishment Foreclosure …" at bounding box center [786, 252] width 192 height 390
paste input "[GEOGRAPHIC_DATA]"
type input "[STREET_ADDRESS]"
drag, startPoint x: 837, startPoint y: 340, endPoint x: 761, endPoint y: 340, distance: 76.1
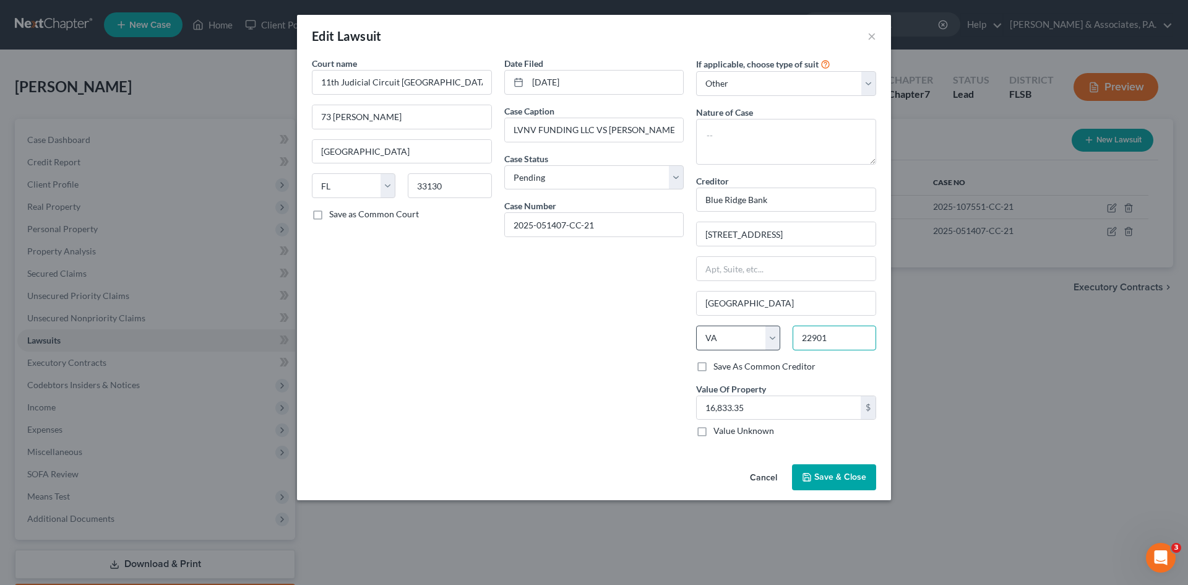
click at [761, 340] on div "State [US_STATE] AK AR AZ CA CO CT DE DC [GEOGRAPHIC_DATA] [GEOGRAPHIC_DATA] GU…" at bounding box center [786, 342] width 192 height 35
type input "24112"
type input "[GEOGRAPHIC_DATA]"
click at [727, 136] on textarea at bounding box center [786, 142] width 180 height 46
type textarea "credit card loan"
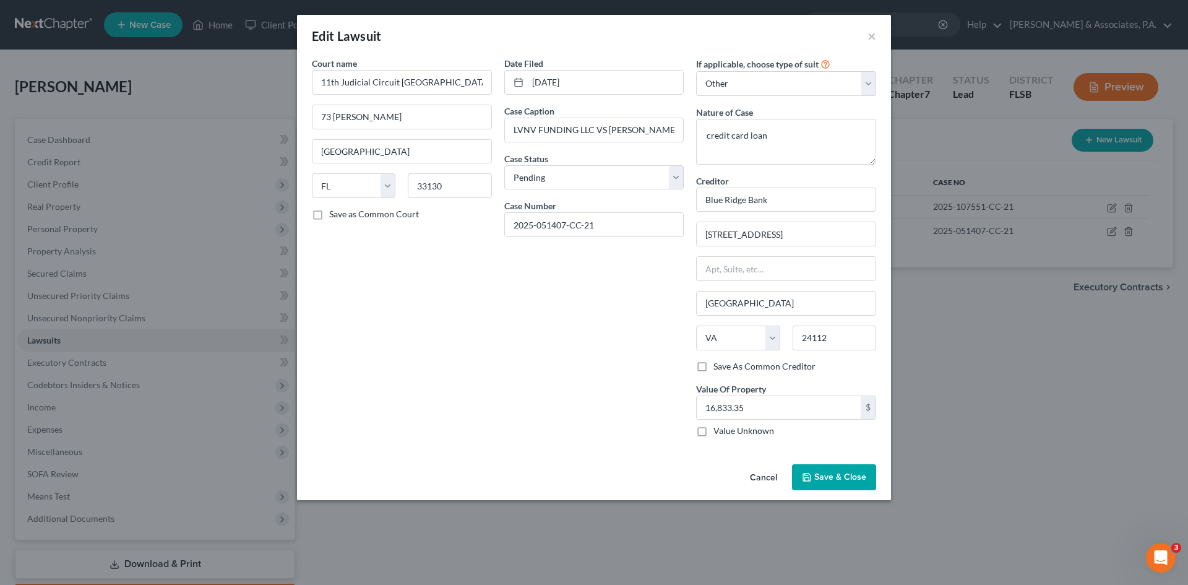
click at [819, 485] on button "Save & Close" at bounding box center [834, 477] width 84 height 26
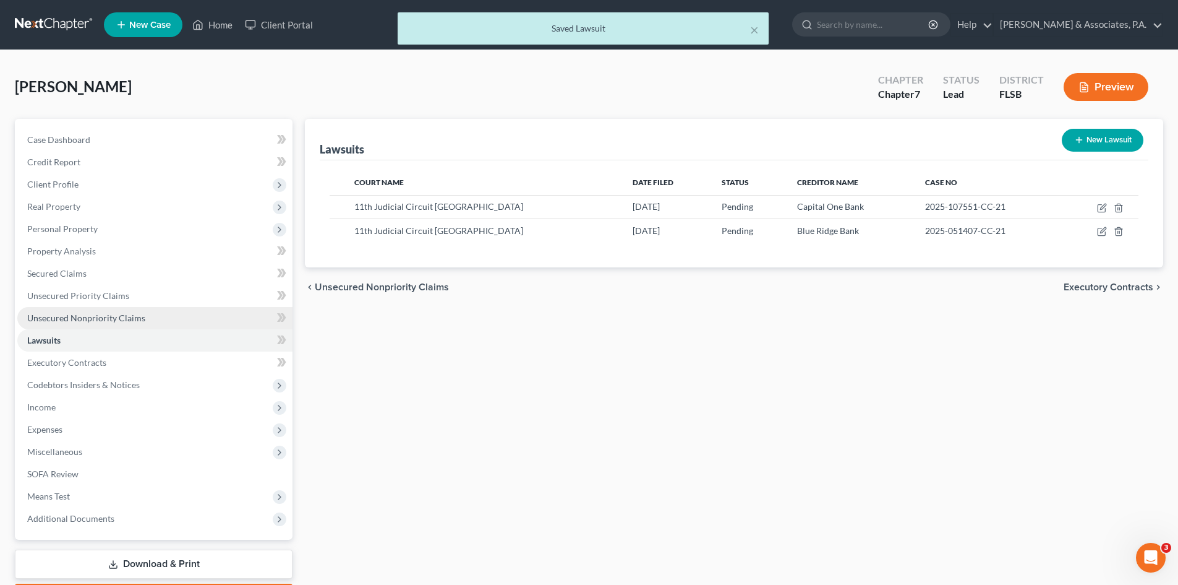
click at [99, 320] on span "Unsecured Nonpriority Claims" at bounding box center [86, 317] width 118 height 11
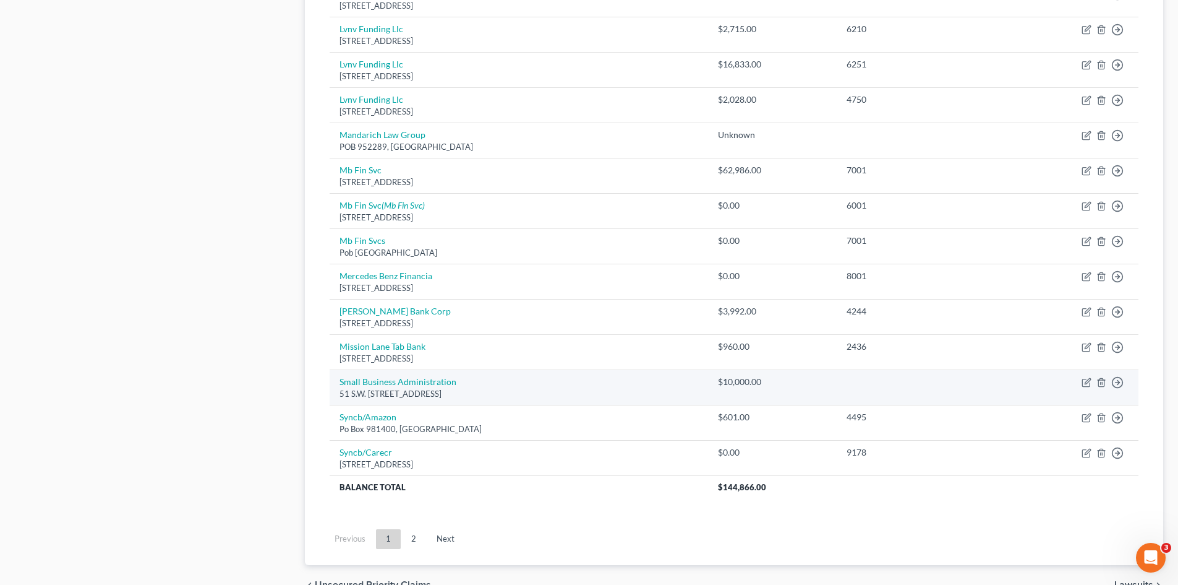
scroll to position [844, 0]
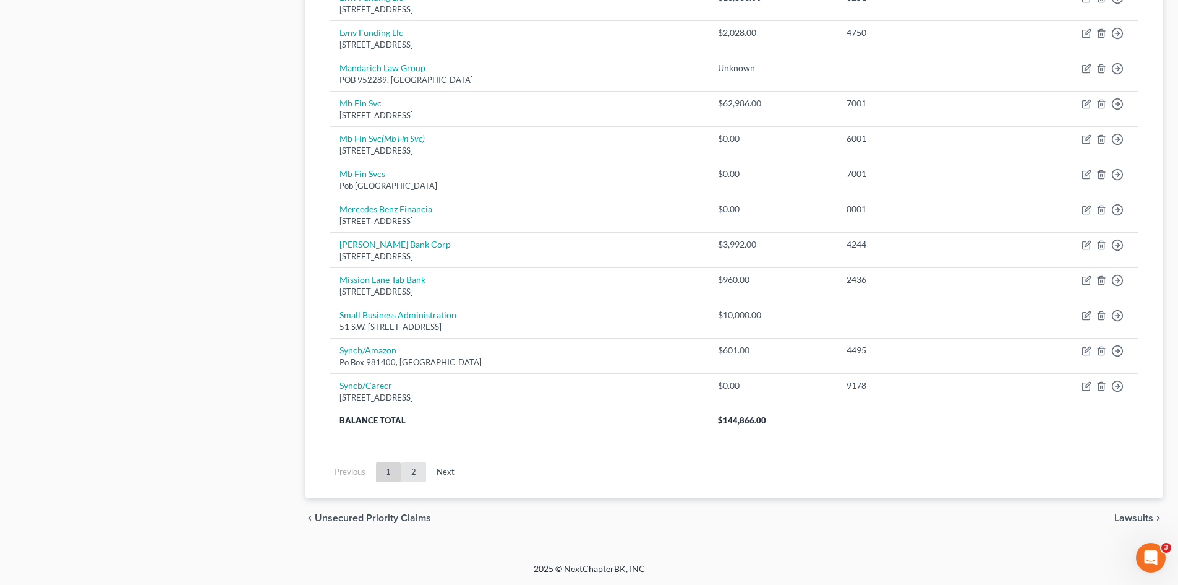
click at [415, 470] on link "2" at bounding box center [413, 472] width 25 height 20
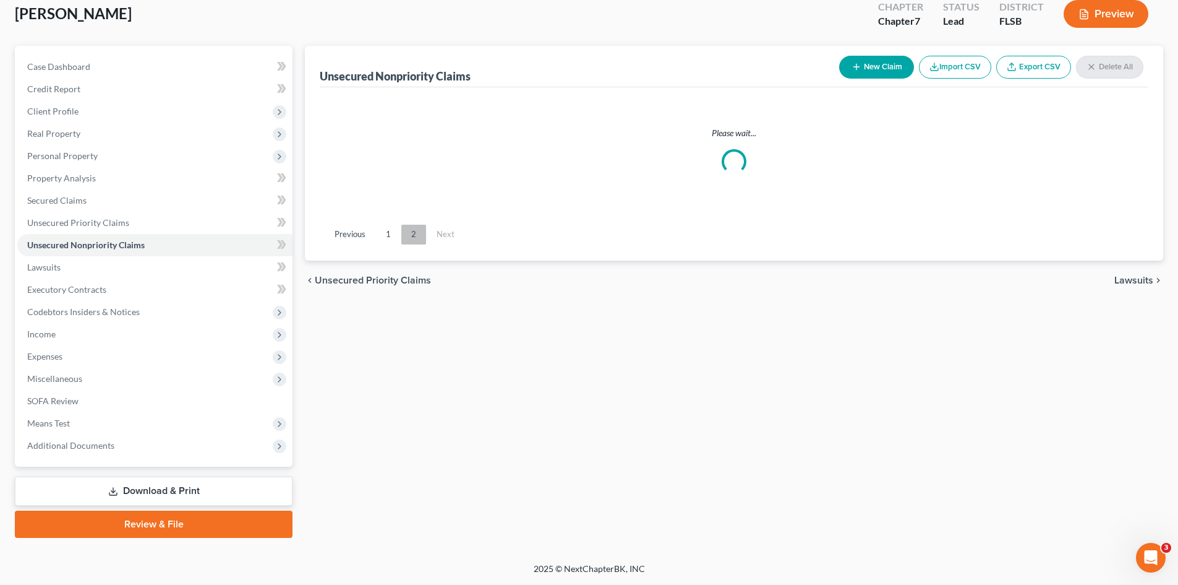
scroll to position [73, 0]
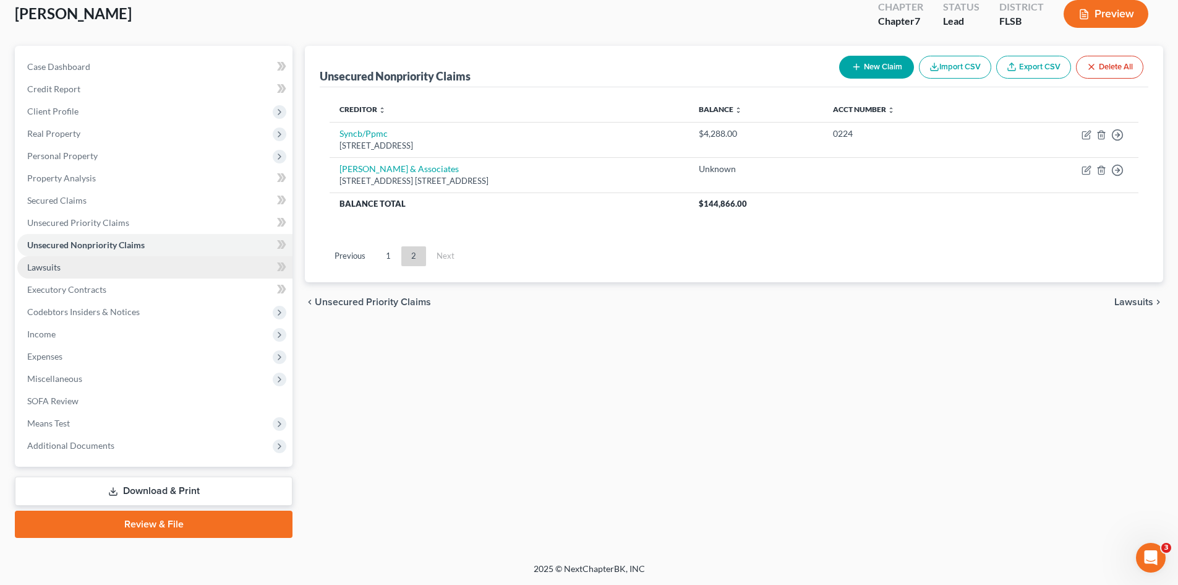
click at [71, 265] on link "Lawsuits" at bounding box center [154, 267] width 275 height 22
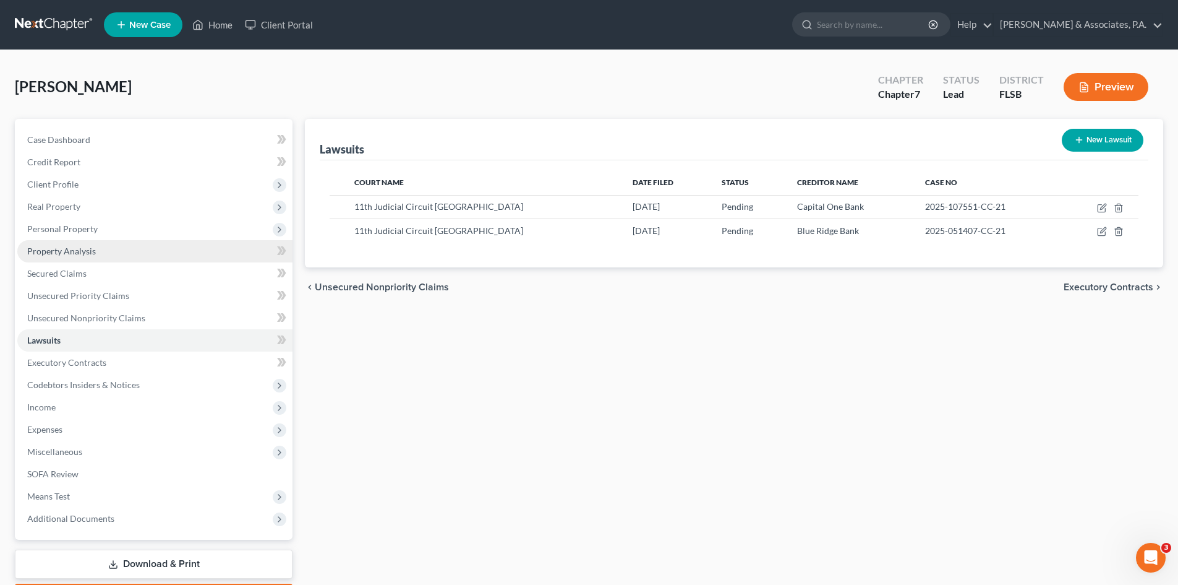
click at [100, 250] on link "Property Analysis" at bounding box center [154, 251] width 275 height 22
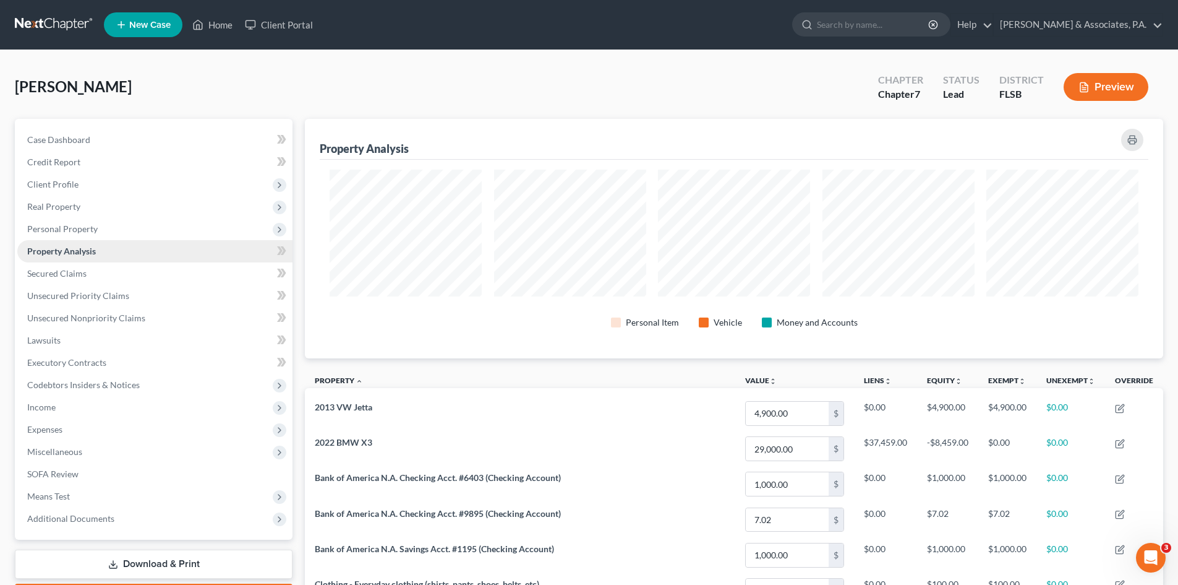
scroll to position [239, 859]
click at [58, 406] on span "Income" at bounding box center [154, 407] width 275 height 22
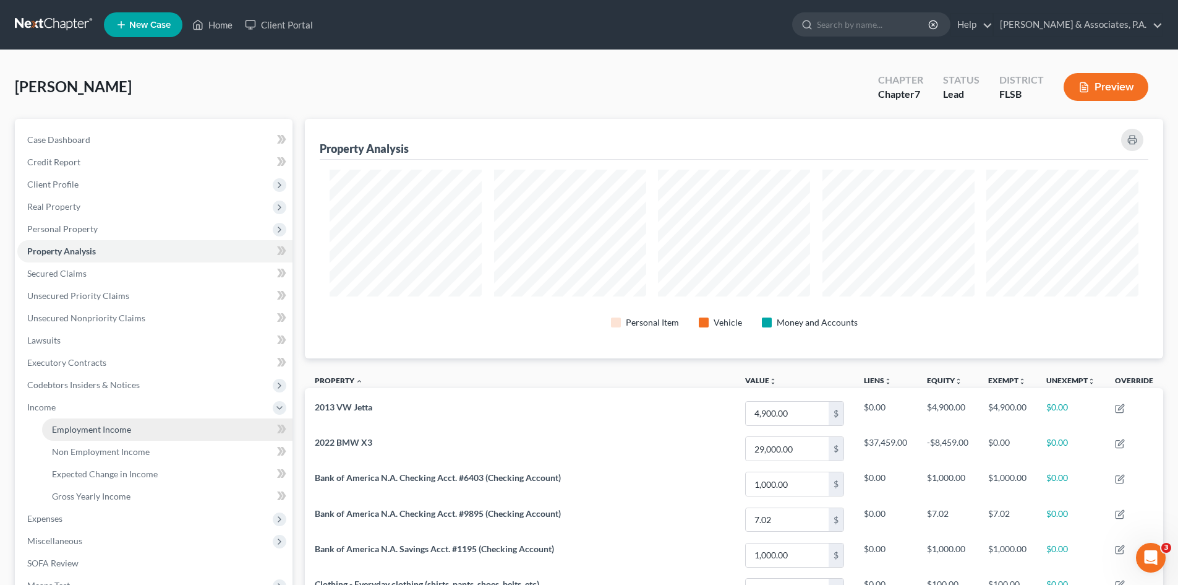
click at [75, 426] on span "Employment Income" at bounding box center [91, 429] width 79 height 11
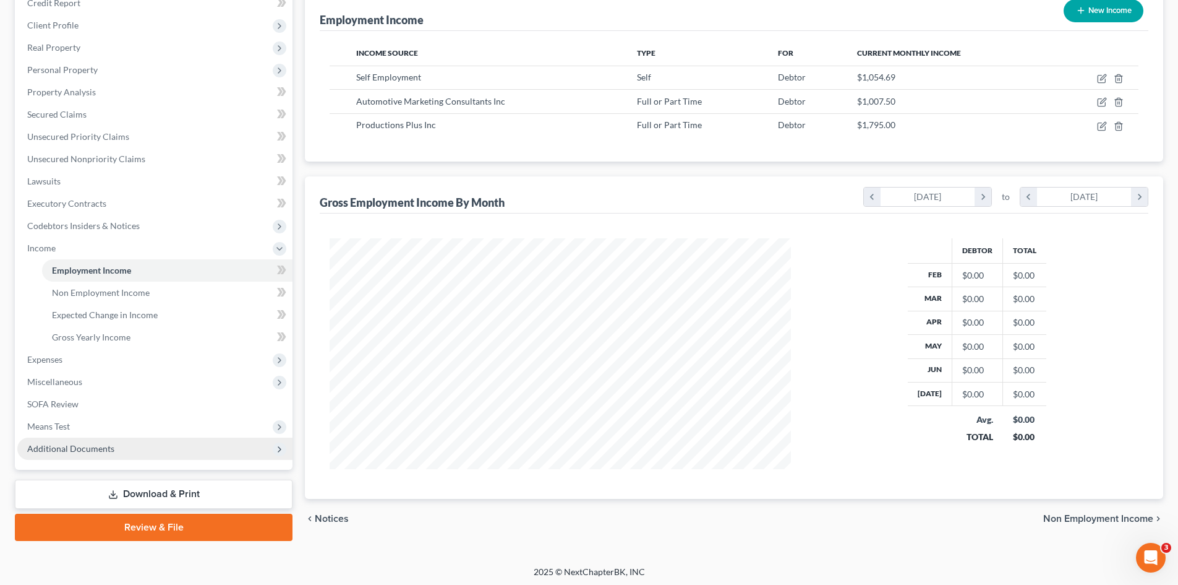
scroll to position [162, 0]
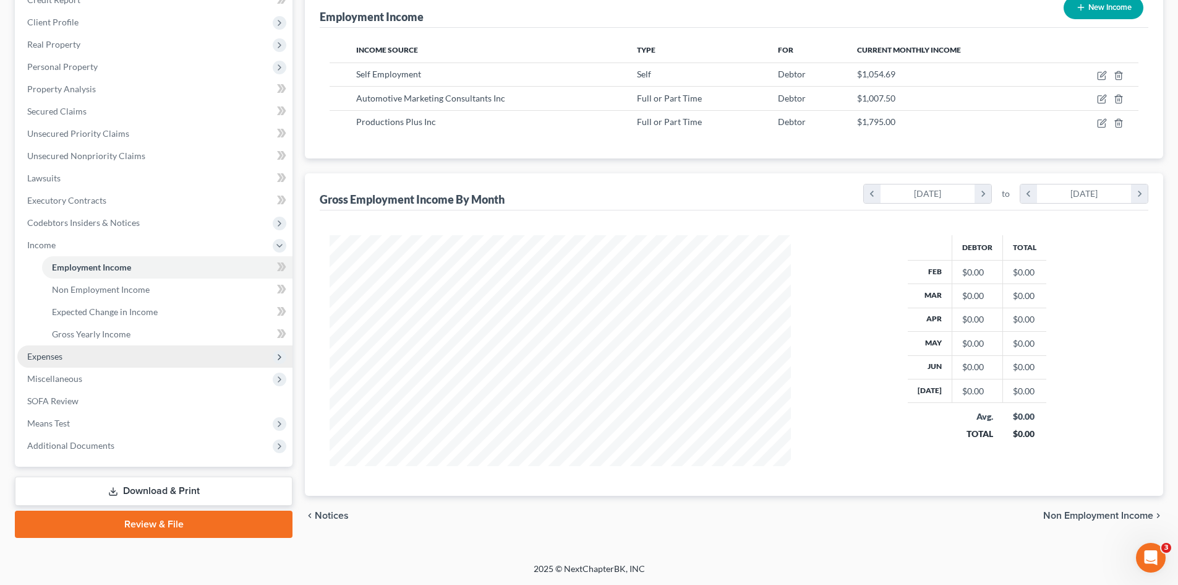
click at [67, 354] on span "Expenses" at bounding box center [154, 356] width 275 height 22
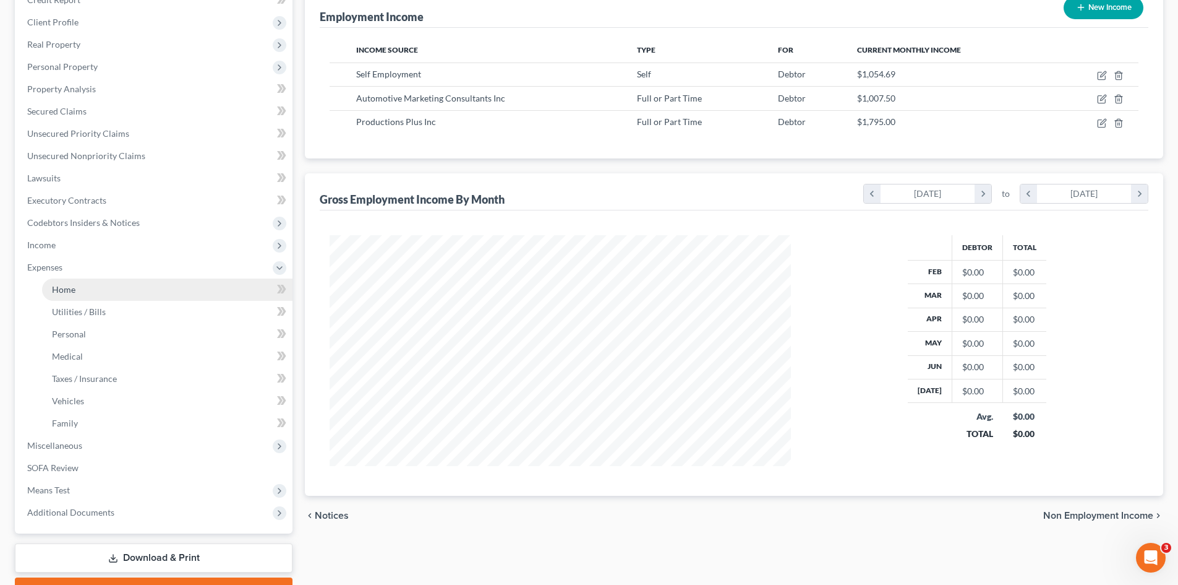
click at [74, 291] on span "Home" at bounding box center [64, 289] width 24 height 11
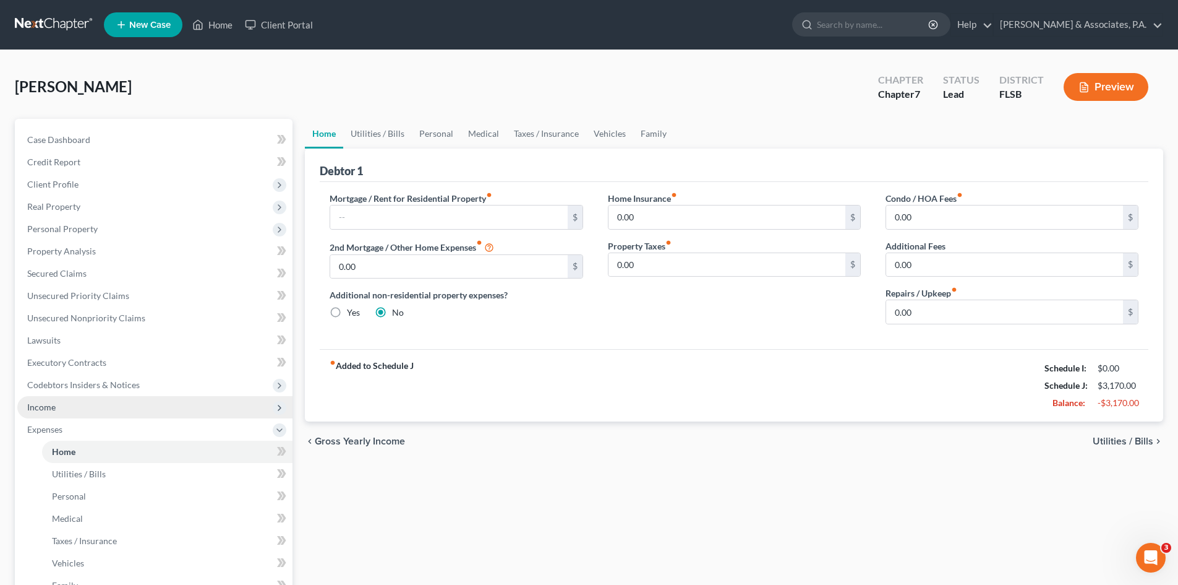
scroll to position [62, 0]
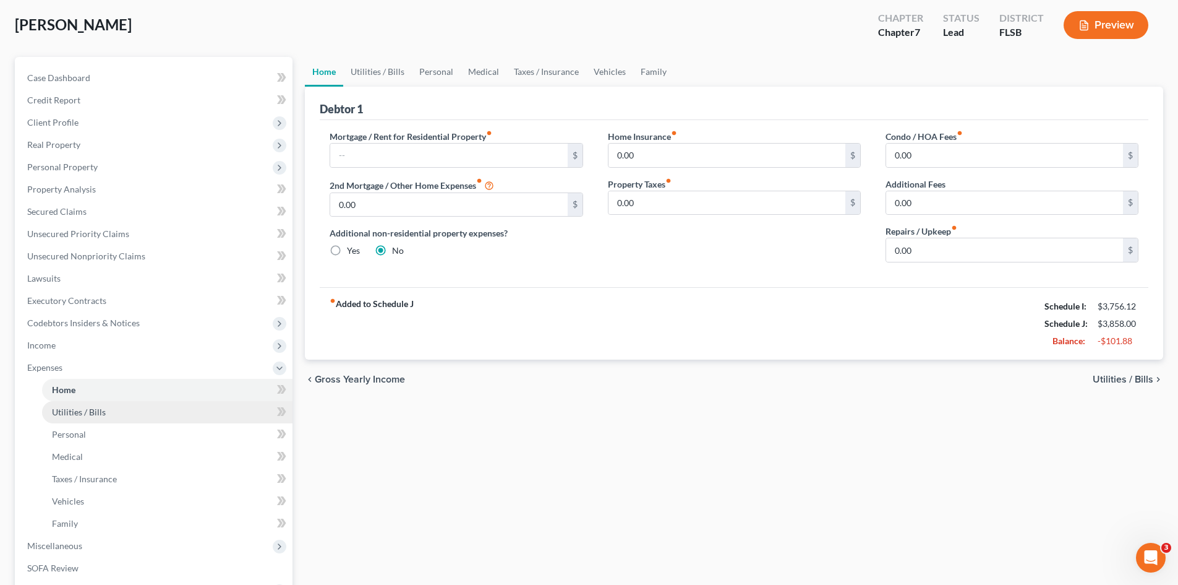
click at [108, 411] on link "Utilities / Bills" at bounding box center [167, 412] width 251 height 22
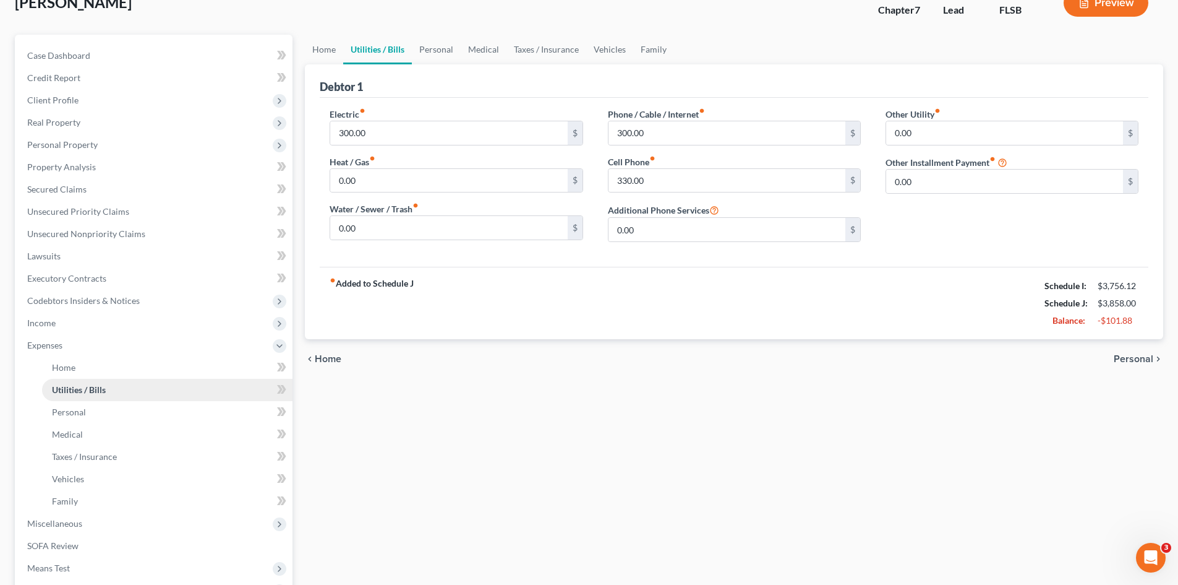
scroll to position [62, 0]
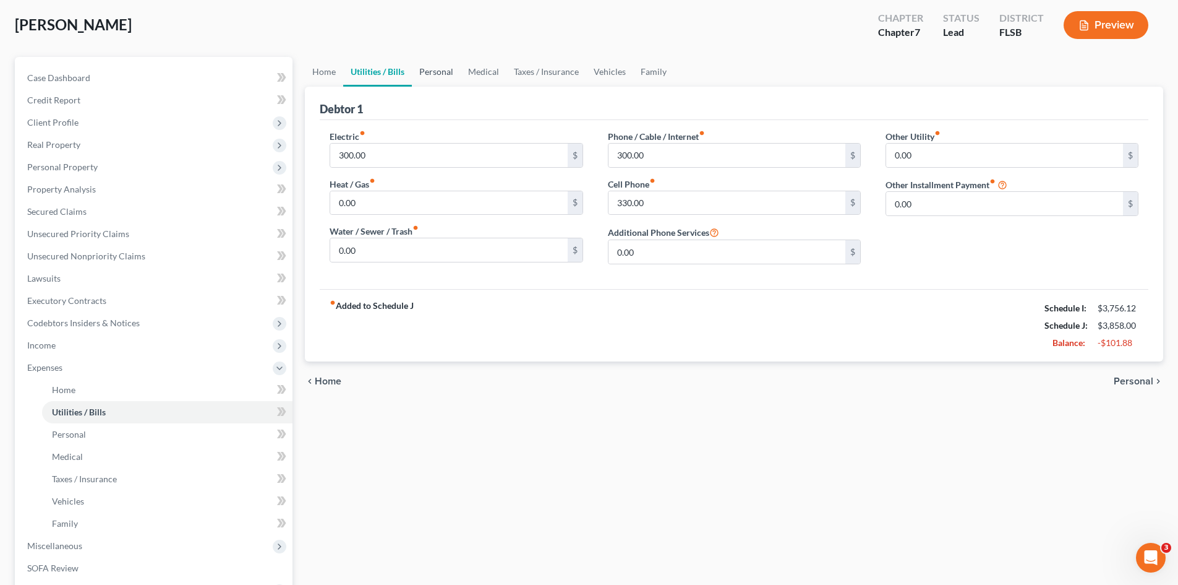
click at [430, 74] on link "Personal" at bounding box center [436, 72] width 49 height 30
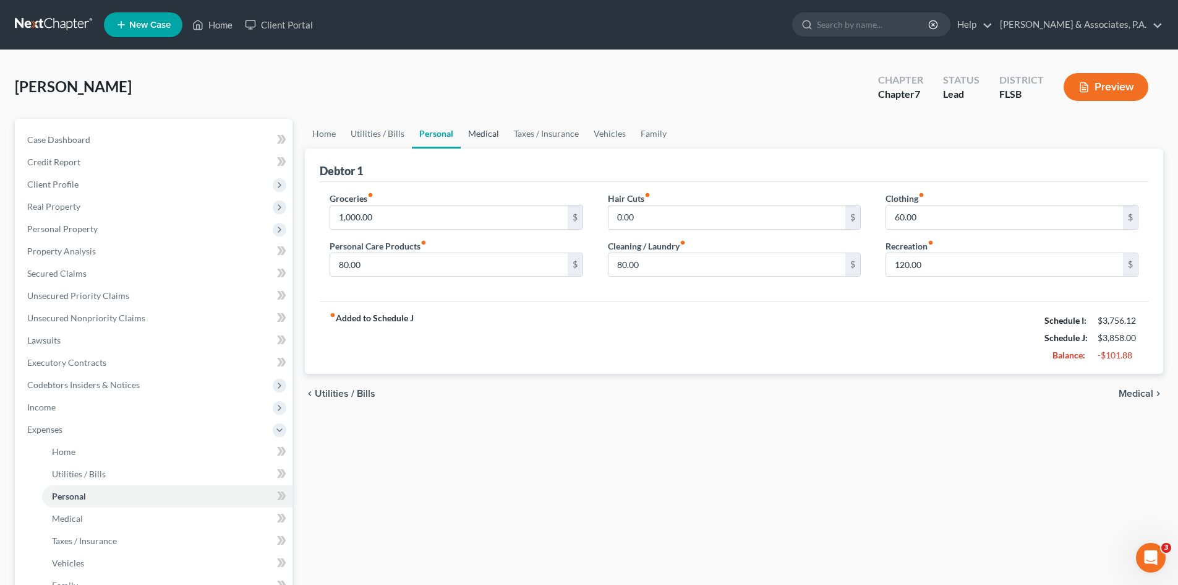
click at [484, 137] on link "Medical" at bounding box center [484, 134] width 46 height 30
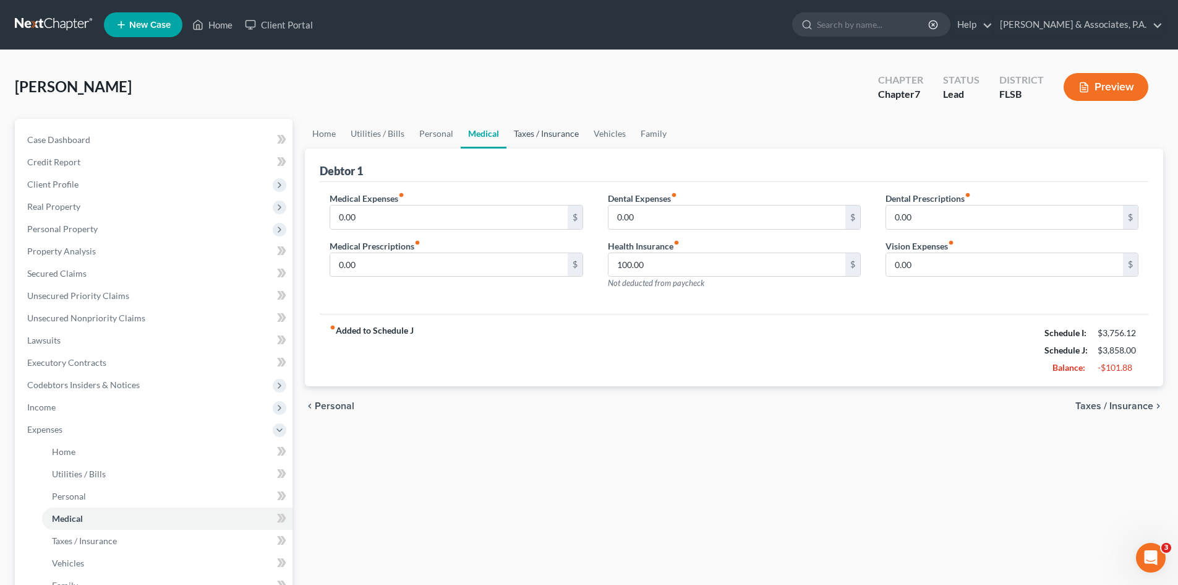
click at [533, 136] on link "Taxes / Insurance" at bounding box center [547, 134] width 80 height 30
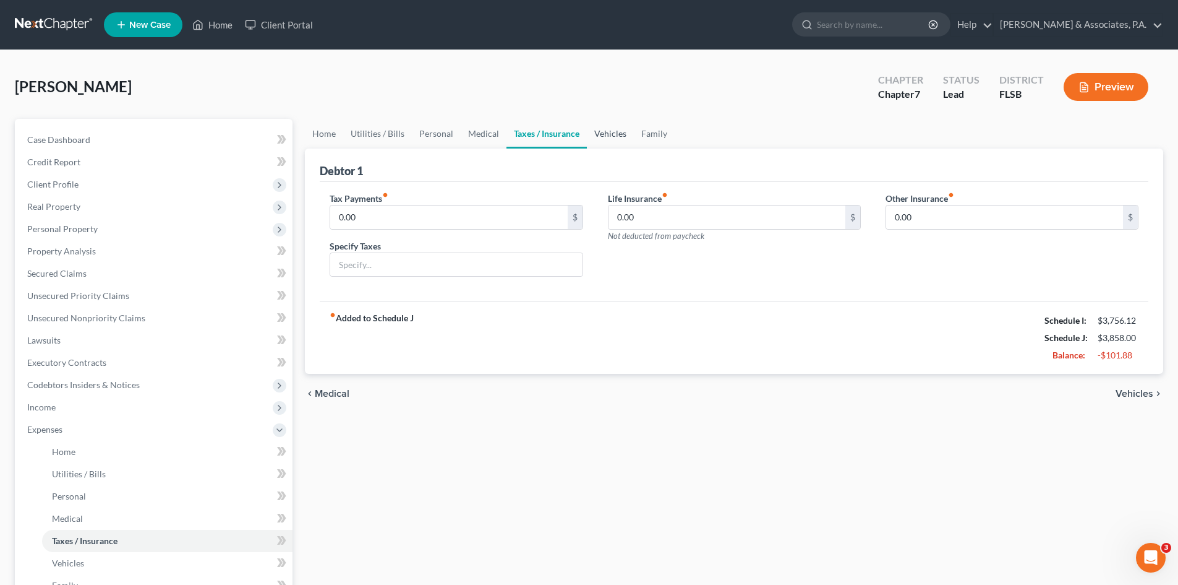
click at [594, 131] on link "Vehicles" at bounding box center [610, 134] width 47 height 30
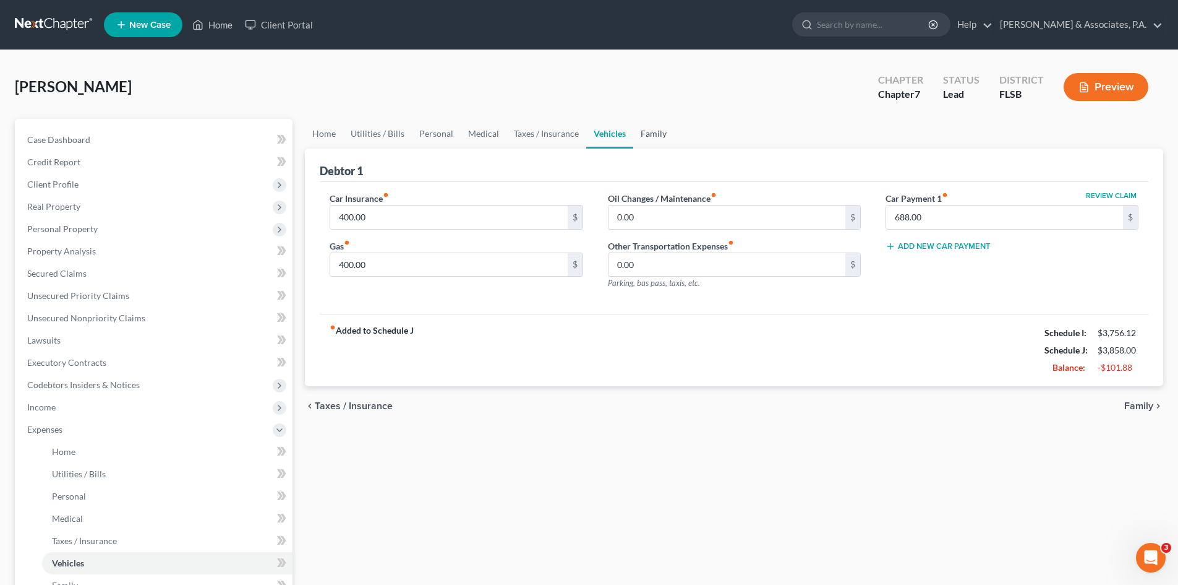
click at [654, 138] on link "Family" at bounding box center [653, 134] width 41 height 30
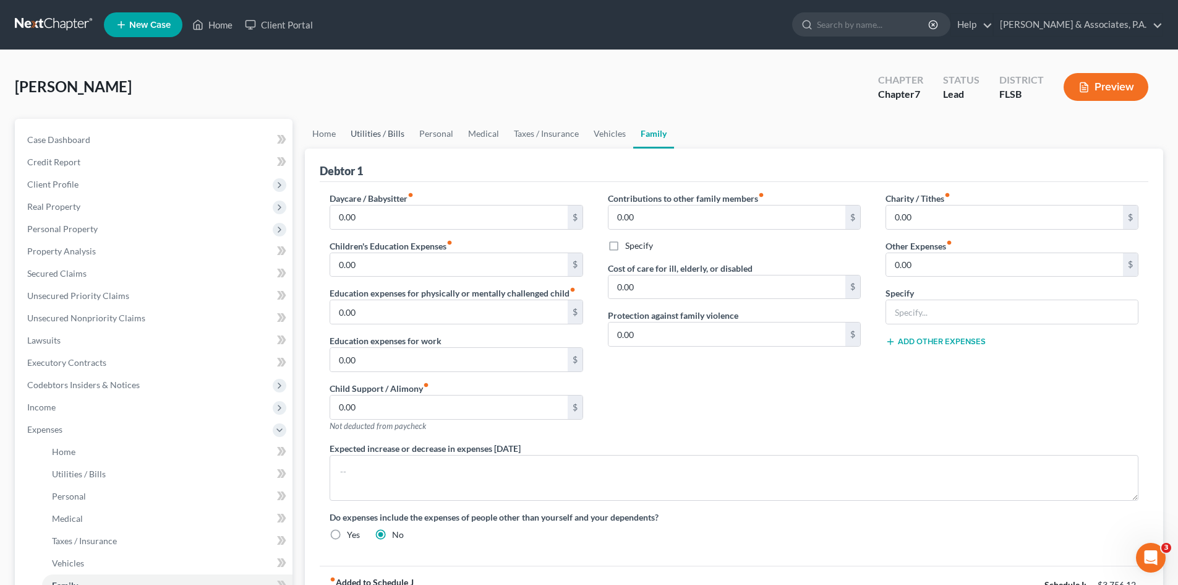
click at [345, 131] on link "Utilities / Bills" at bounding box center [377, 134] width 69 height 30
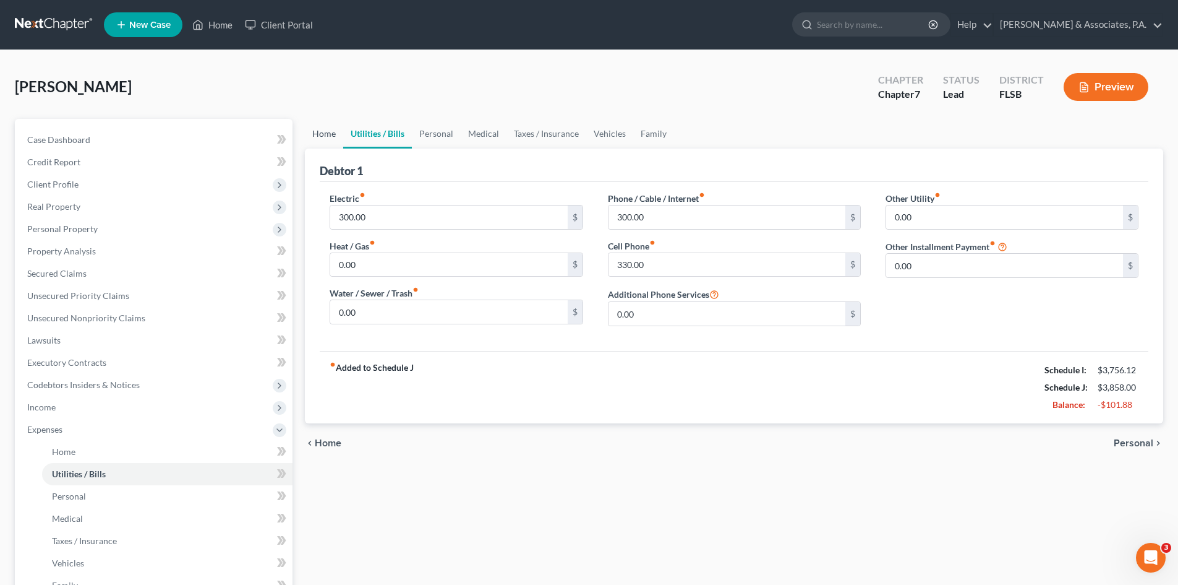
click at [319, 135] on link "Home" at bounding box center [324, 134] width 38 height 30
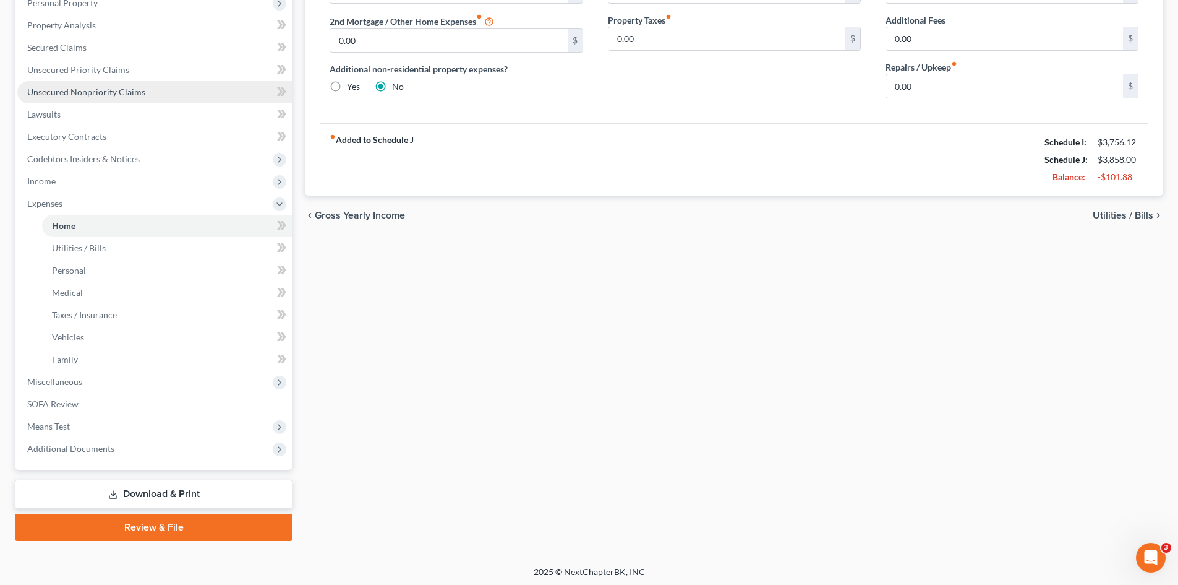
scroll to position [229, 0]
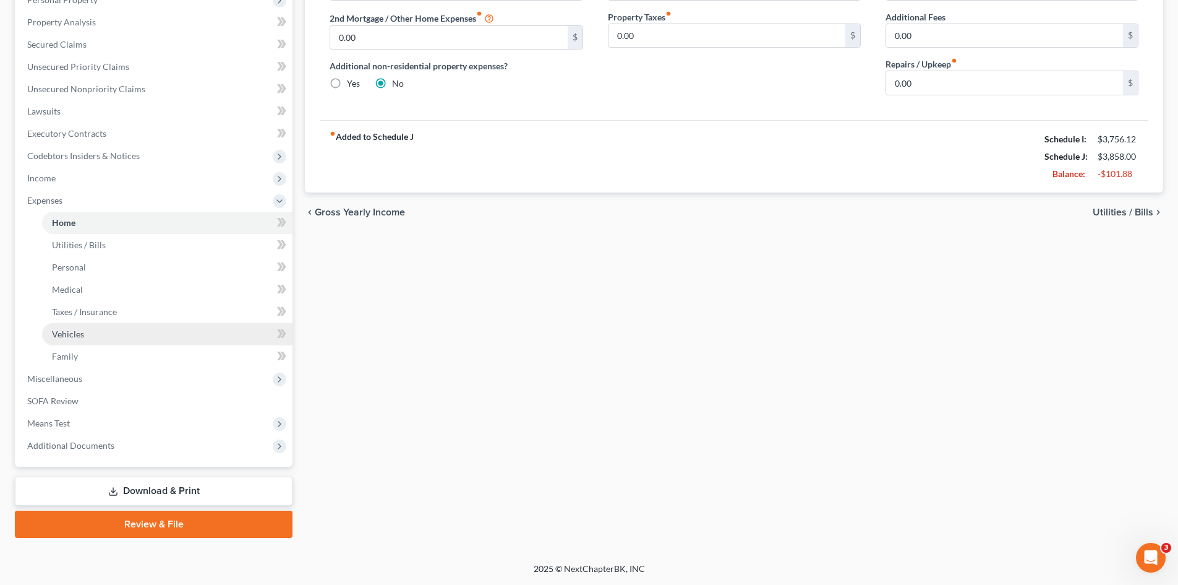
click at [69, 338] on span "Vehicles" at bounding box center [68, 333] width 32 height 11
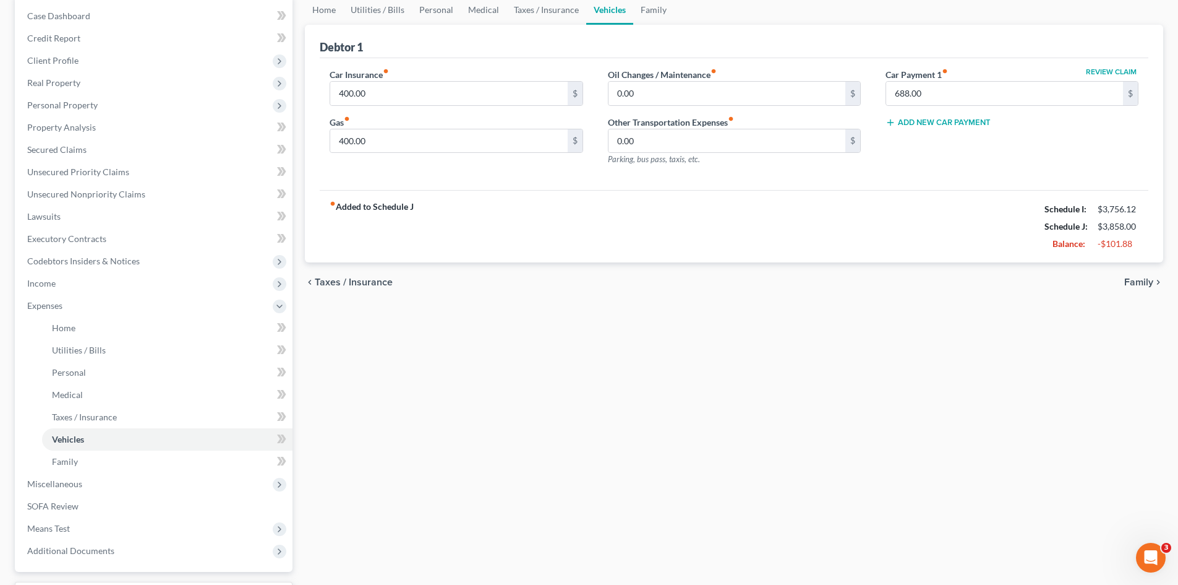
scroll to position [62, 0]
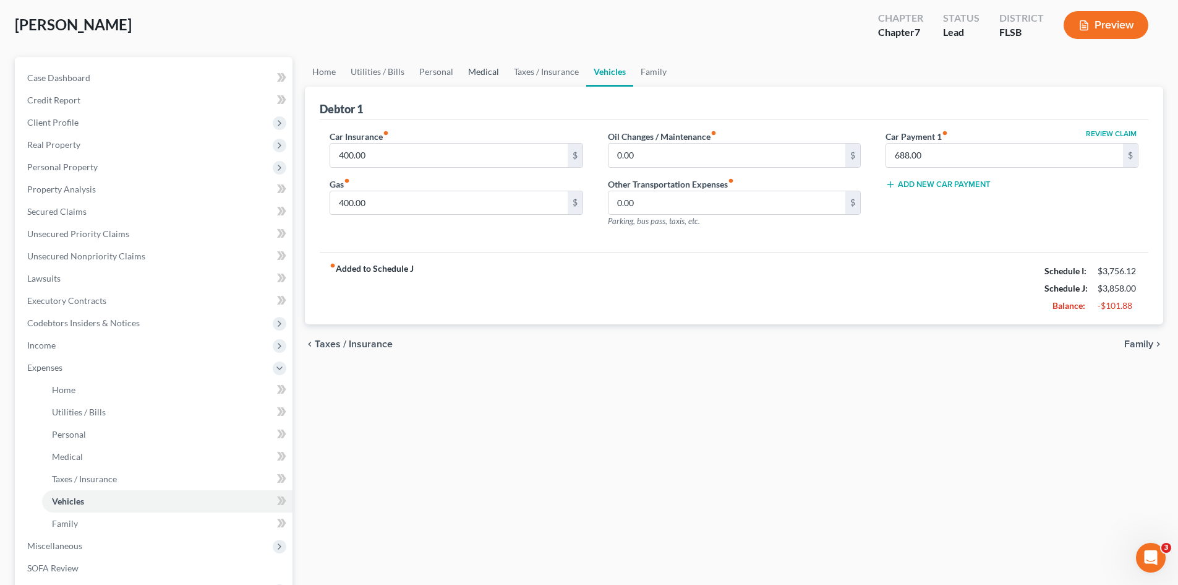
click at [472, 69] on link "Medical" at bounding box center [484, 72] width 46 height 30
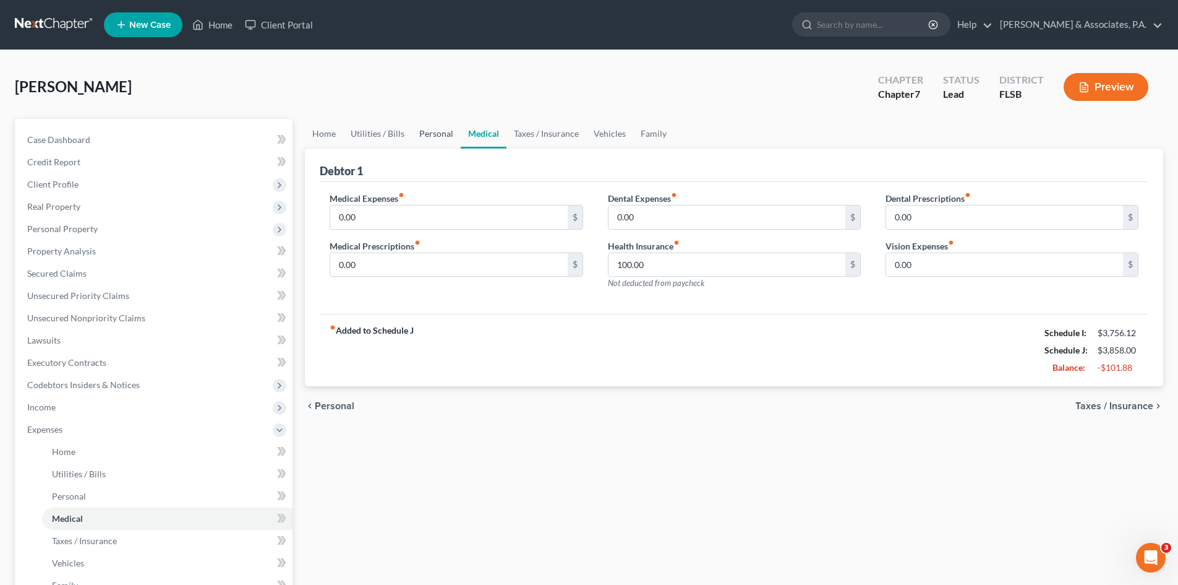
click at [430, 142] on link "Personal" at bounding box center [436, 134] width 49 height 30
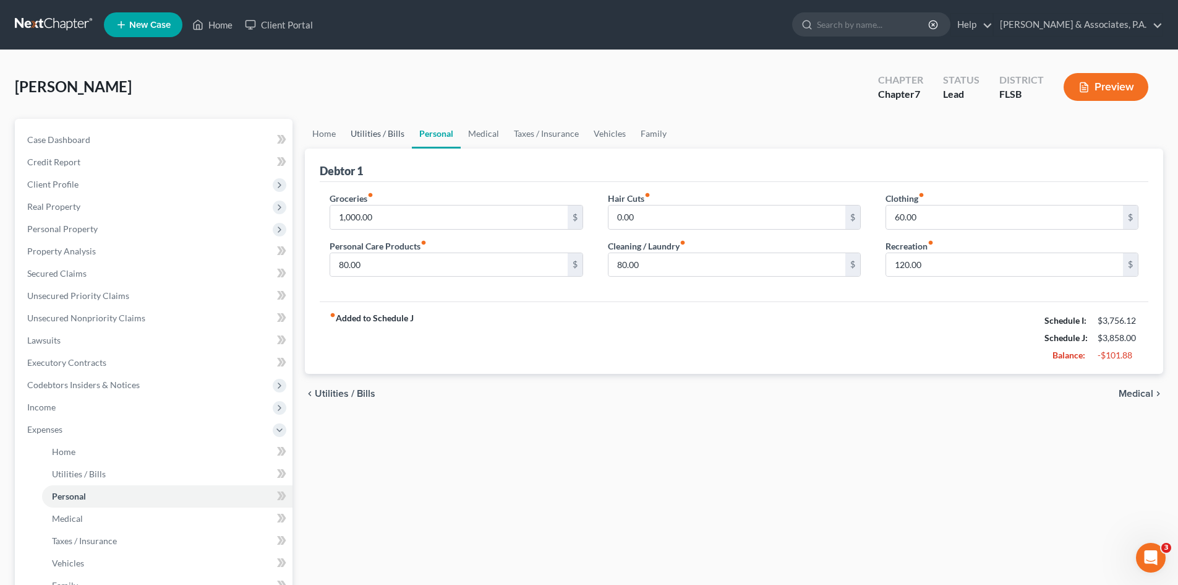
click at [387, 134] on link "Utilities / Bills" at bounding box center [377, 134] width 69 height 30
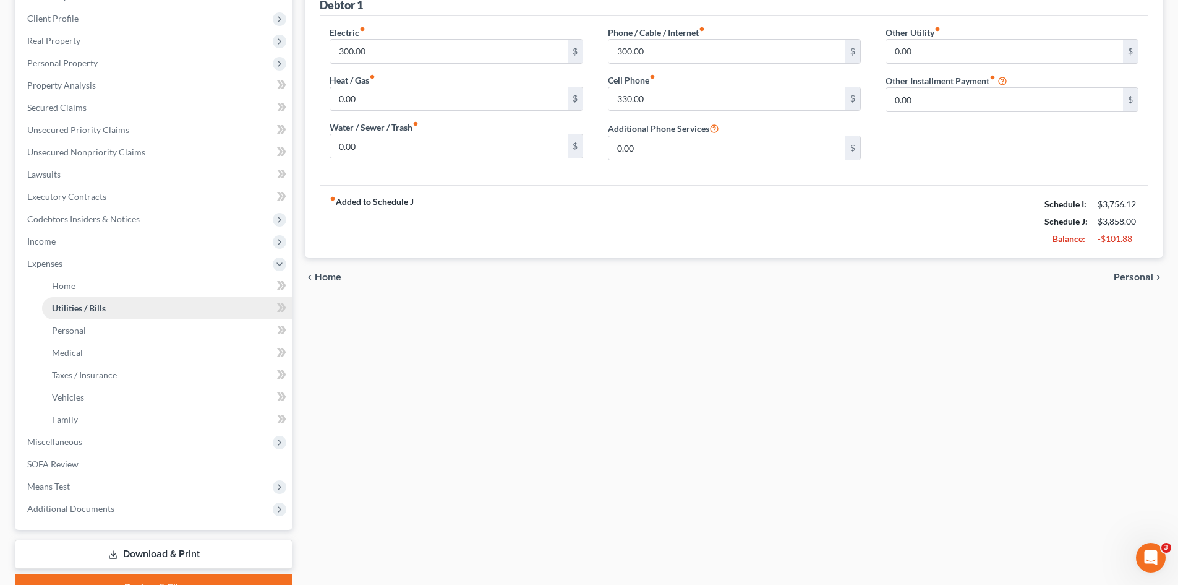
scroll to position [186, 0]
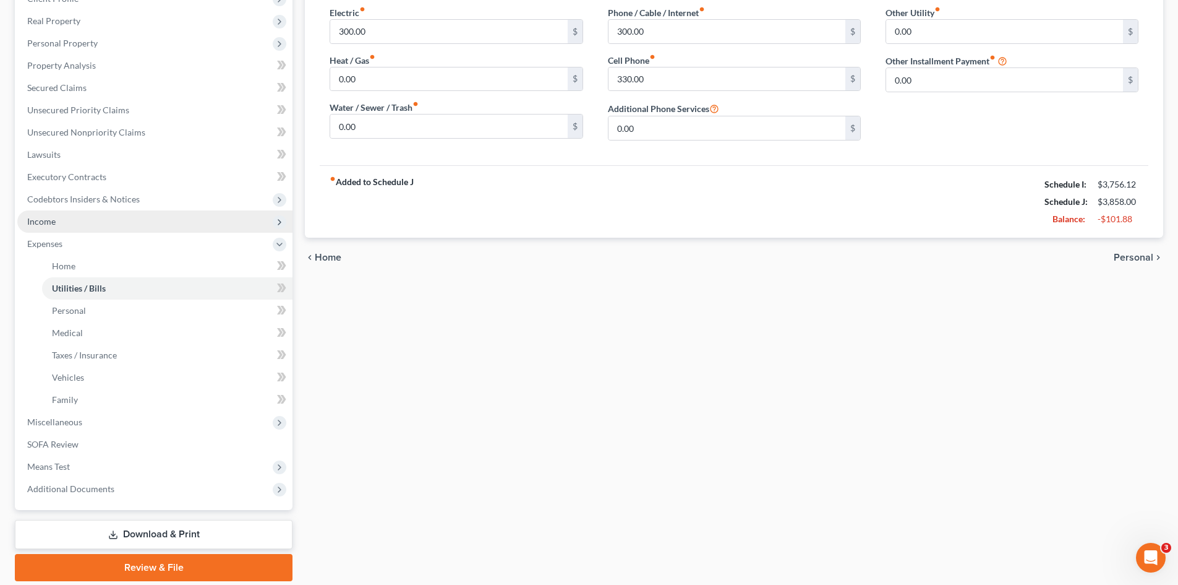
click at [60, 223] on span "Income" at bounding box center [154, 221] width 275 height 22
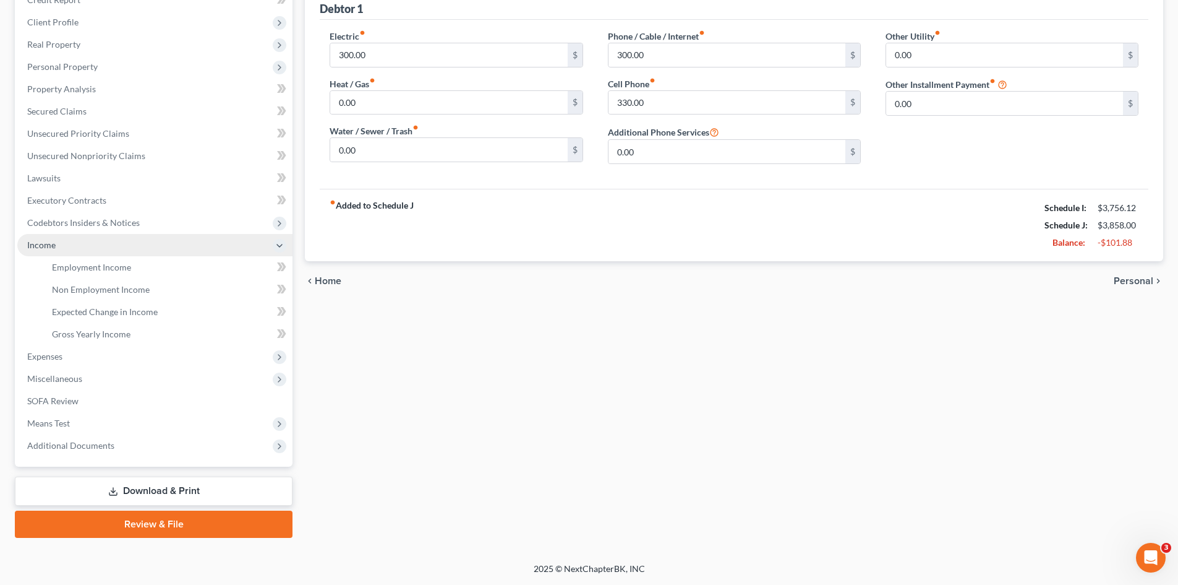
scroll to position [162, 0]
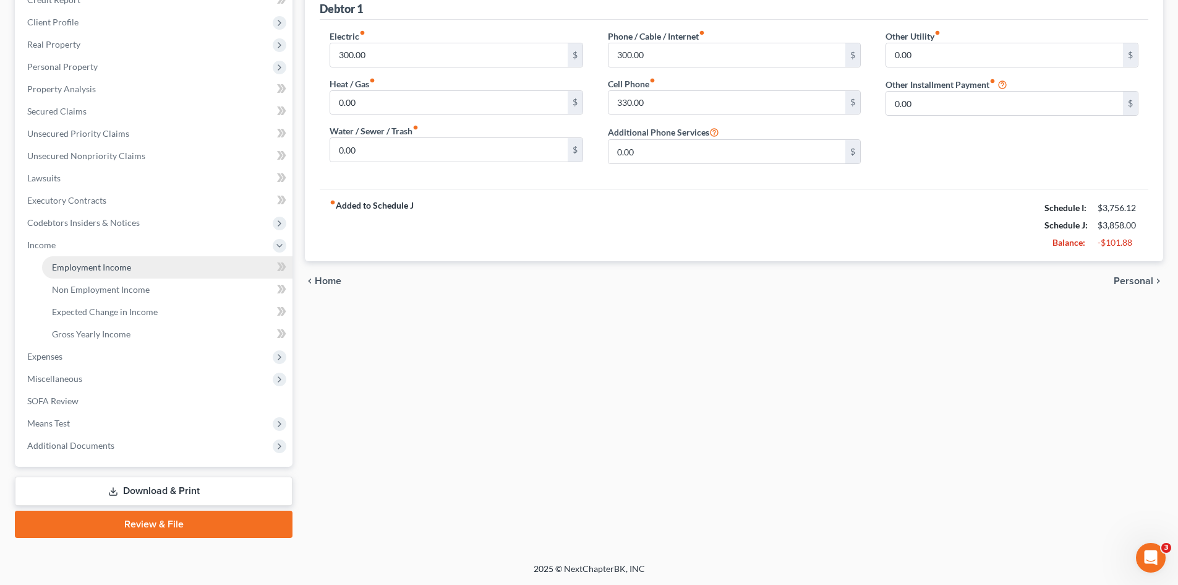
click at [80, 267] on span "Employment Income" at bounding box center [91, 267] width 79 height 11
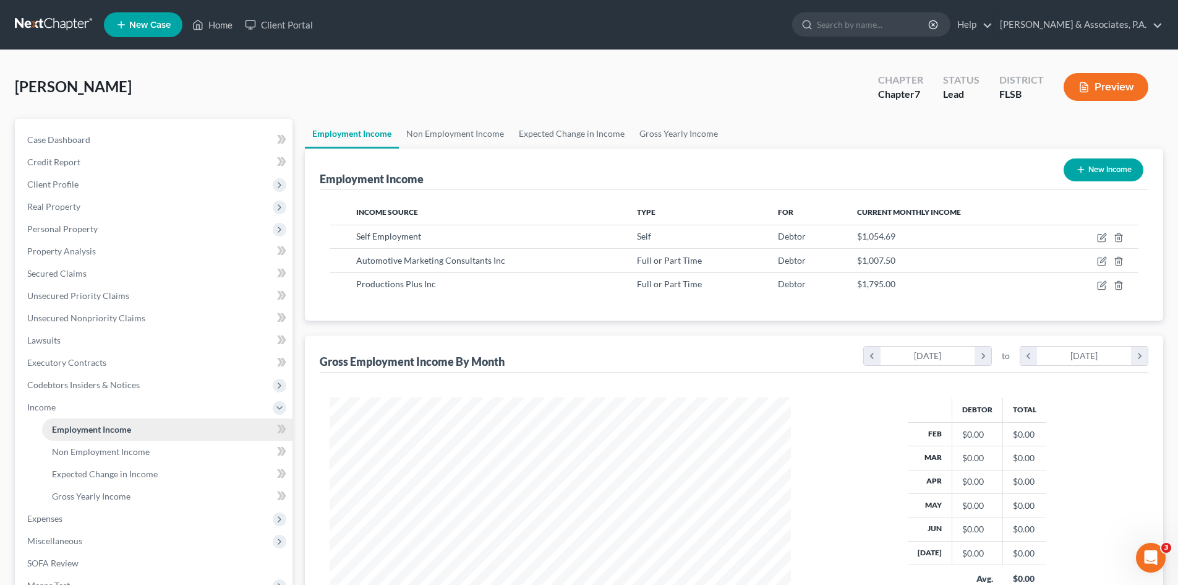
scroll to position [231, 486]
drag, startPoint x: 1101, startPoint y: 265, endPoint x: 667, endPoint y: 172, distance: 443.4
click at [667, 172] on div "Employment Income New Income" at bounding box center [734, 168] width 829 height 41
